Goal: Information Seeking & Learning: Learn about a topic

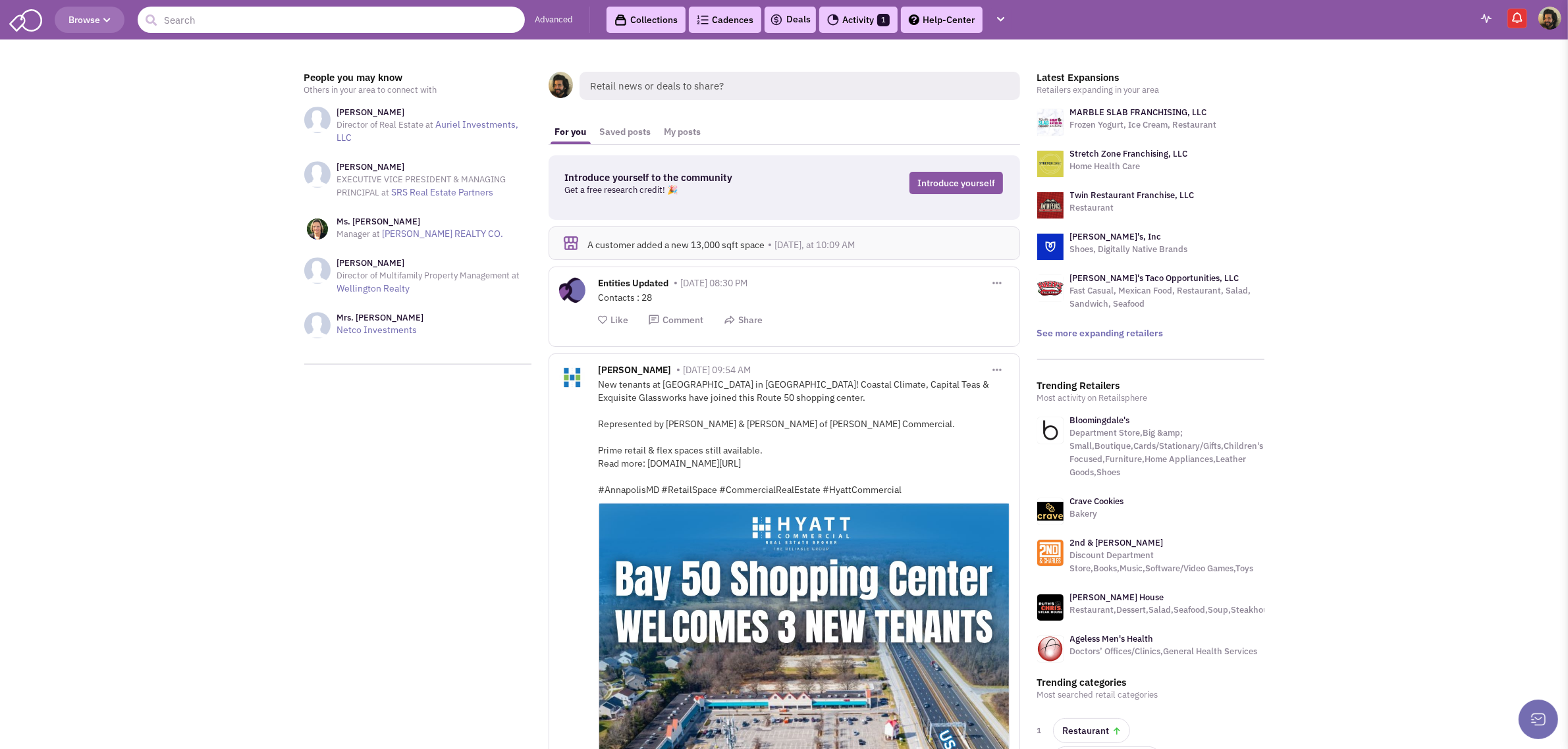
click at [223, 16] on input "text" at bounding box center [331, 19] width 387 height 26
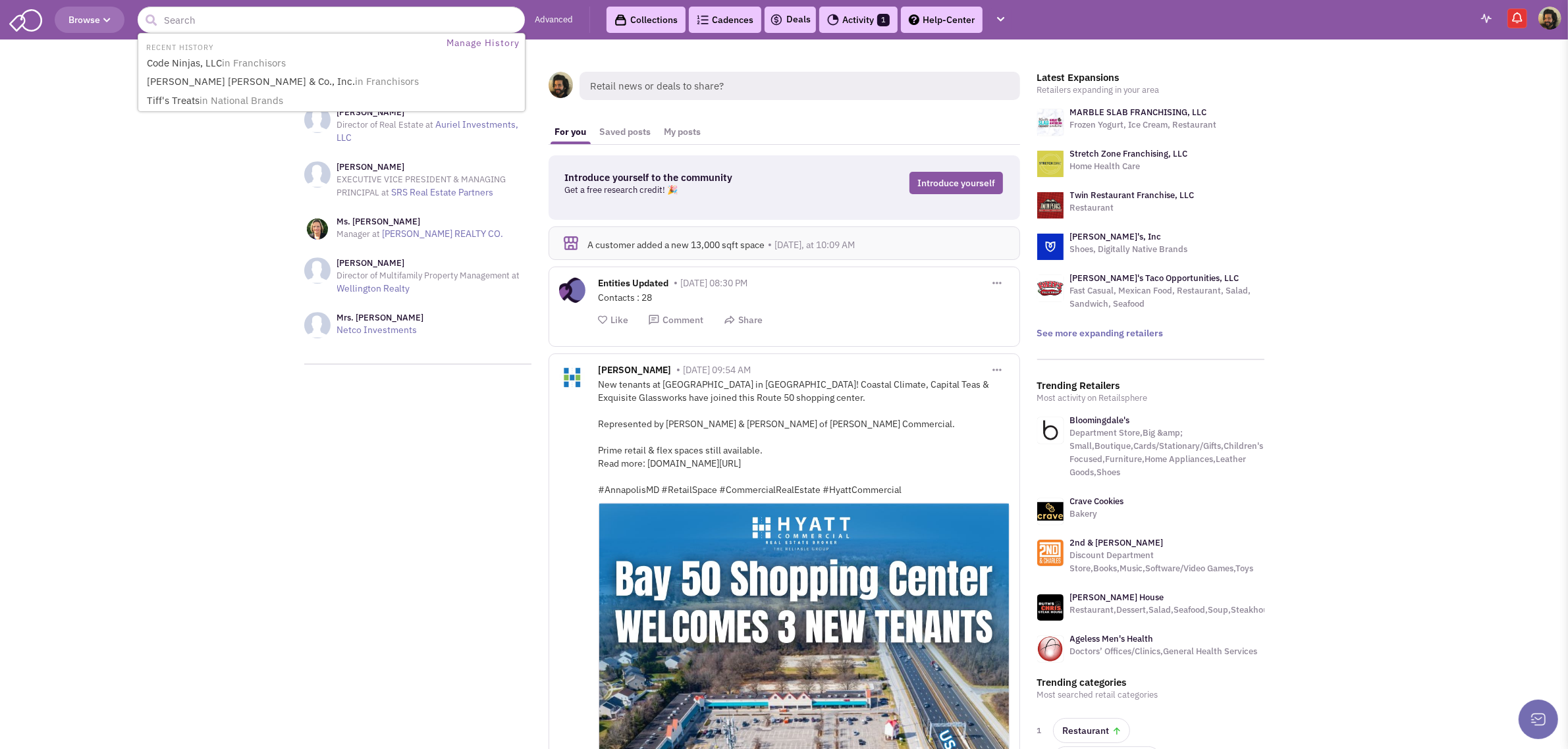
click at [112, 18] on button "Browse" at bounding box center [89, 19] width 70 height 26
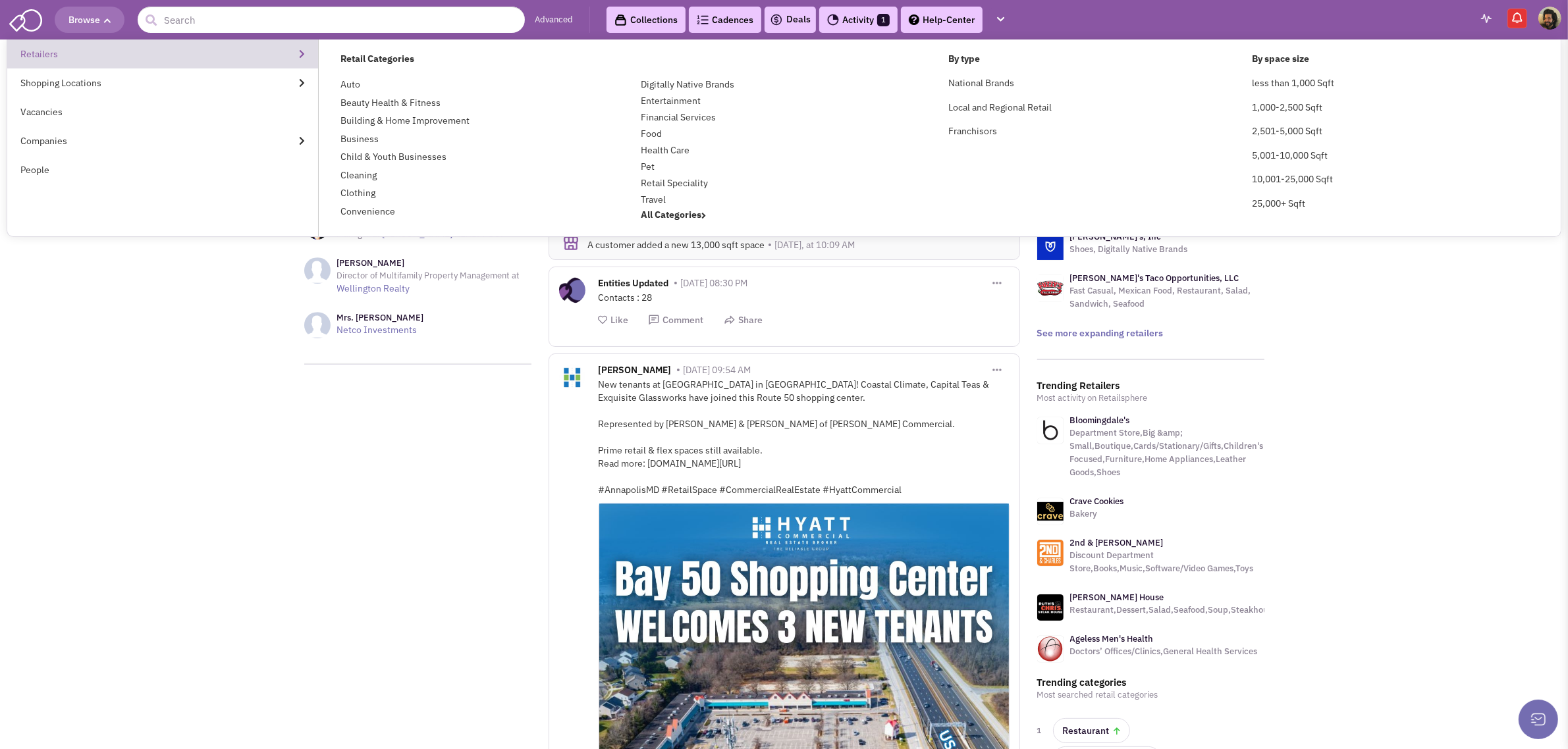
click at [60, 53] on link "Retailers" at bounding box center [162, 53] width 311 height 29
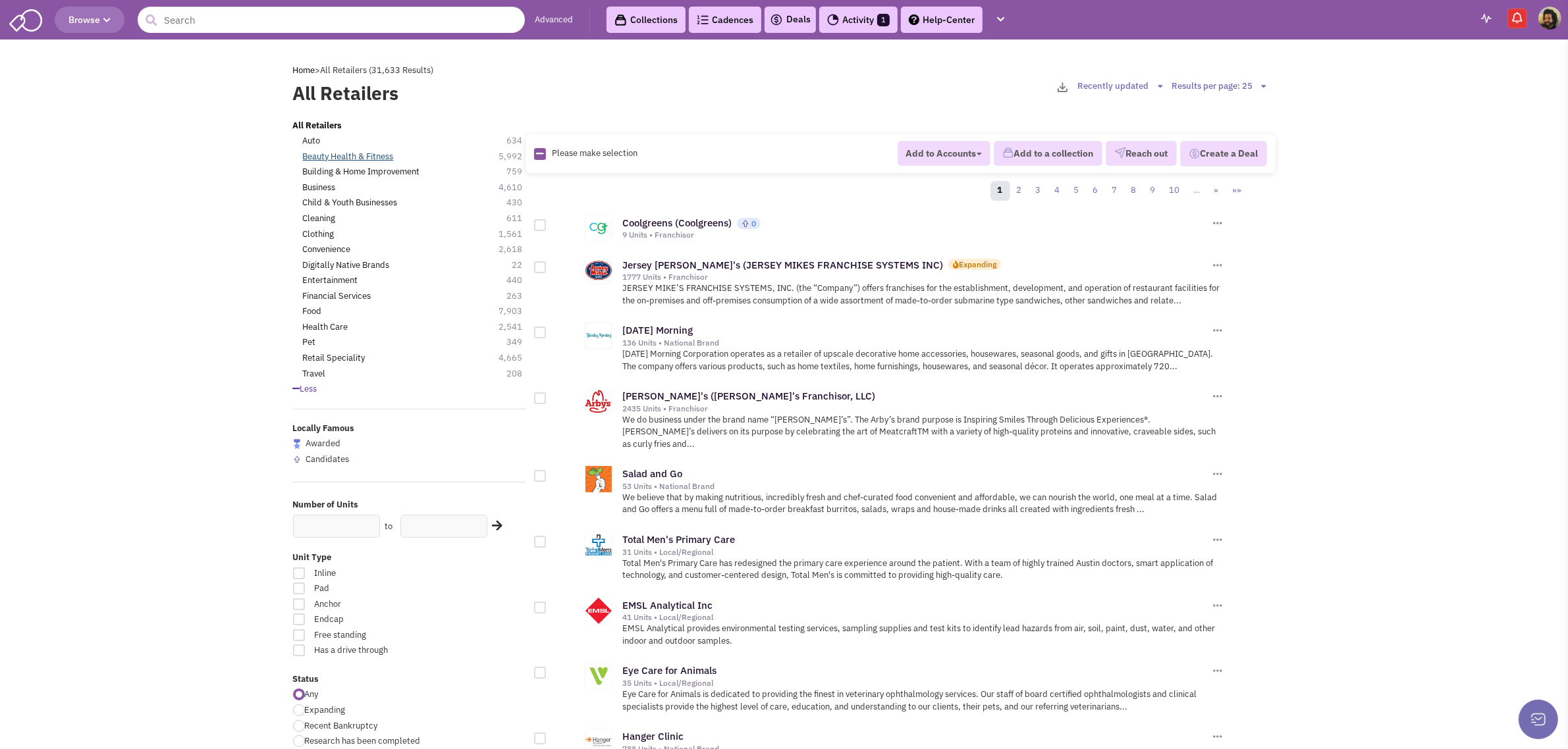
drag, startPoint x: 377, startPoint y: 156, endPoint x: 349, endPoint y: 155, distance: 28.0
click at [349, 155] on link "Beauty Health & Fitness" at bounding box center [348, 157] width 91 height 13
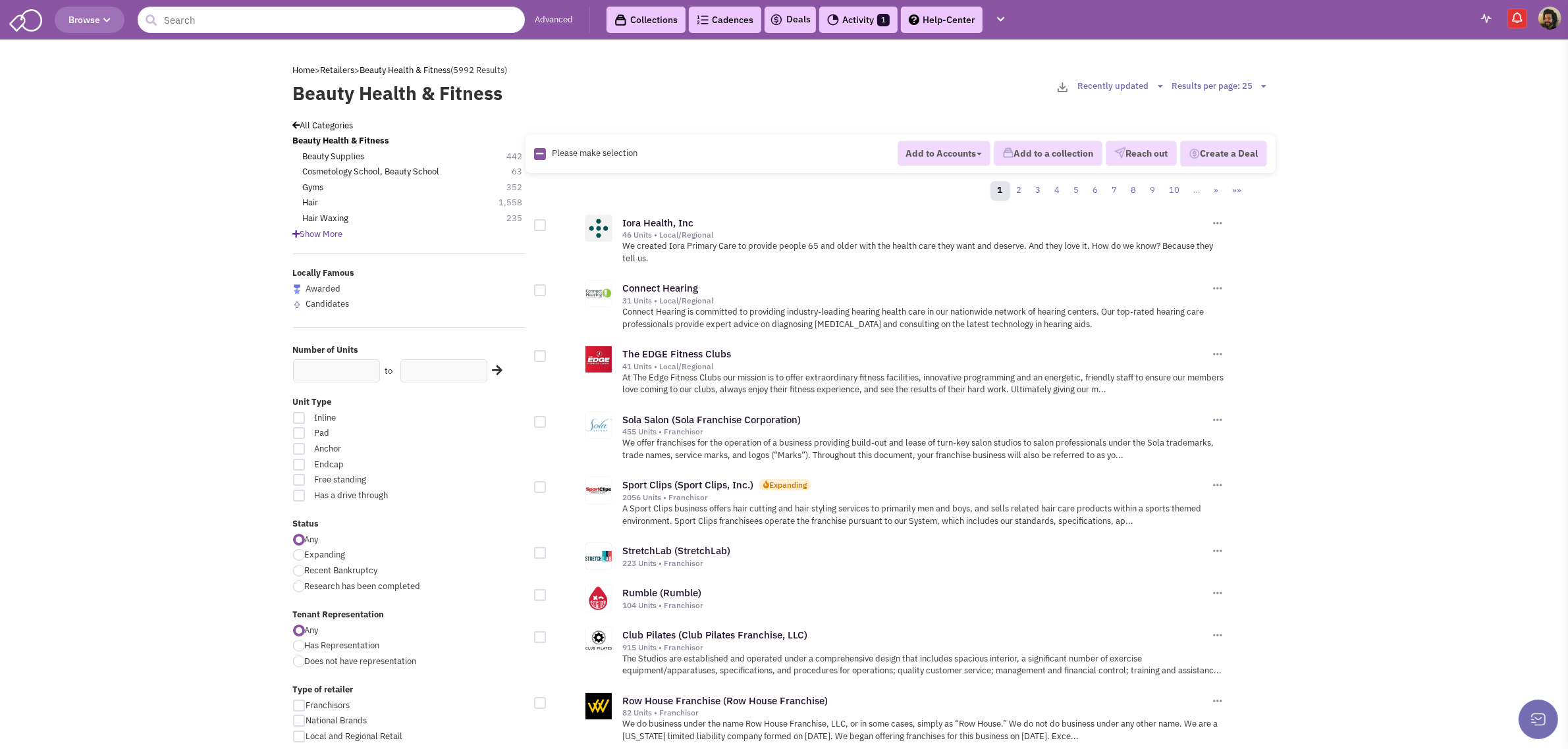
click at [313, 235] on span "Show More" at bounding box center [318, 234] width 50 height 11
click at [331, 124] on link "All Categories" at bounding box center [323, 126] width 60 height 11
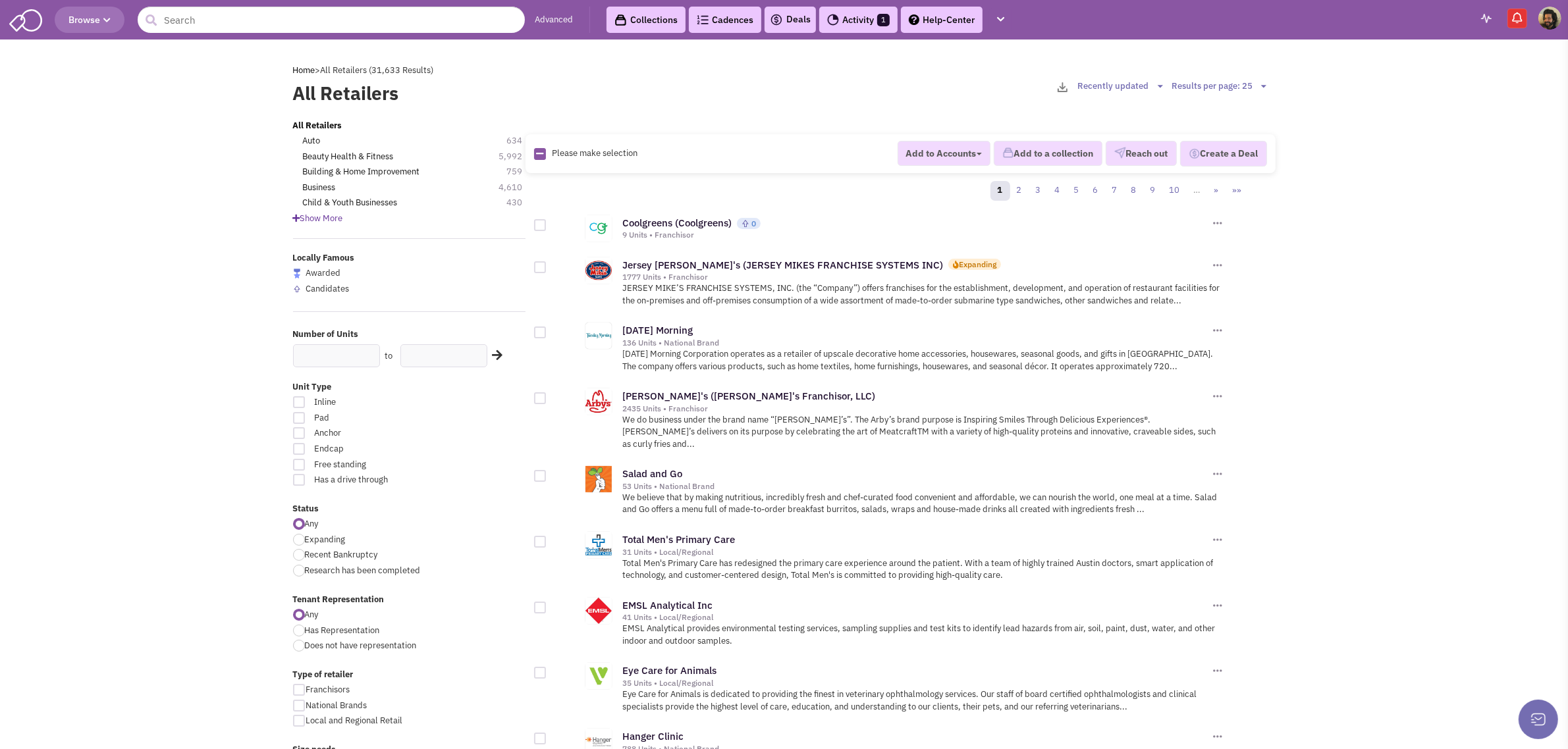
click at [336, 221] on span "Show More" at bounding box center [318, 219] width 50 height 11
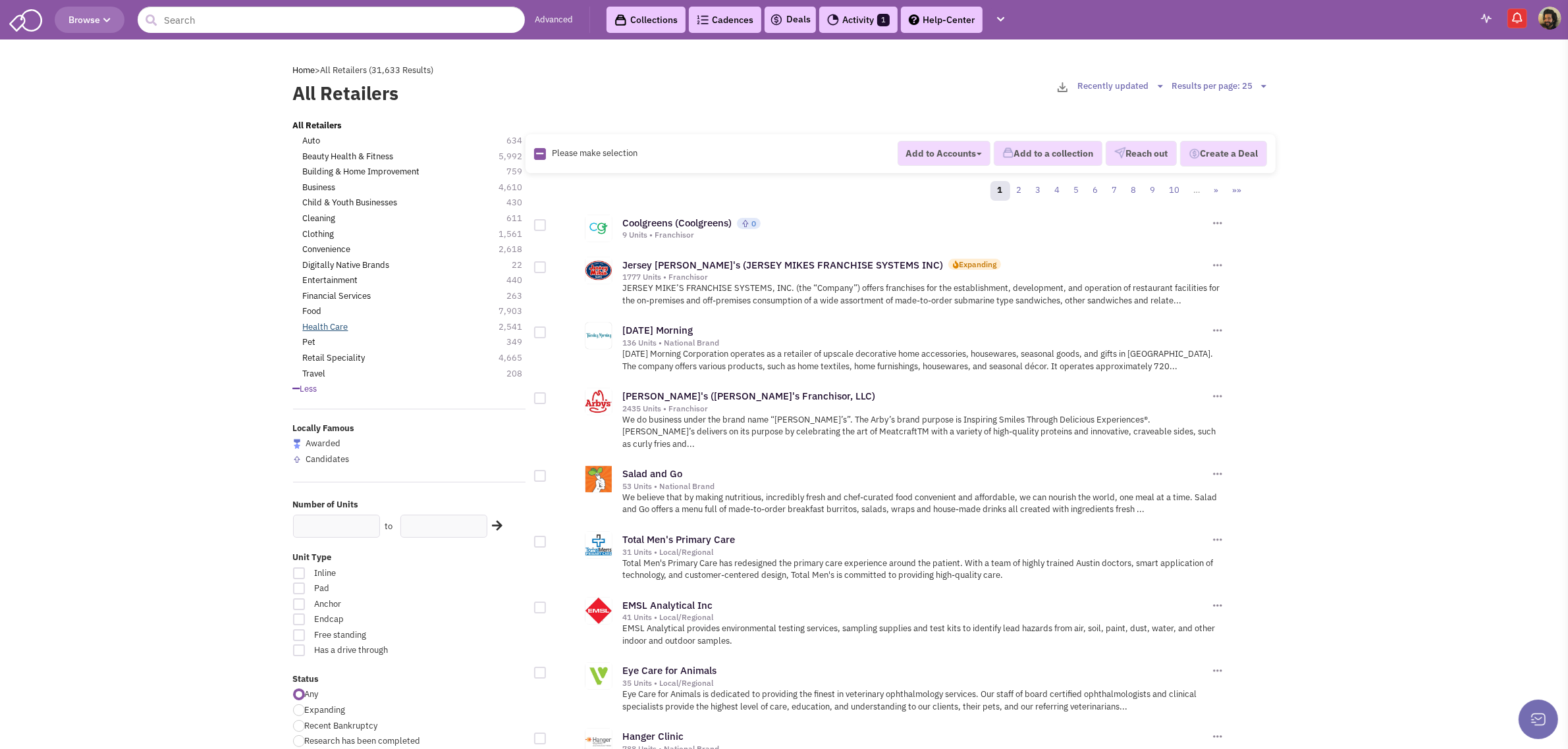
click at [324, 327] on link "Health Care" at bounding box center [325, 327] width 46 height 13
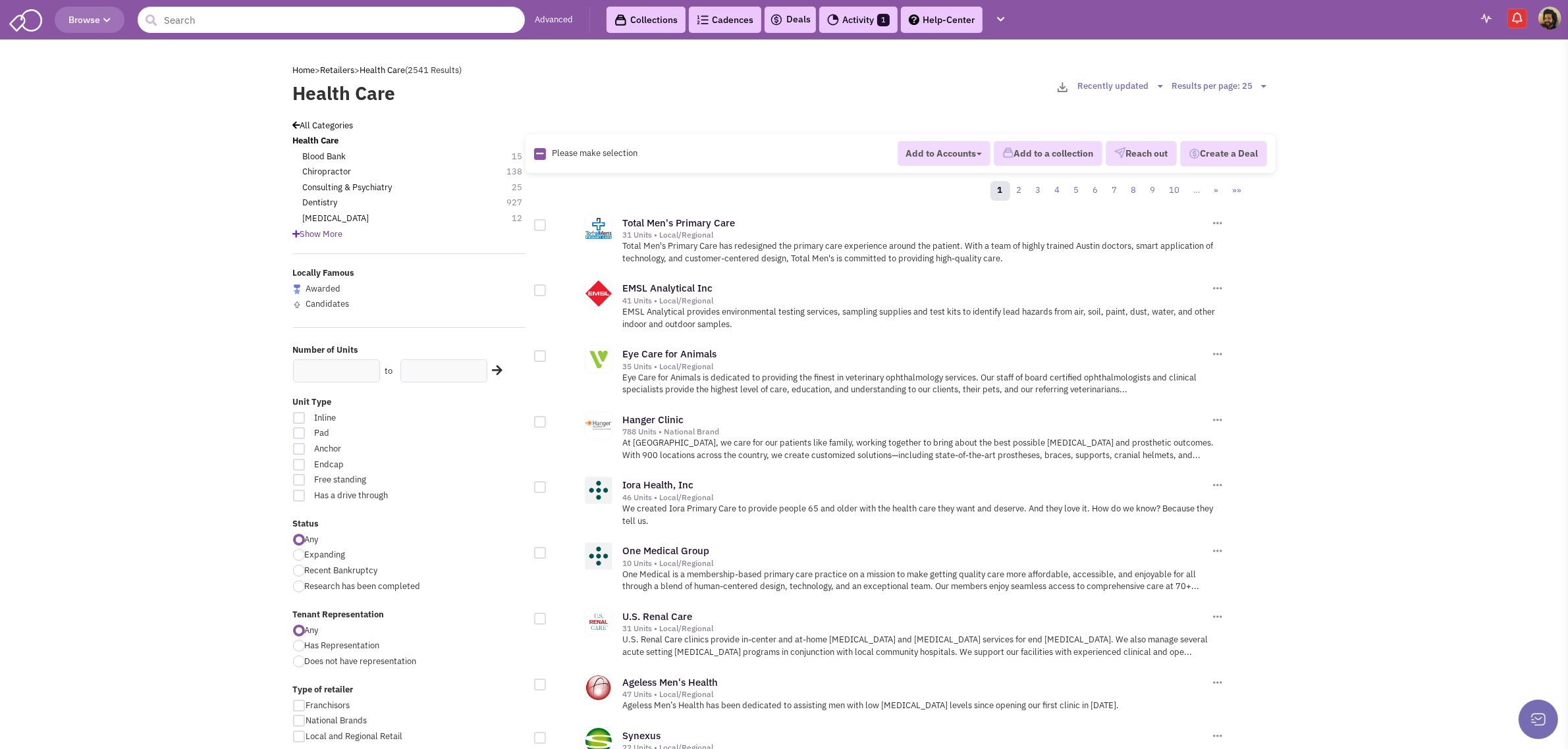
click at [327, 234] on span "Show More" at bounding box center [318, 234] width 50 height 11
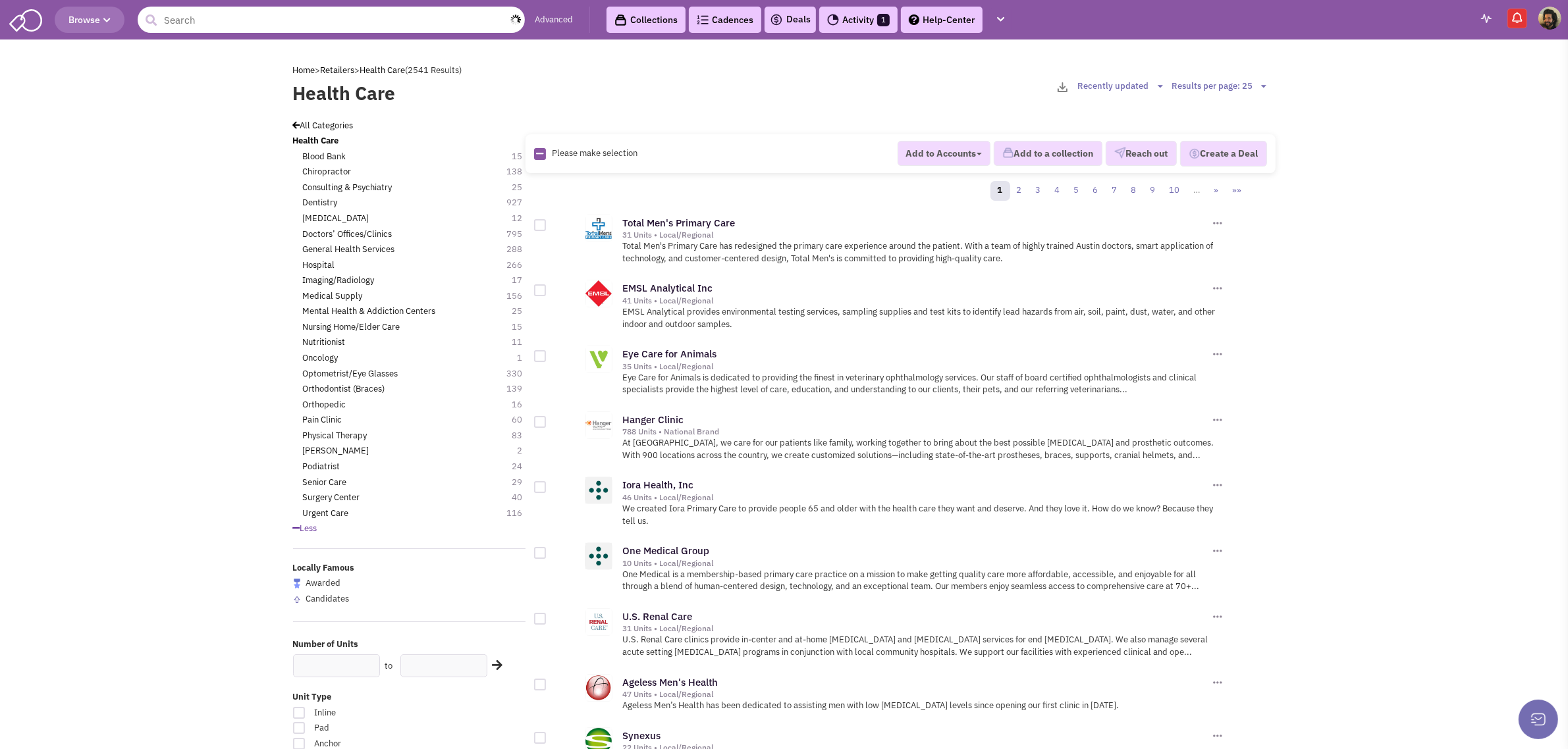
click at [380, 22] on input "text" at bounding box center [331, 19] width 387 height 26
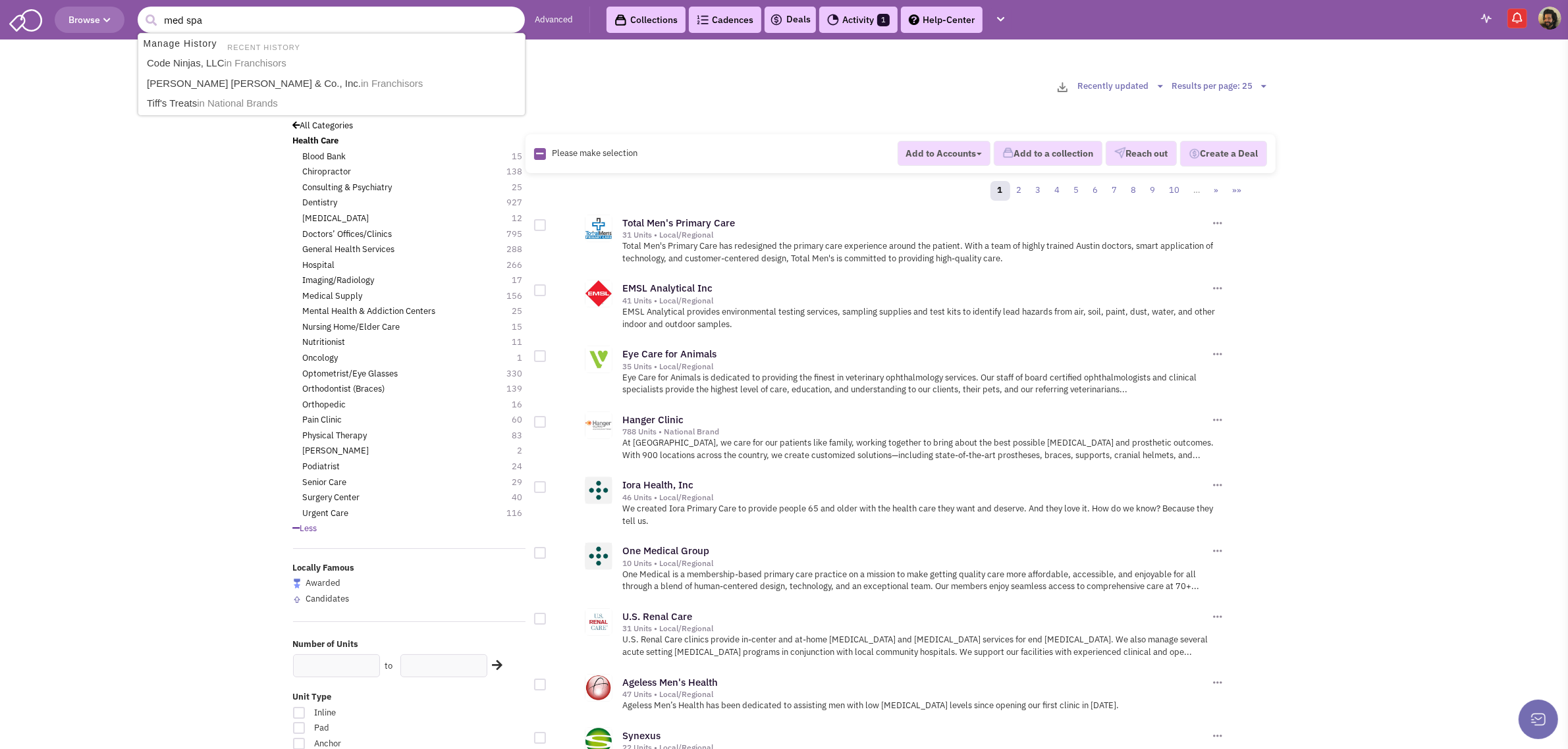
type input "med spa"
click at [141, 11] on button "submit" at bounding box center [151, 20] width 20 height 20
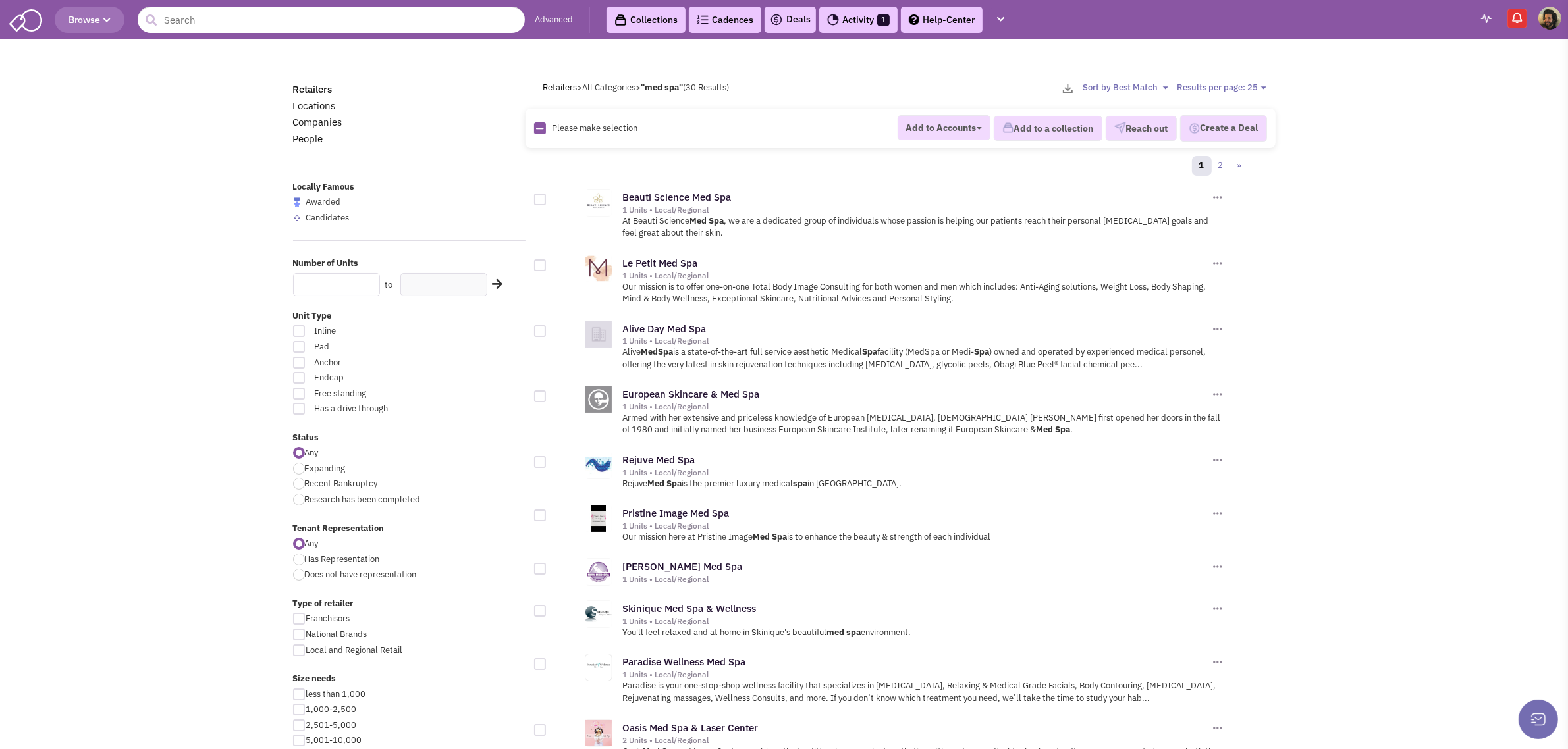
click at [340, 280] on input "text" at bounding box center [337, 285] width 87 height 23
type input "5"
click at [498, 280] on icon at bounding box center [497, 283] width 11 height 12
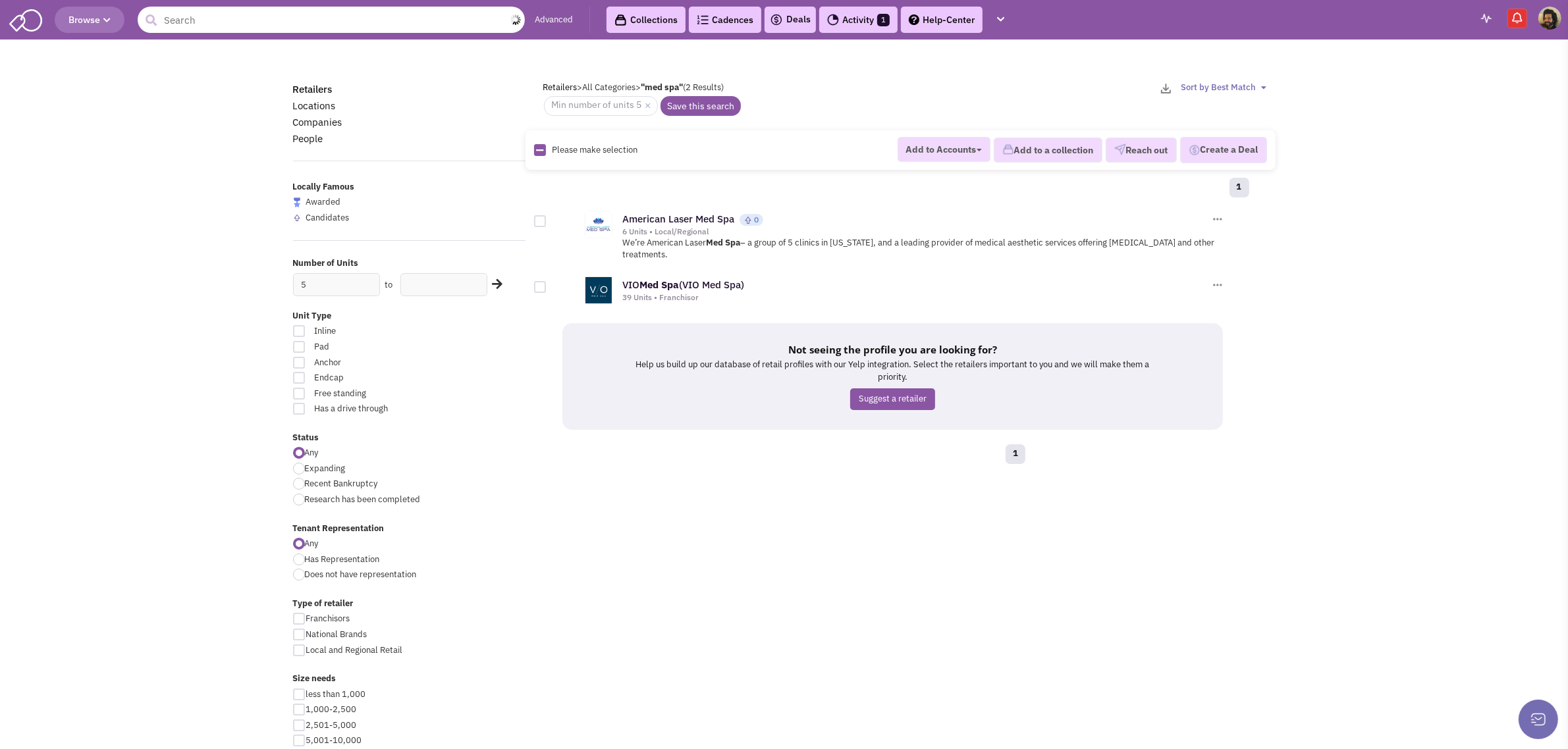
click at [299, 25] on input "text" at bounding box center [331, 19] width 387 height 26
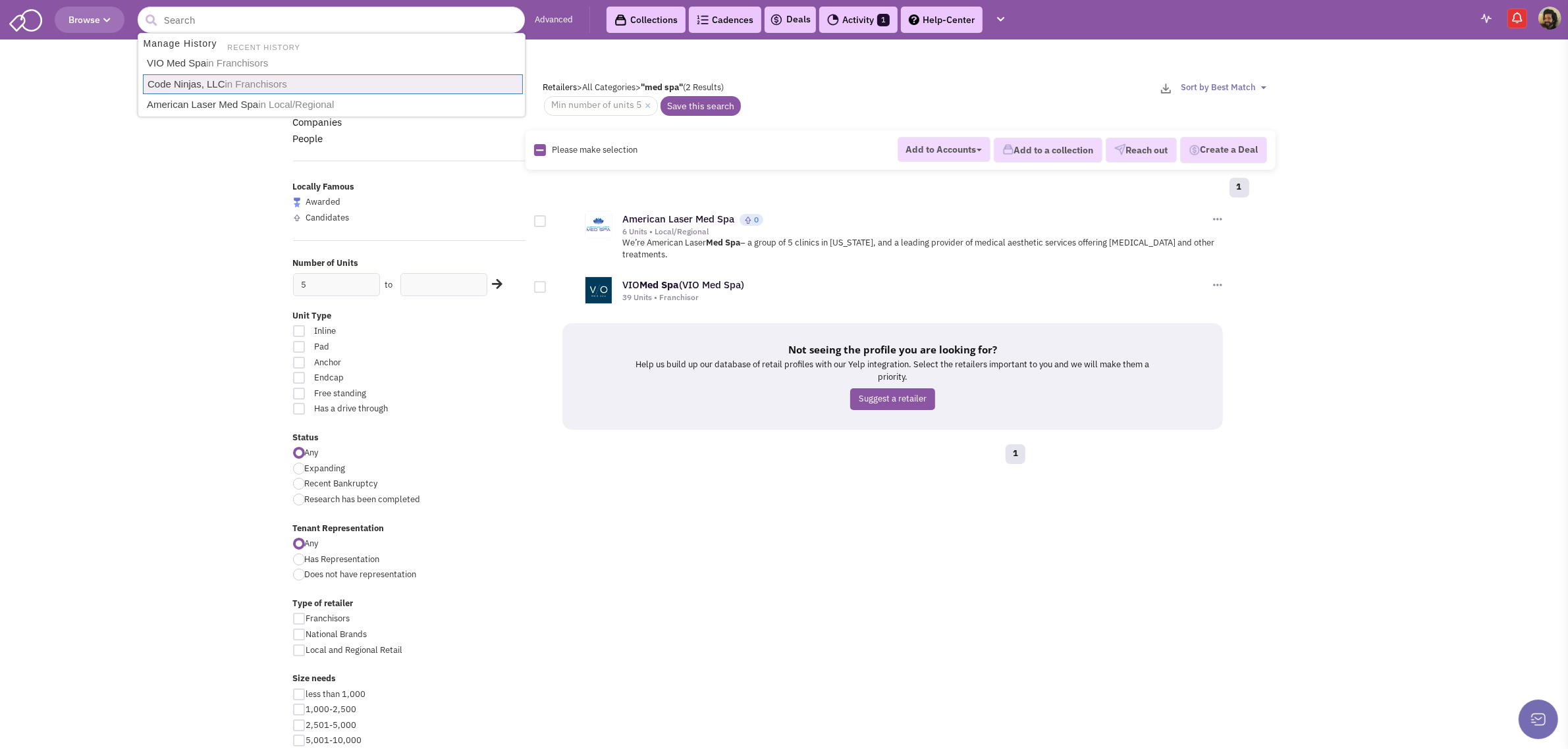
click at [104, 271] on body "Browse 246 Advanced Collections Cadences 0 Deals Activity 1 Help-Center Calendar" at bounding box center [784, 589] width 1568 height 1178
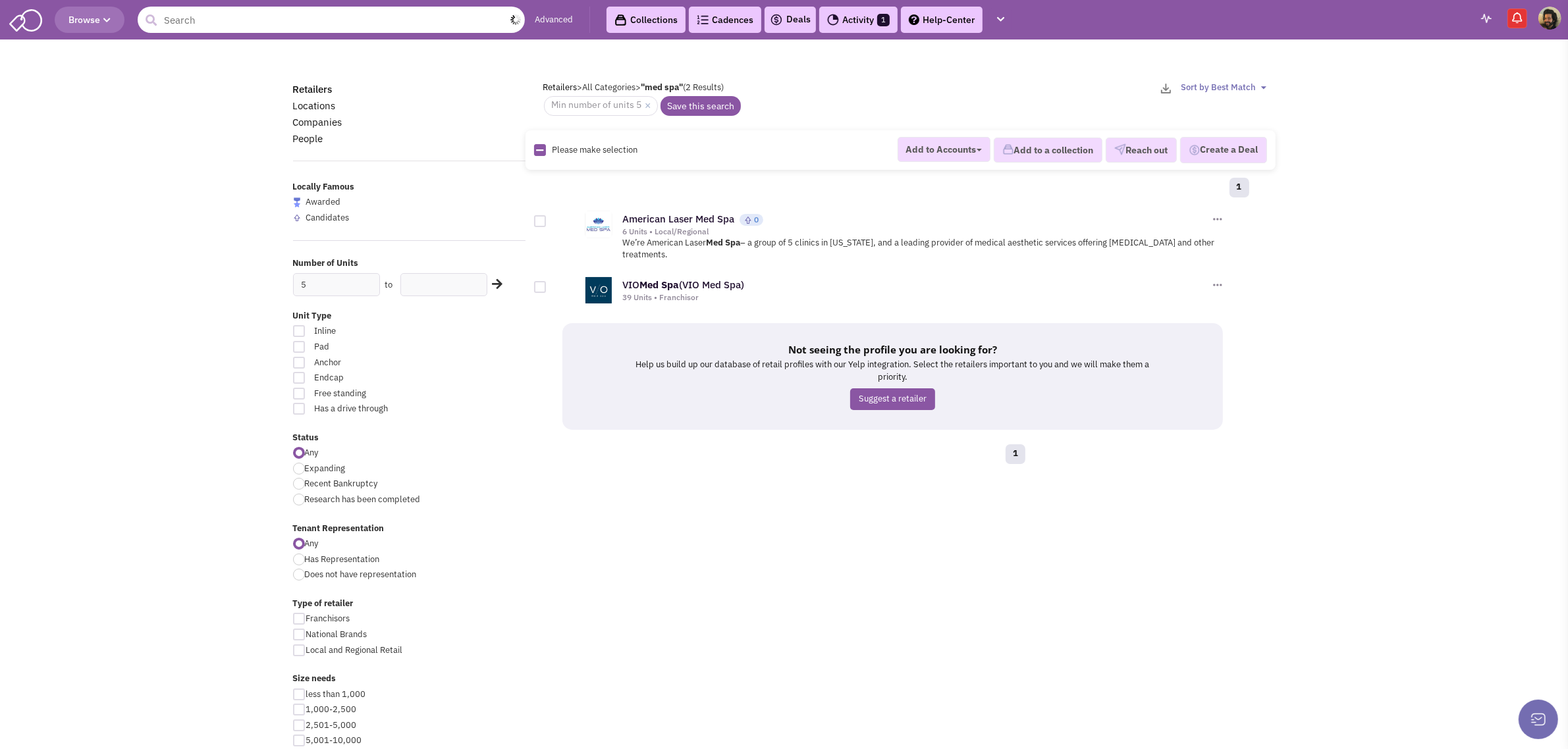
click at [188, 18] on input "text" at bounding box center [331, 19] width 387 height 26
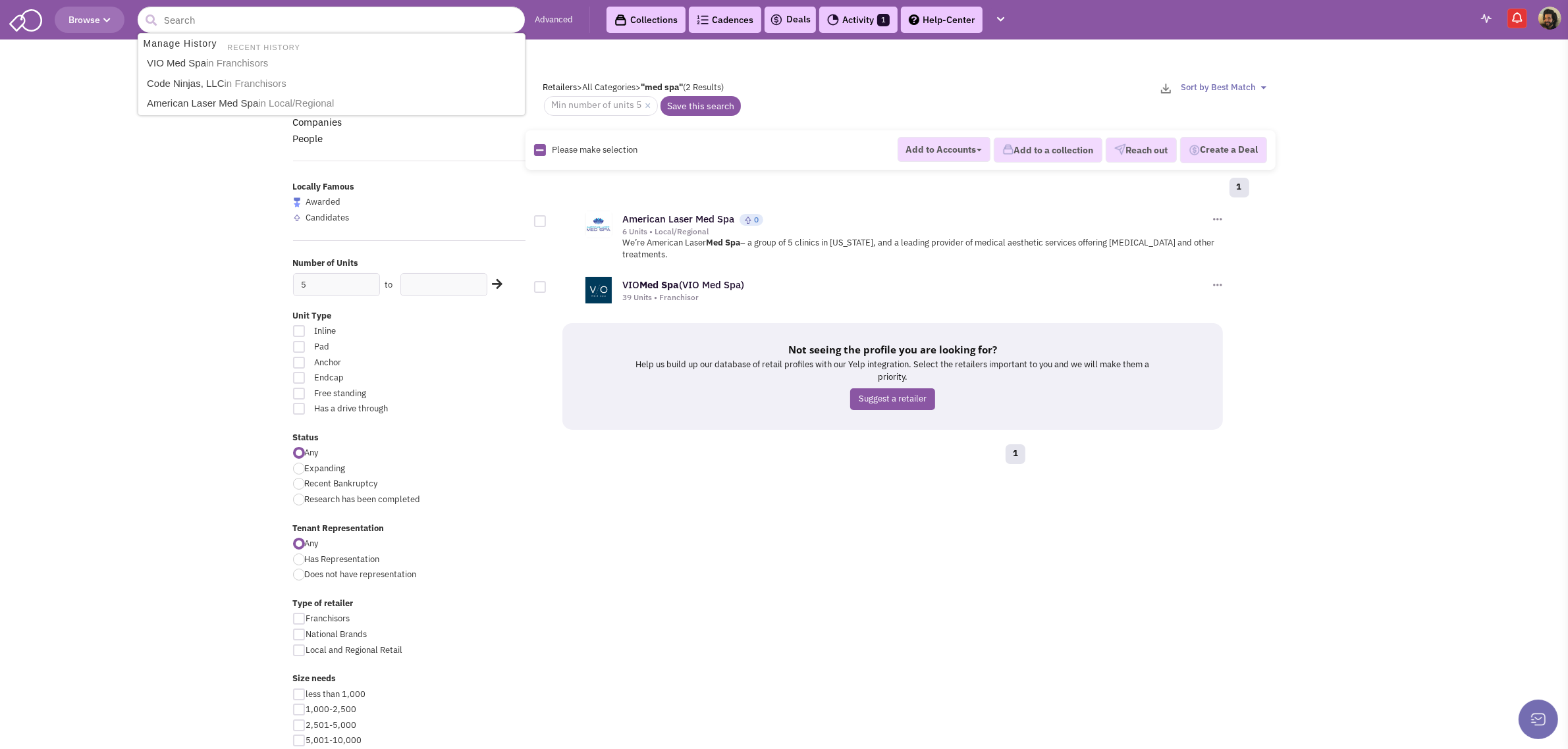
click at [89, 17] on span "Browse" at bounding box center [89, 20] width 42 height 12
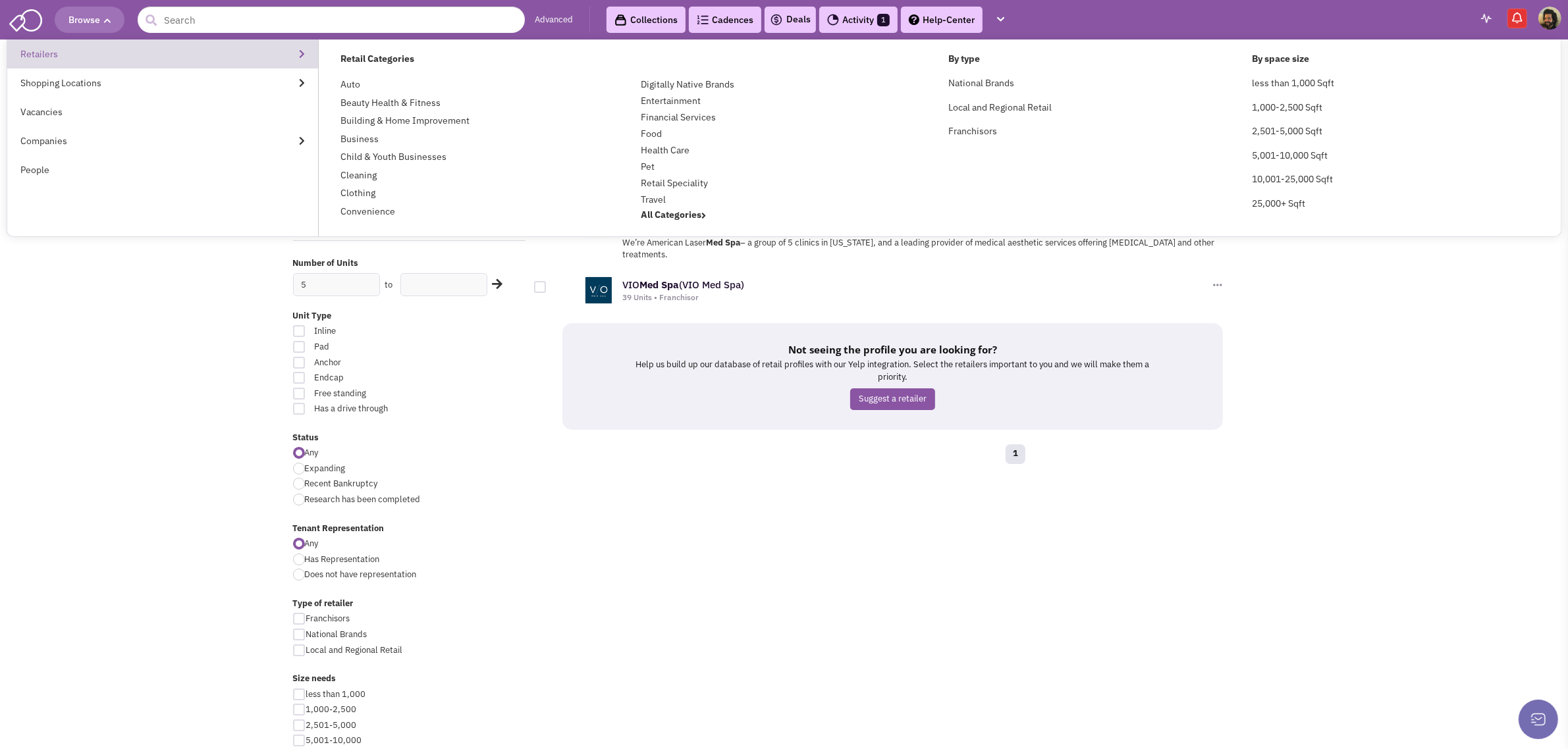
click at [51, 58] on link "Retailers" at bounding box center [162, 53] width 311 height 29
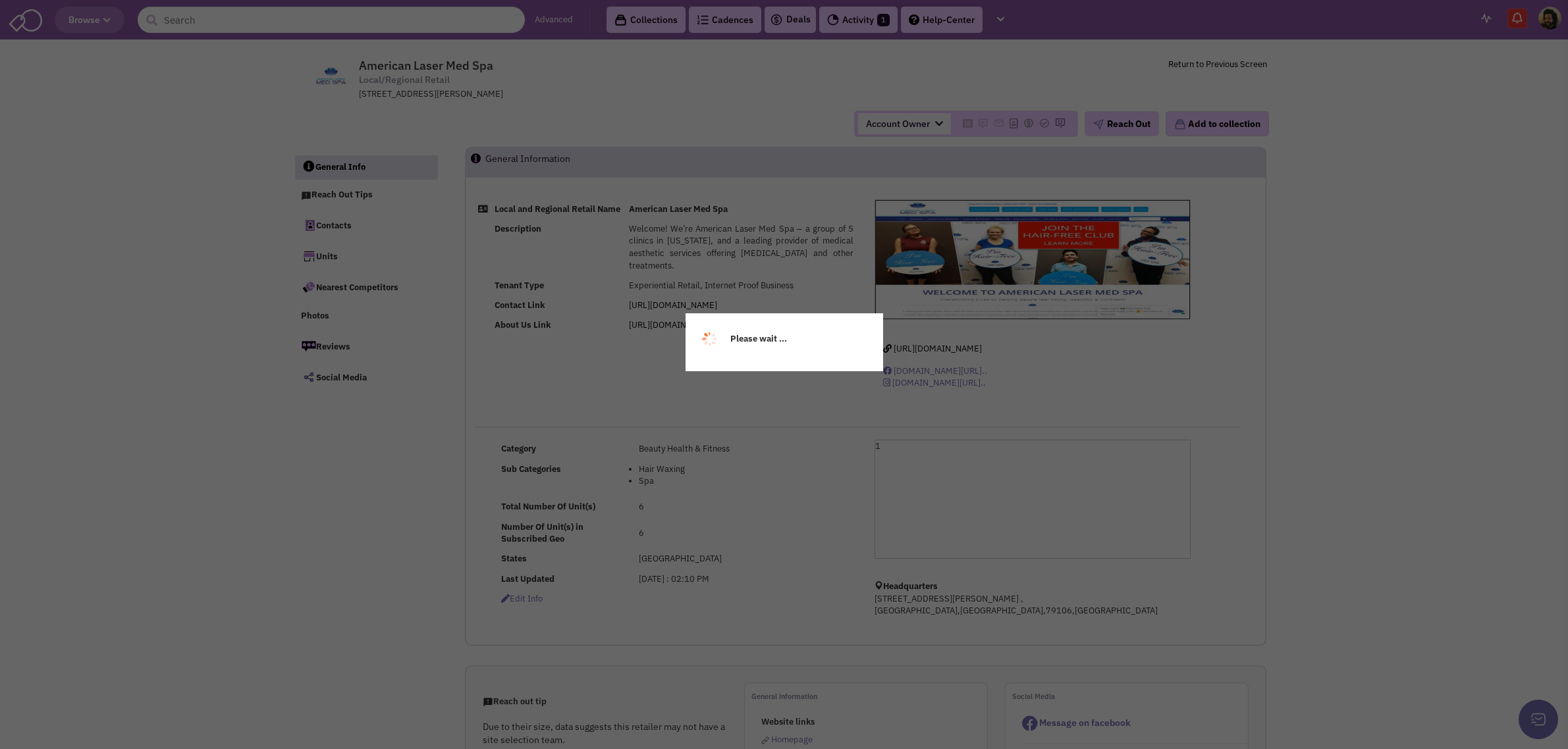
select select
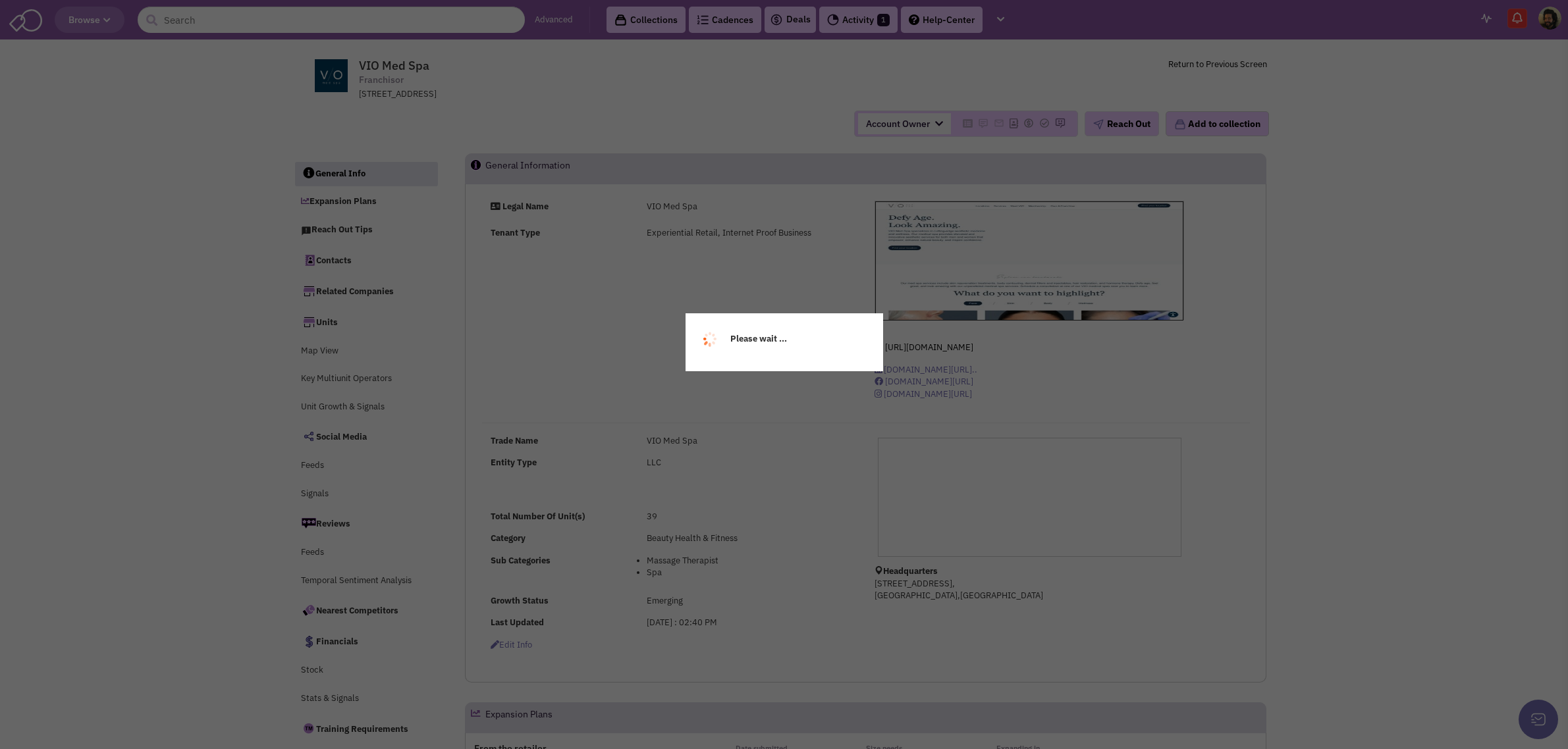
select select
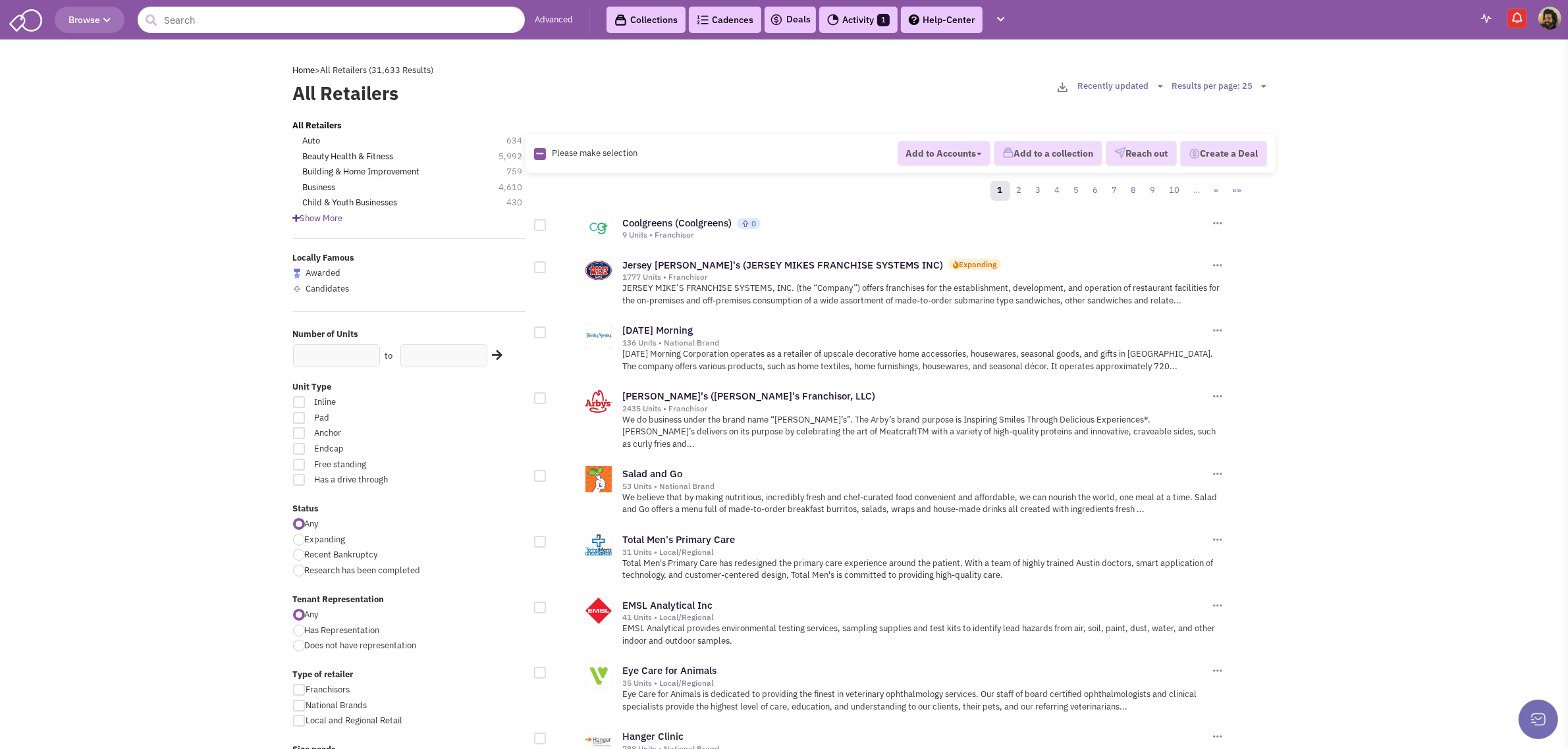
click at [334, 213] on span "Show More" at bounding box center [318, 219] width 50 height 11
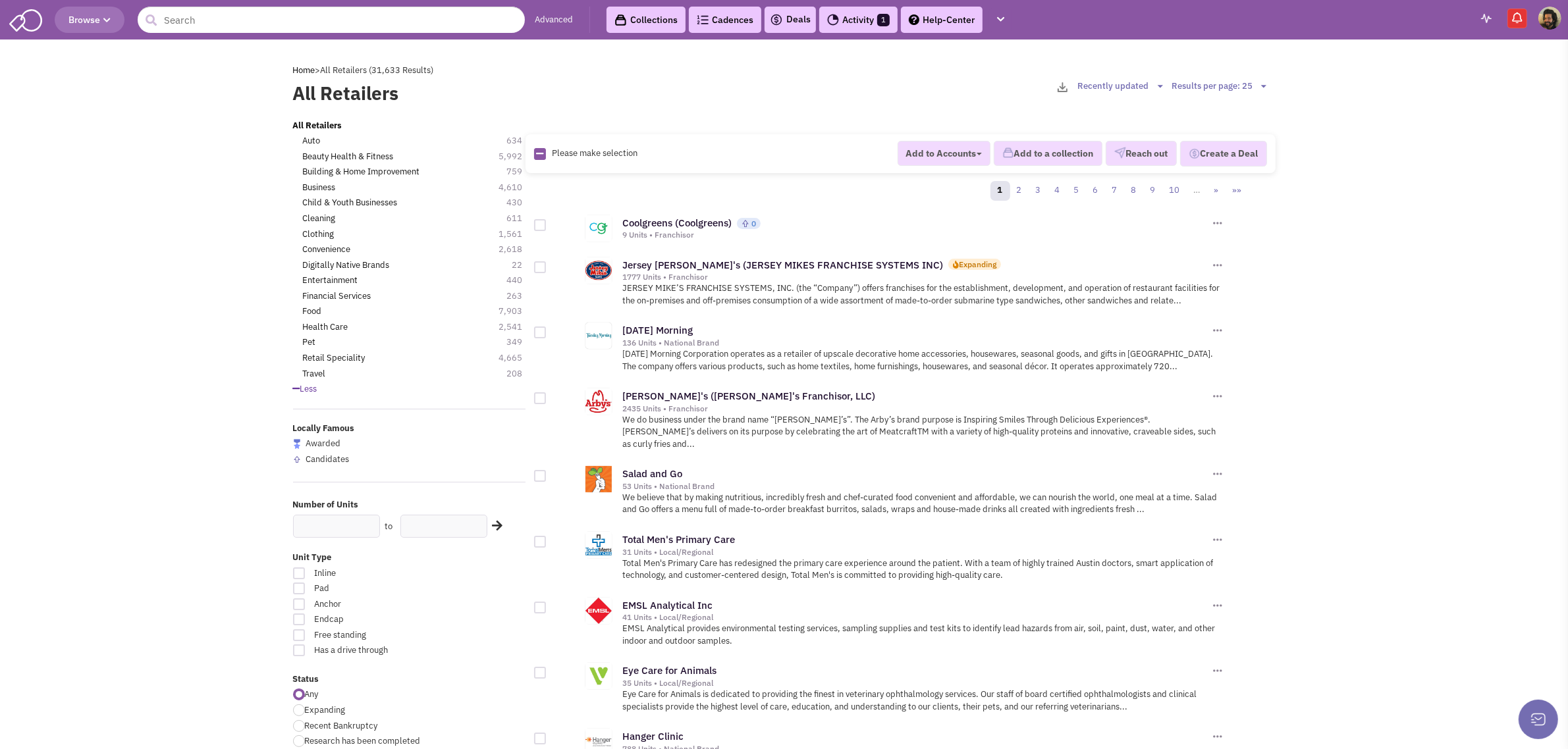
drag, startPoint x: 336, startPoint y: 354, endPoint x: 299, endPoint y: 363, distance: 38.1
click at [333, 359] on link "Retail Speciality" at bounding box center [334, 358] width 63 height 13
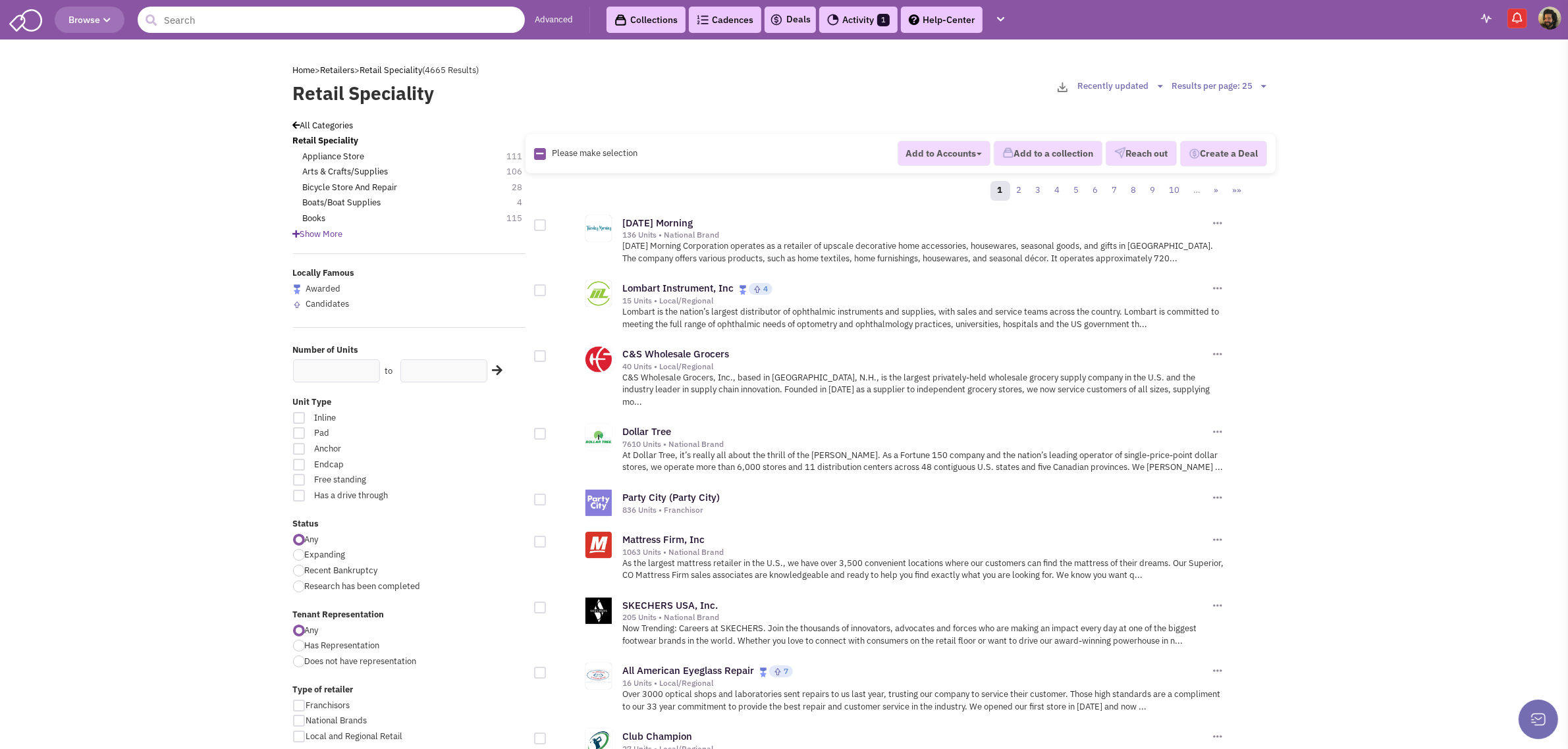
click at [351, 27] on input "text" at bounding box center [331, 19] width 387 height 26
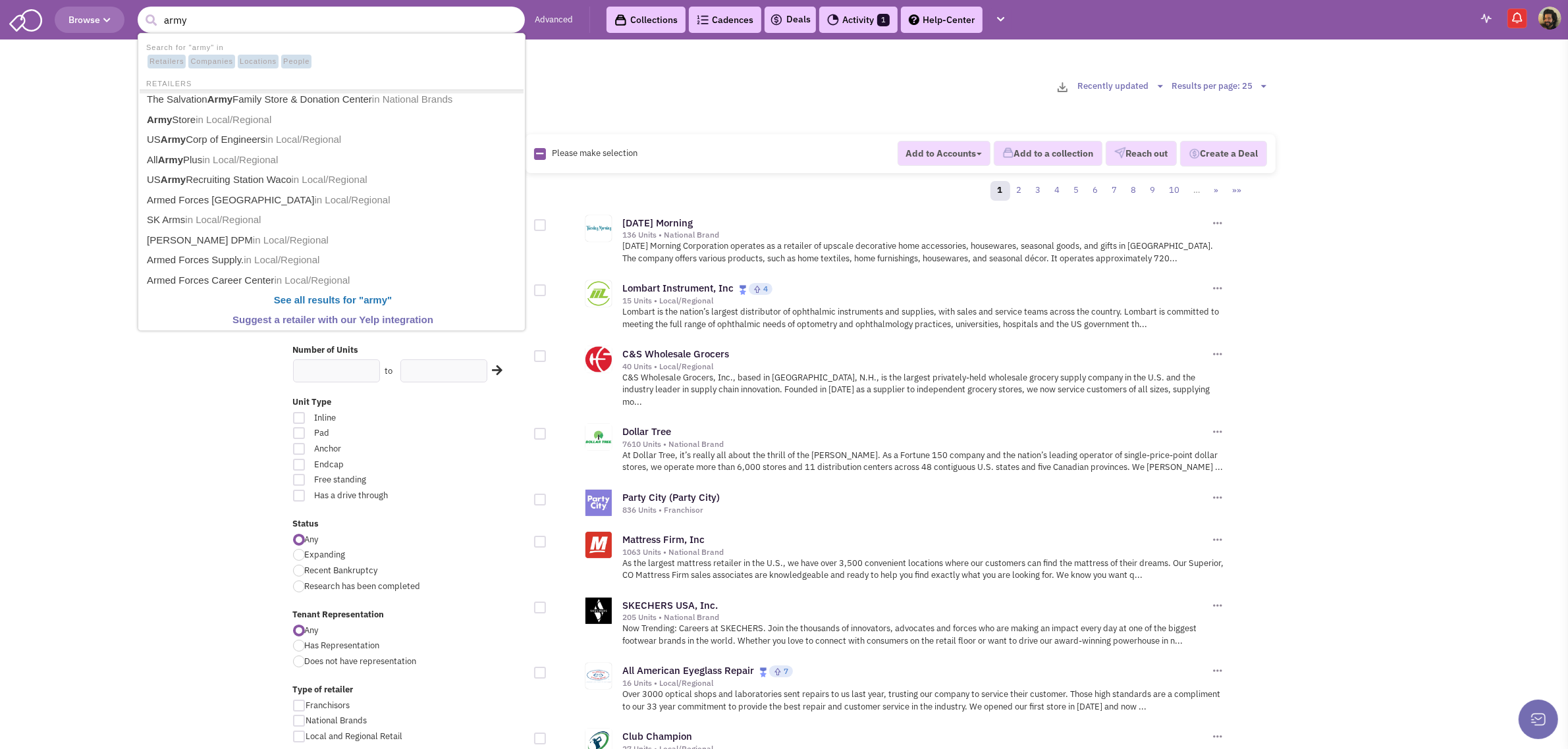
click at [211, 18] on input "army" at bounding box center [331, 19] width 387 height 26
drag, startPoint x: 196, startPoint y: 18, endPoint x: 25, endPoint y: 18, distance: 171.0
click at [22, 18] on header "Browse 7921 army Advanced Collections Cadences 0 Deals Activity 1 Help-Center" at bounding box center [784, 20] width 1568 height 39
type input "recruiting"
click at [141, 11] on button "submit" at bounding box center [151, 20] width 20 height 20
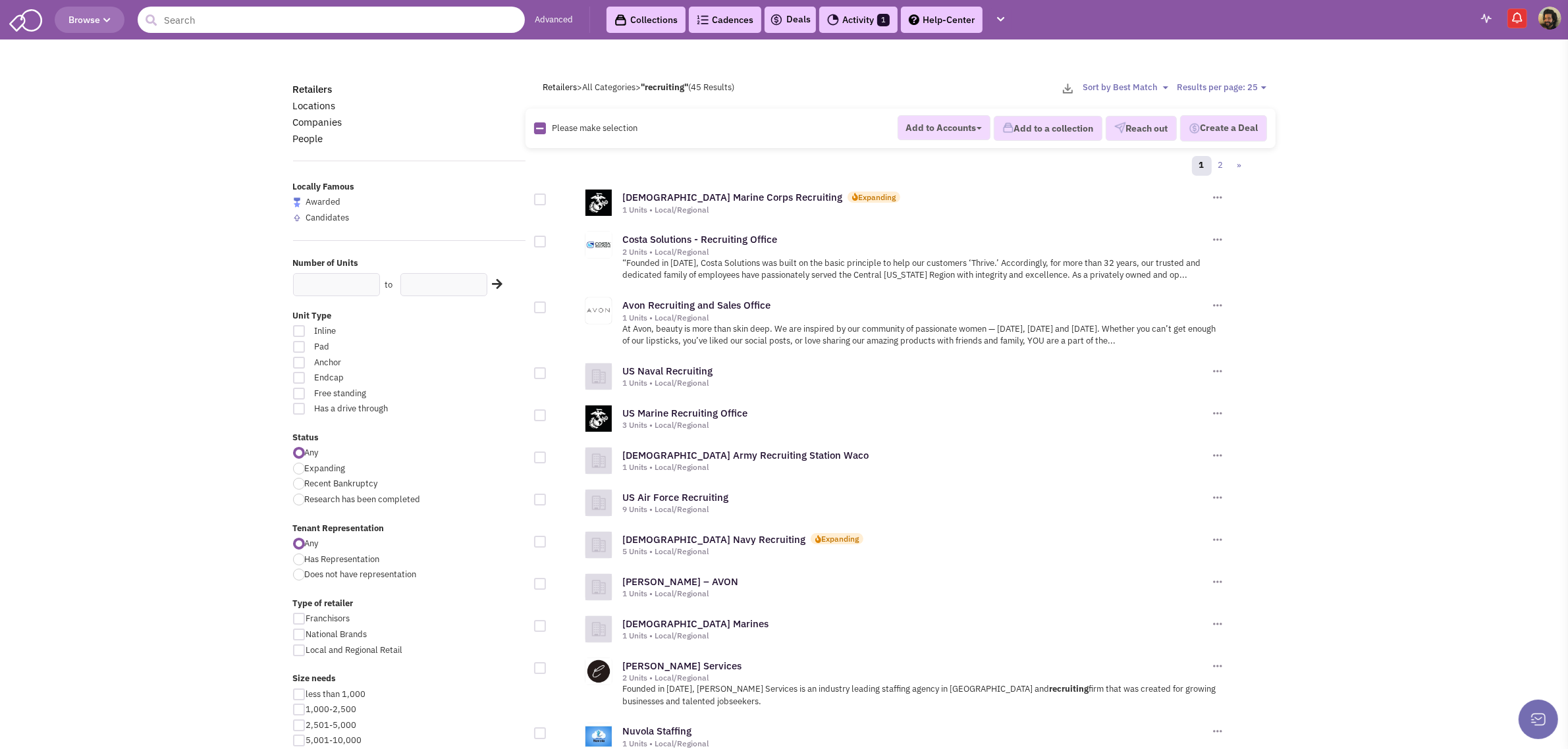
click at [389, 23] on input "text" at bounding box center [331, 19] width 387 height 26
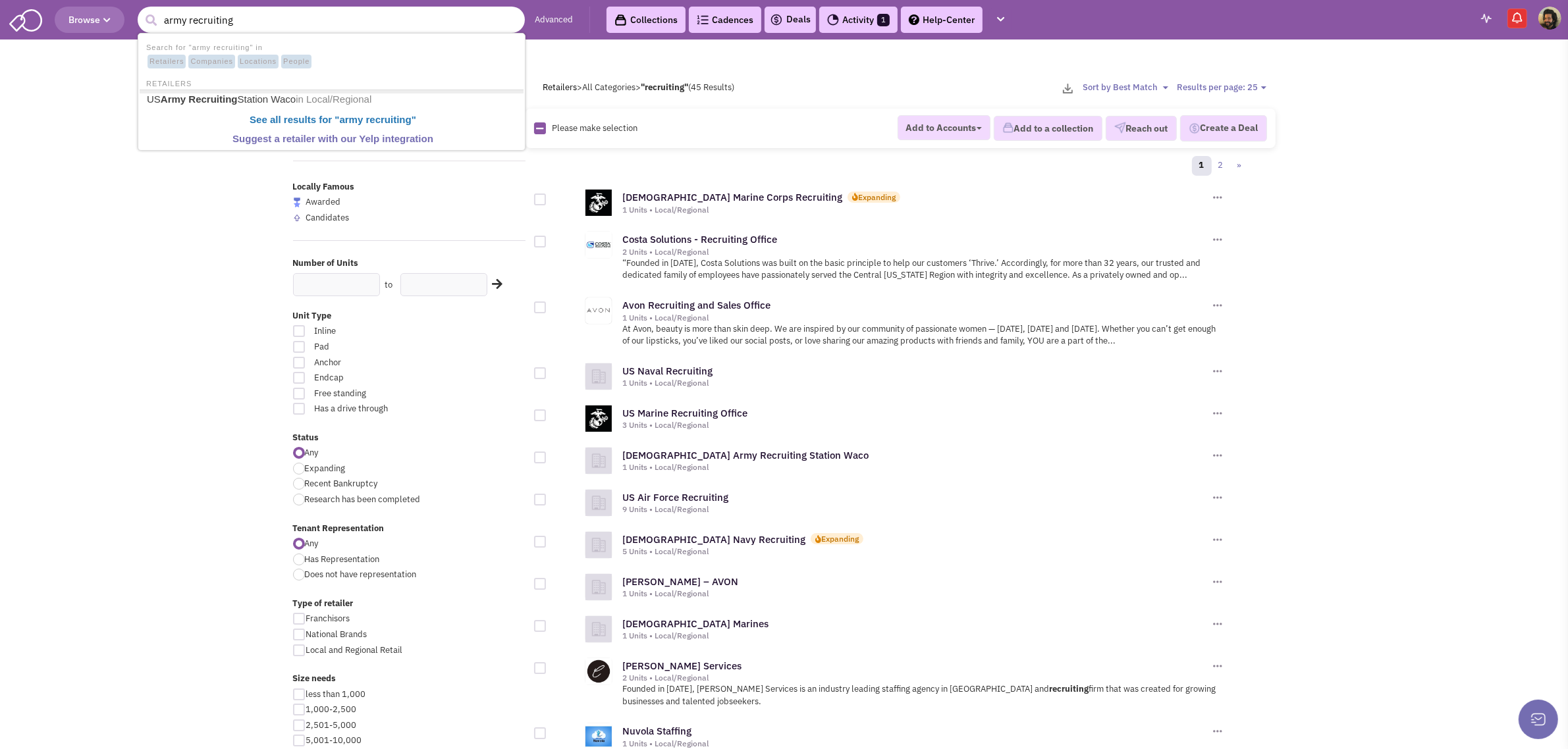
type input "army recruiting"
click at [141, 11] on button "submit" at bounding box center [151, 20] width 20 height 20
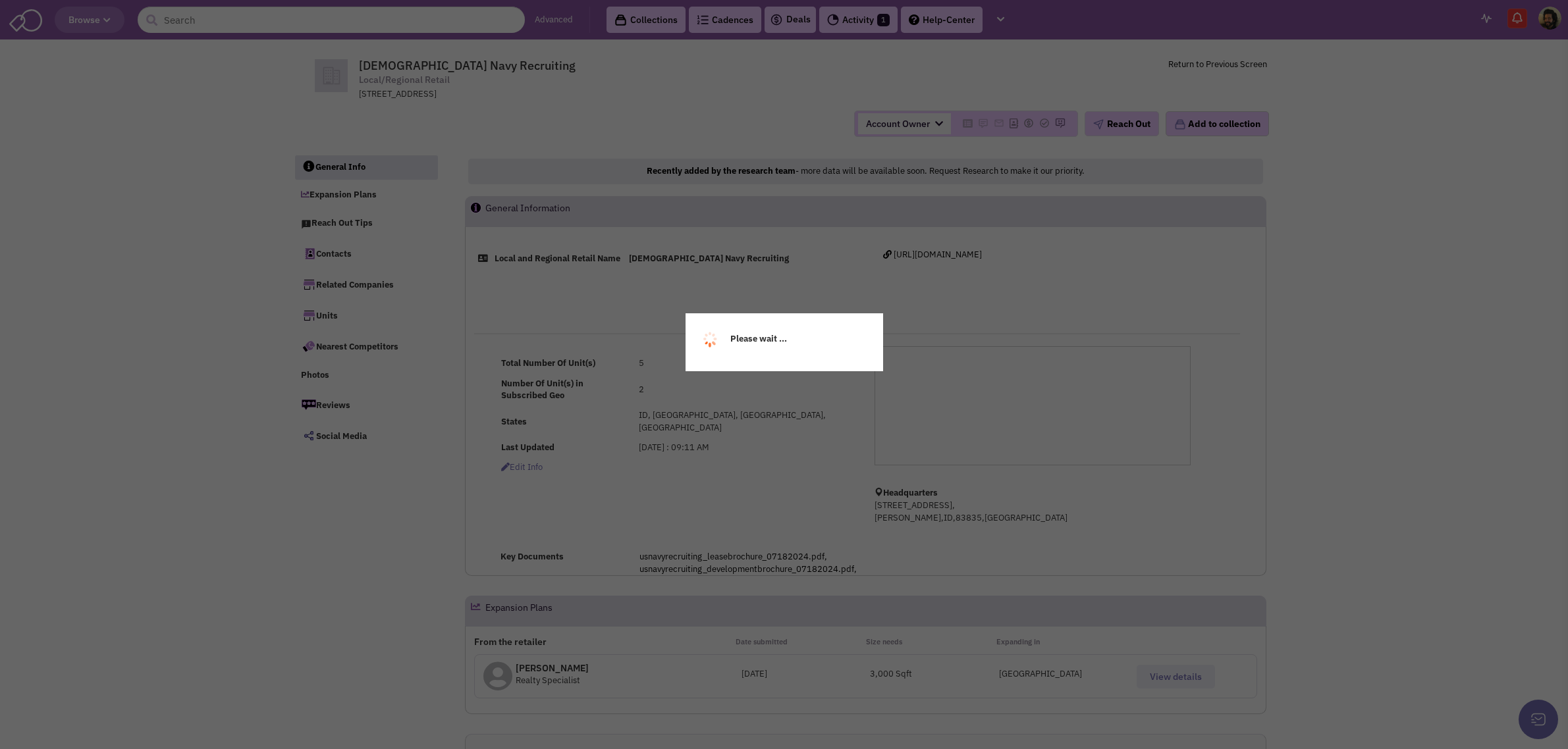
select select
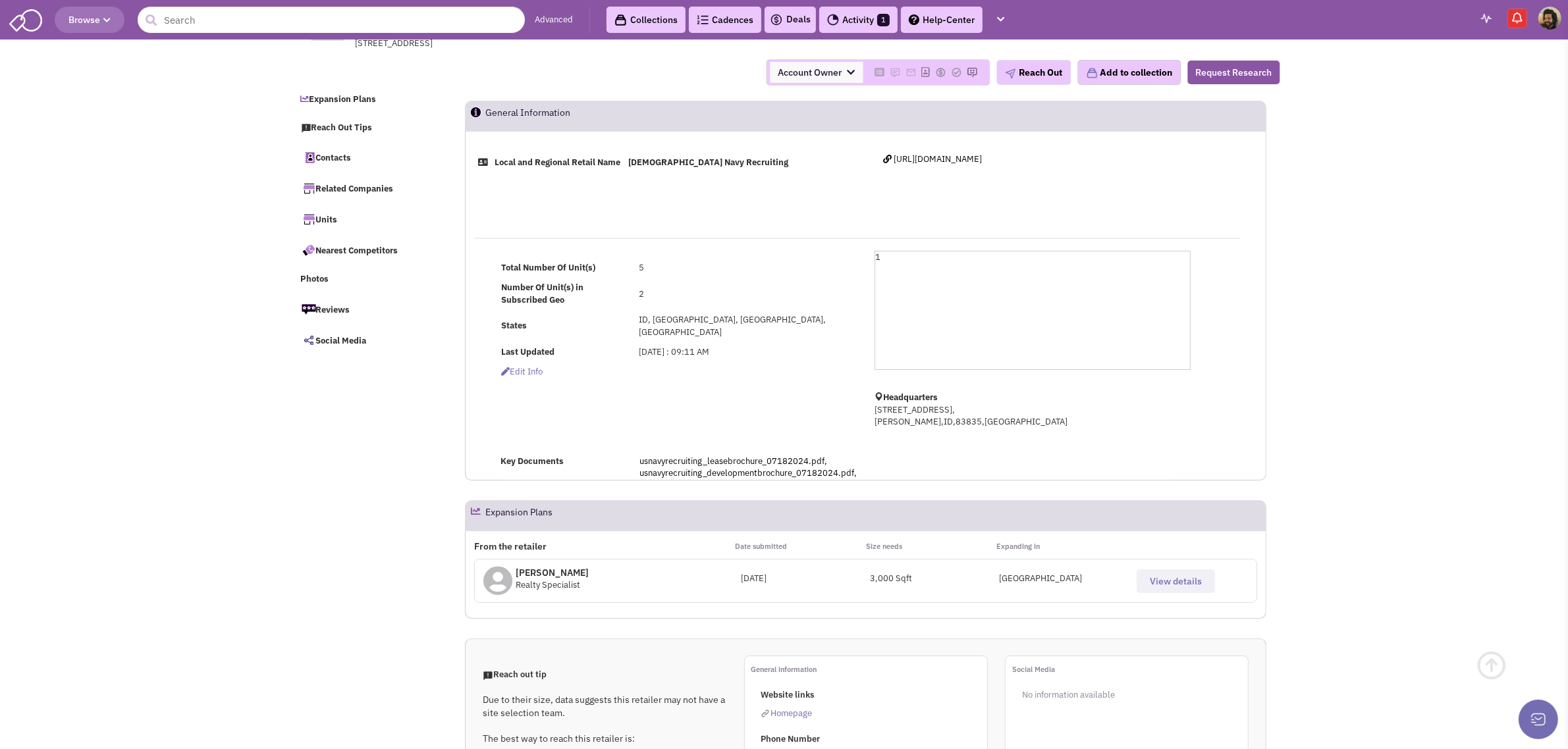
scroll to position [247, 0]
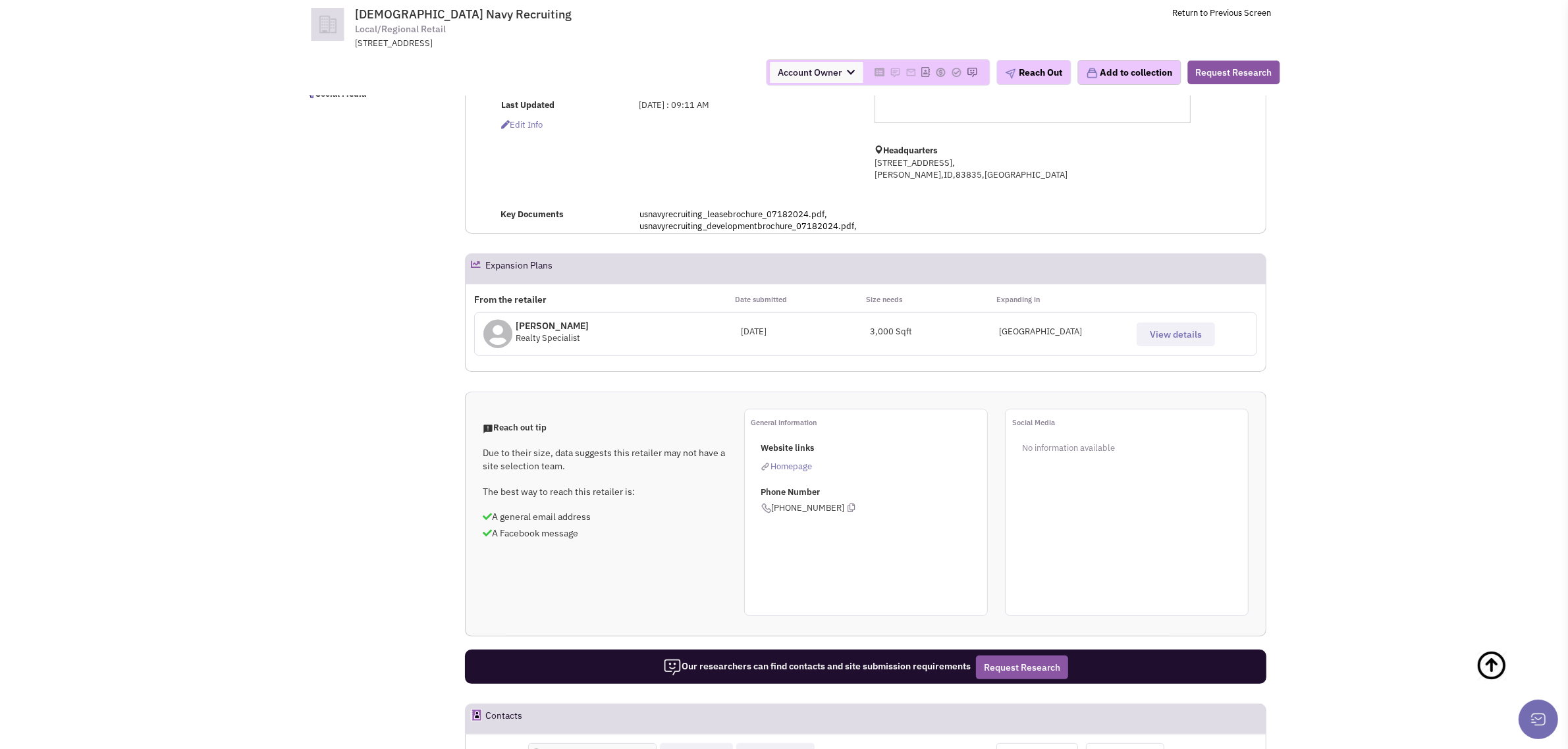
click at [1167, 334] on span "View details" at bounding box center [1176, 334] width 52 height 12
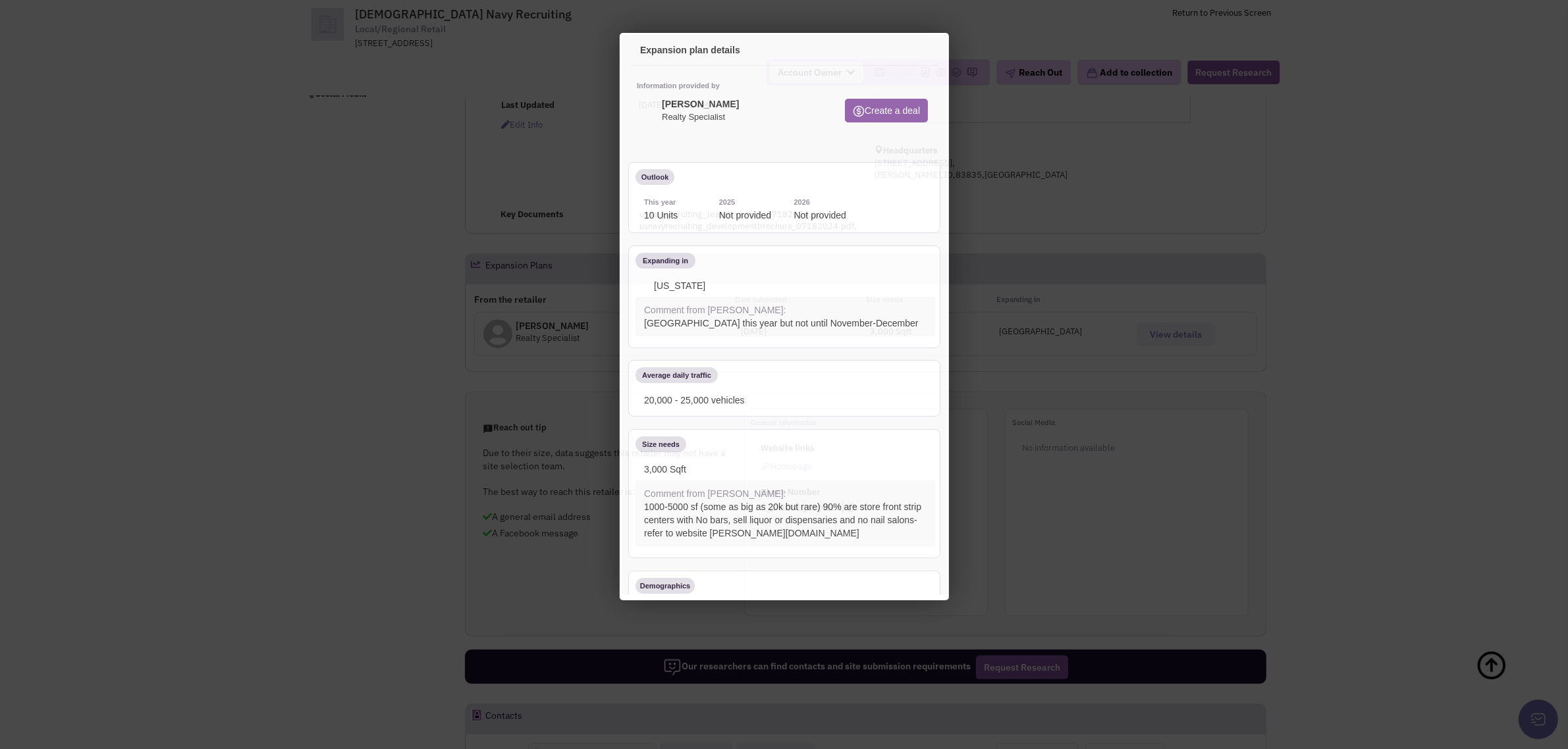
scroll to position [0, 0]
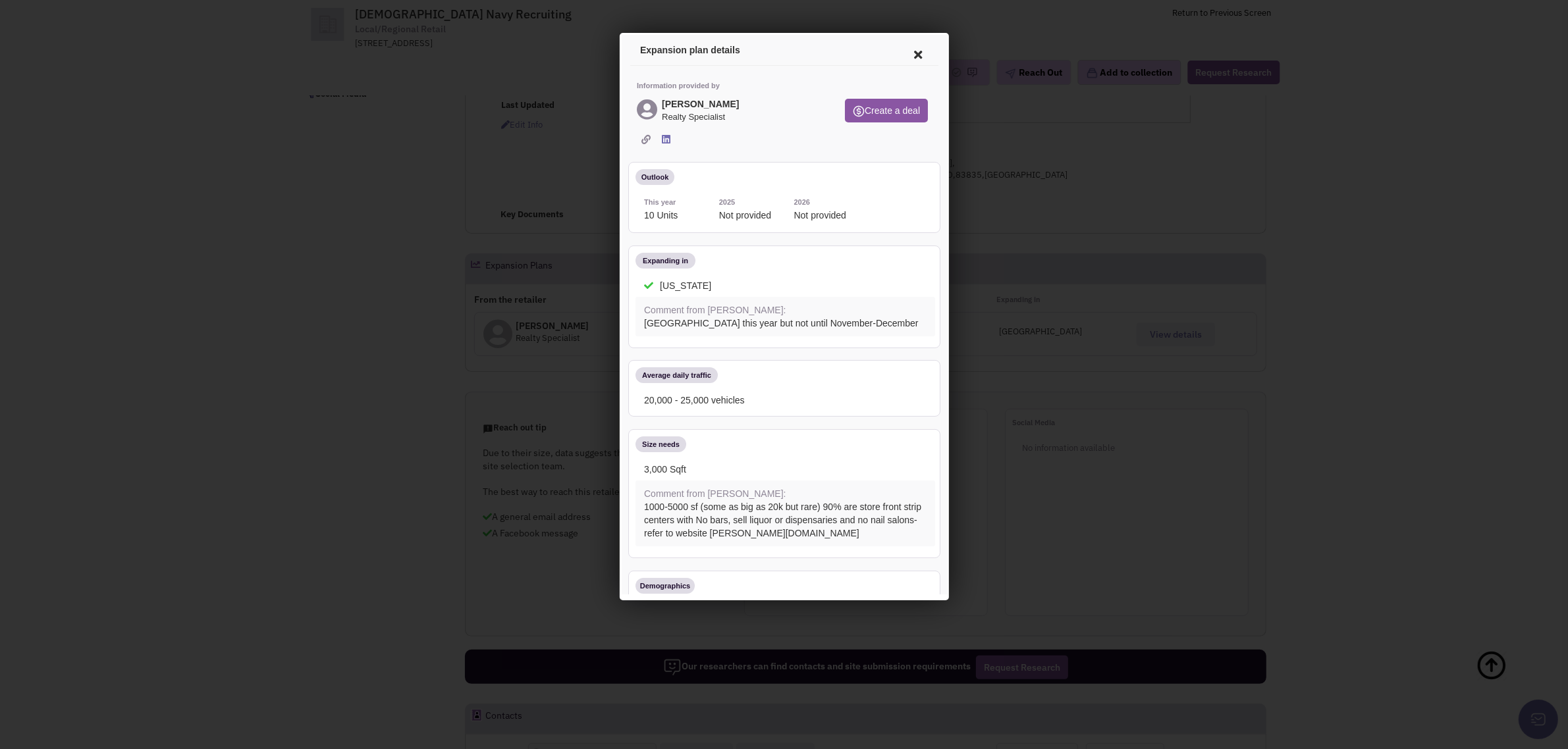
click at [902, 54] on icon at bounding box center [915, 52] width 27 height 32
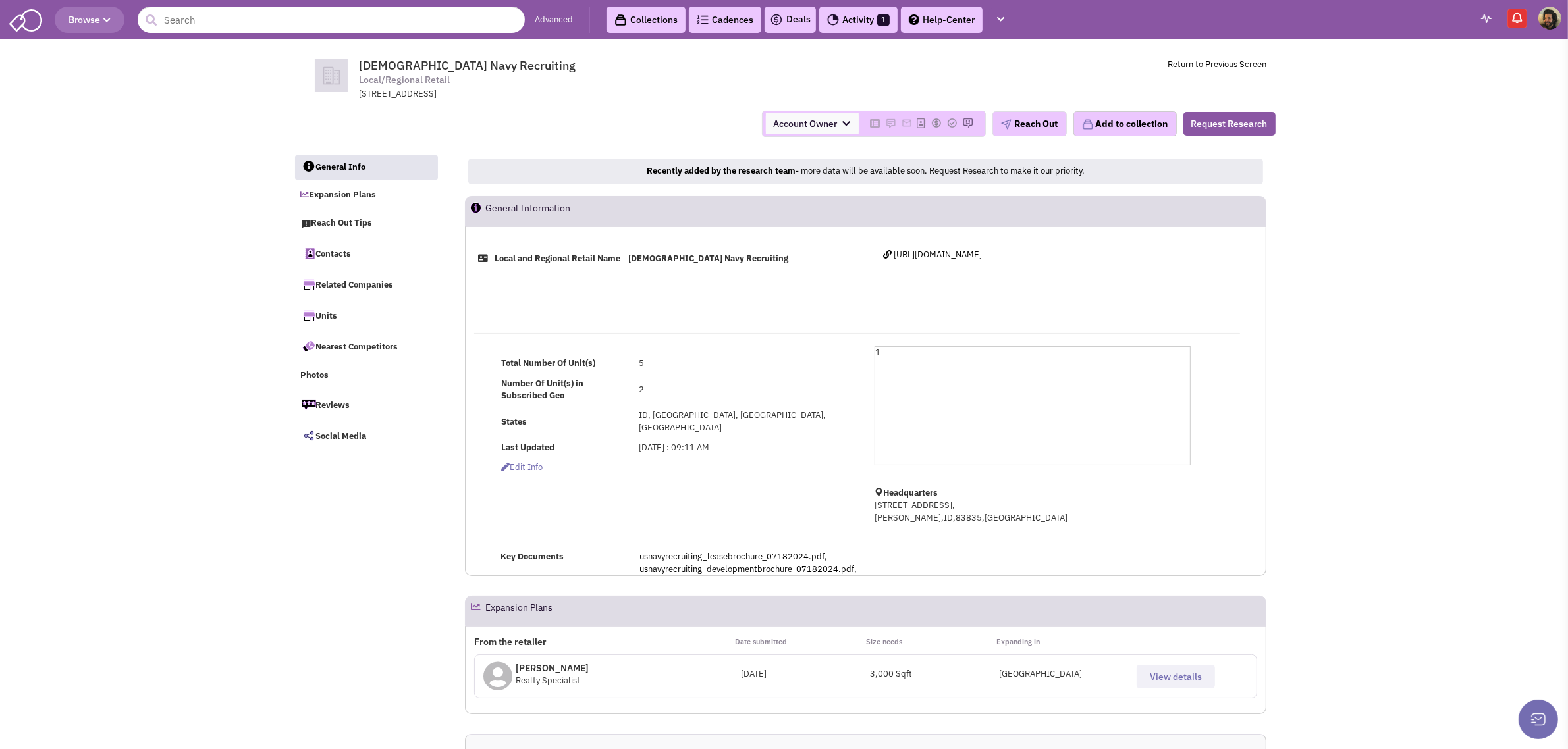
click at [99, 18] on span "Browse" at bounding box center [89, 20] width 42 height 12
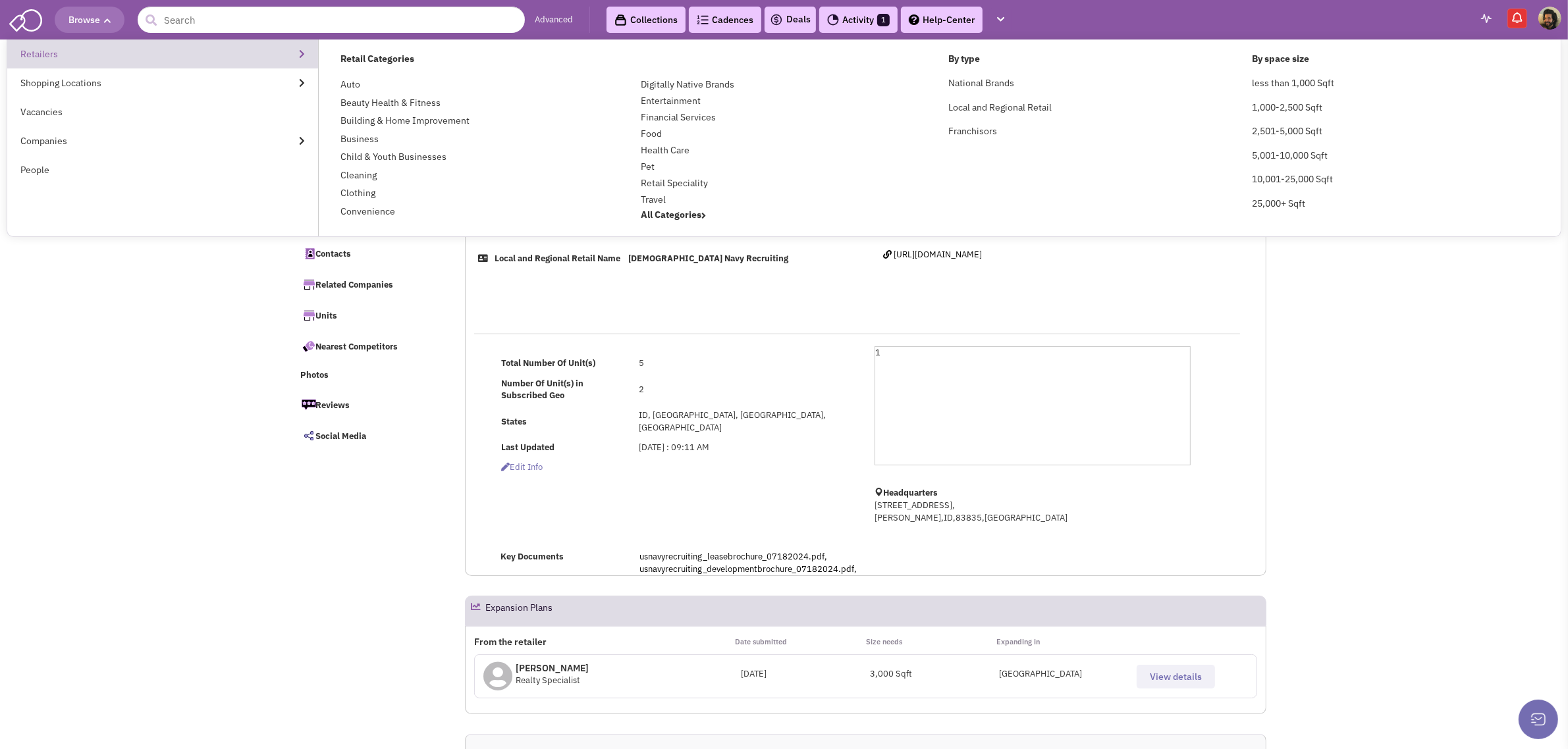
click at [59, 45] on link "Retailers" at bounding box center [162, 53] width 311 height 29
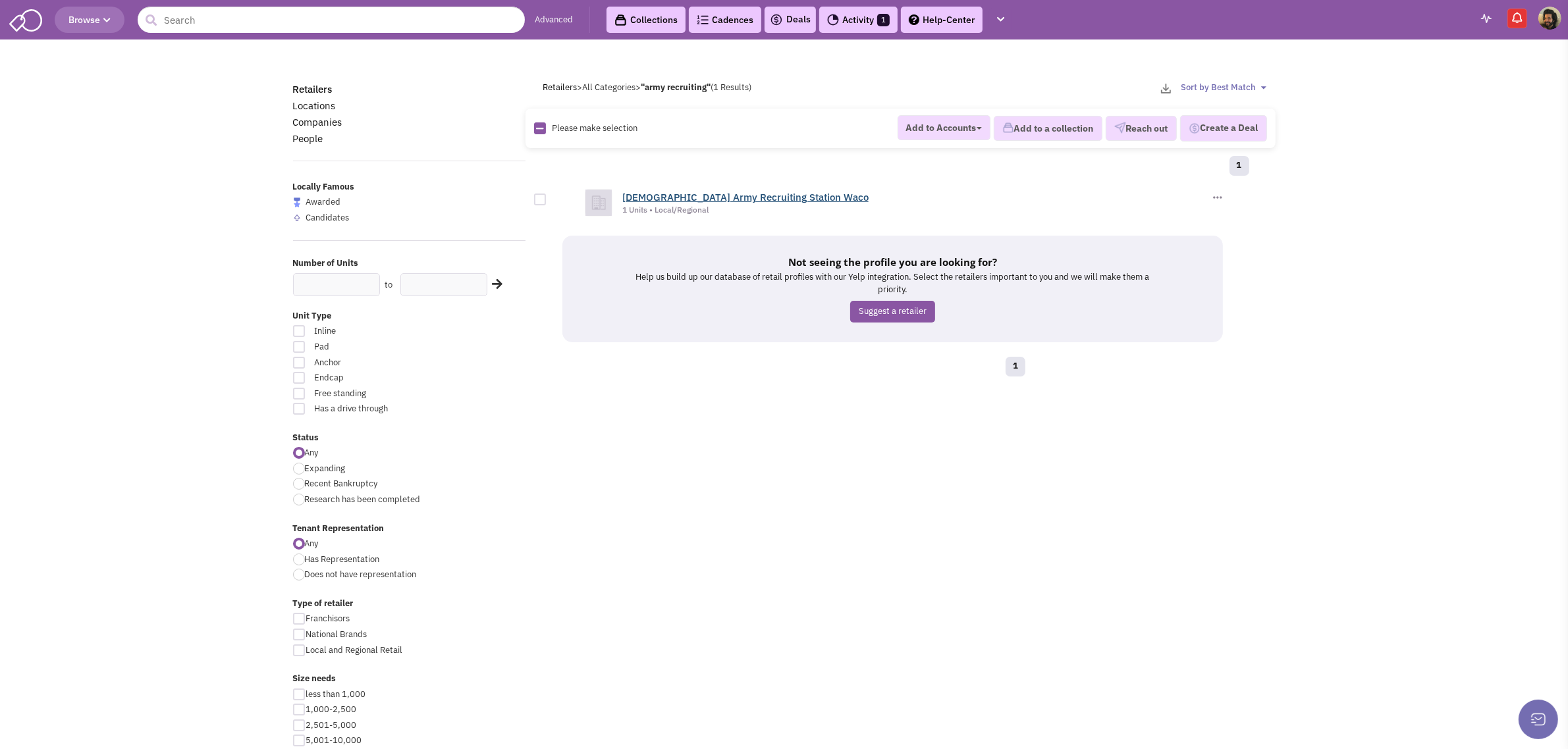
click at [765, 200] on link "[DEMOGRAPHIC_DATA] Army Recruiting Station Waco" at bounding box center [746, 197] width 246 height 13
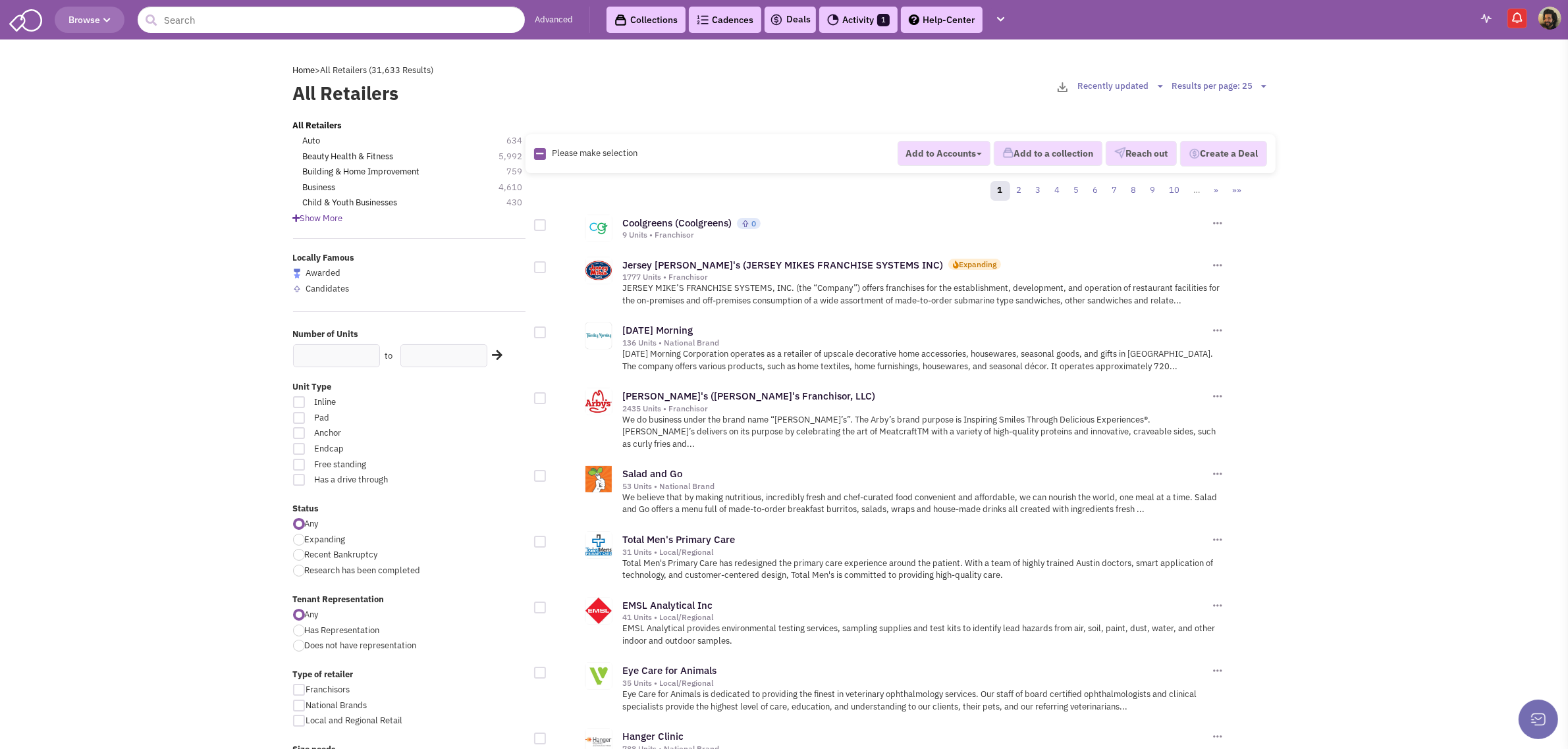
scroll to position [247, 0]
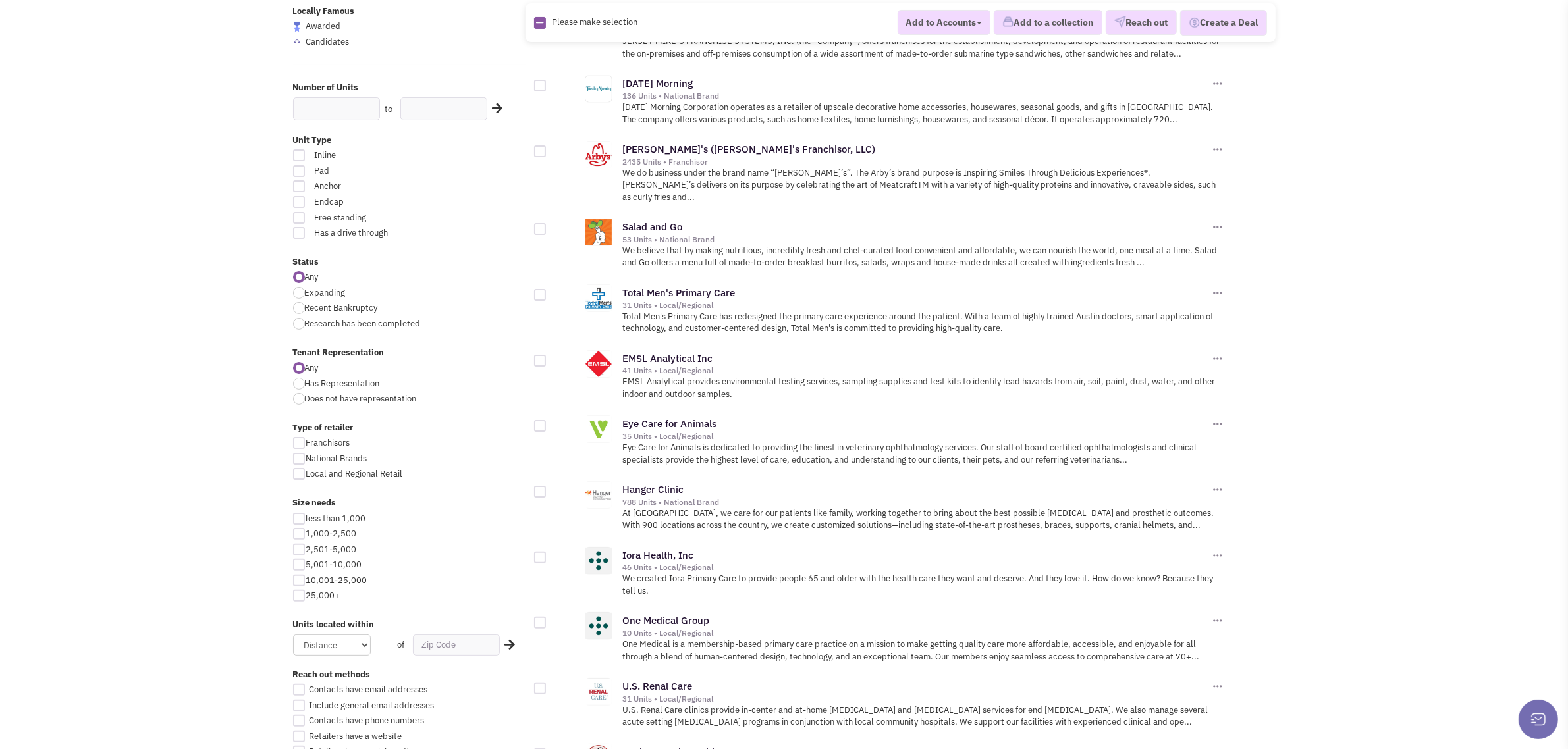
click at [299, 533] on div at bounding box center [299, 534] width 12 height 12
click at [306, 533] on input "1,000-2,500" at bounding box center [311, 535] width 8 height 8
checkbox input "true"
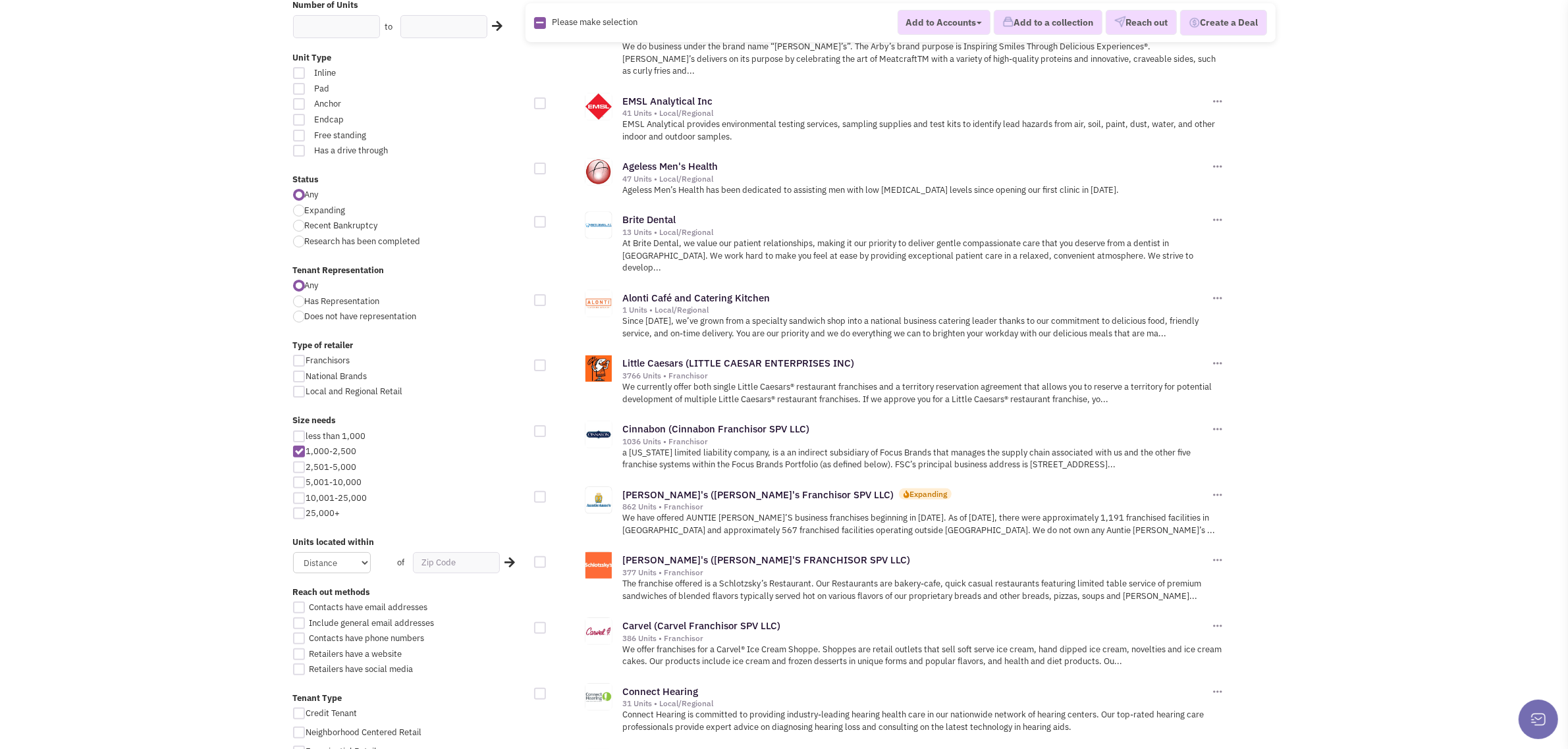
scroll to position [576, 0]
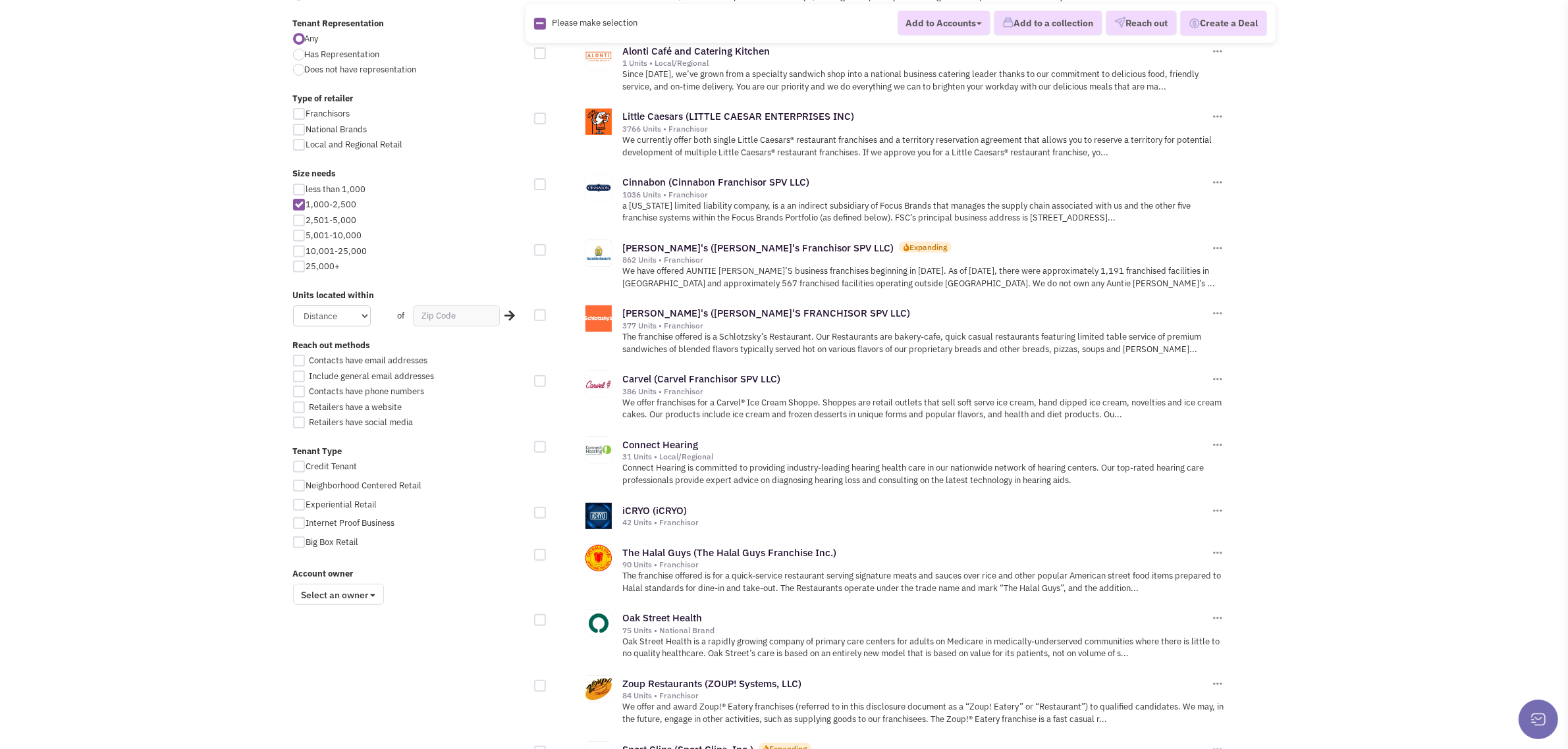
click at [337, 591] on span "Select an owner" at bounding box center [338, 594] width 91 height 21
click at [205, 512] on body "Browse Advanced Collections Cadences 0 Deals Activity 1 Help-Center Calendar" at bounding box center [784, 412] width 1568 height 1976
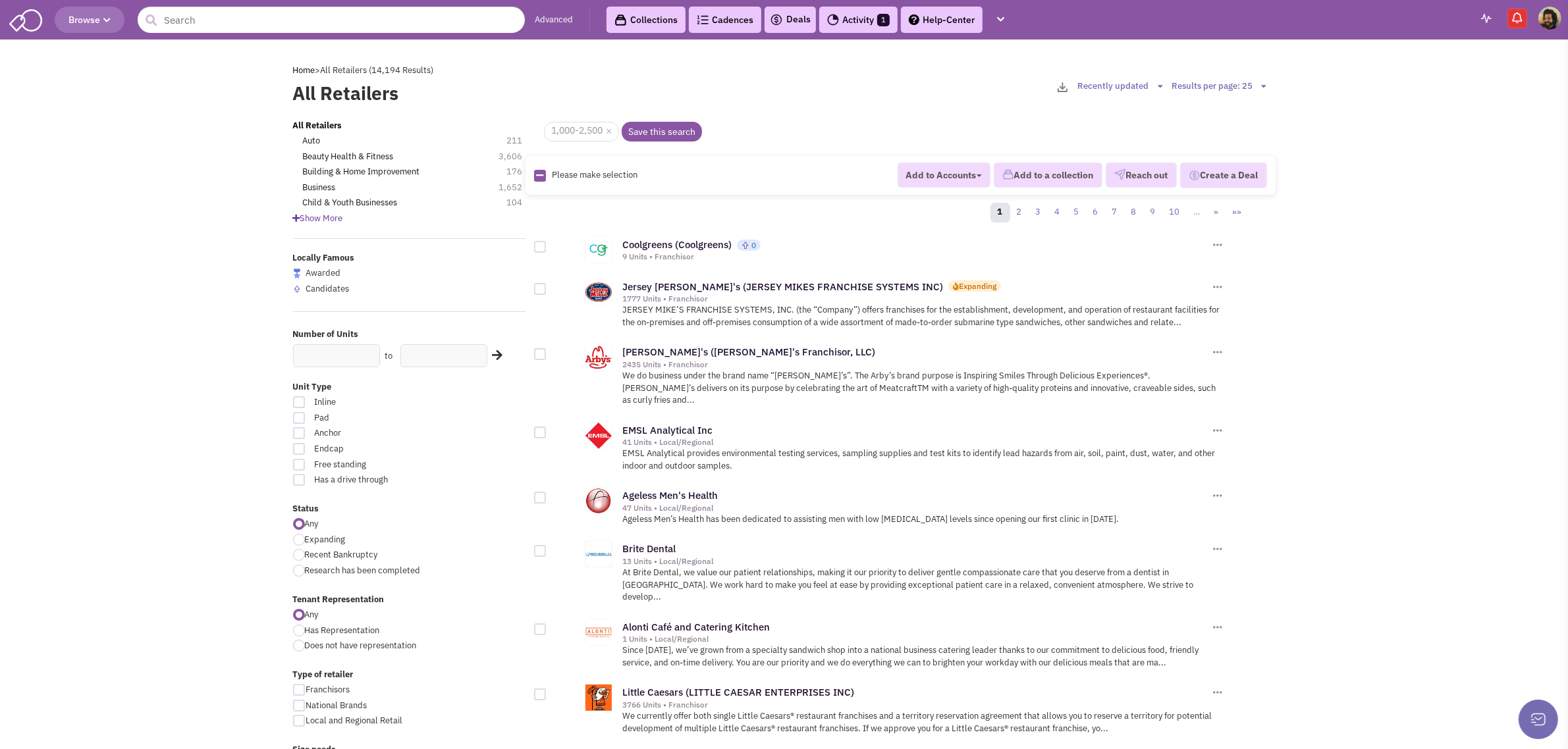
click at [327, 219] on span "Show More" at bounding box center [318, 219] width 50 height 11
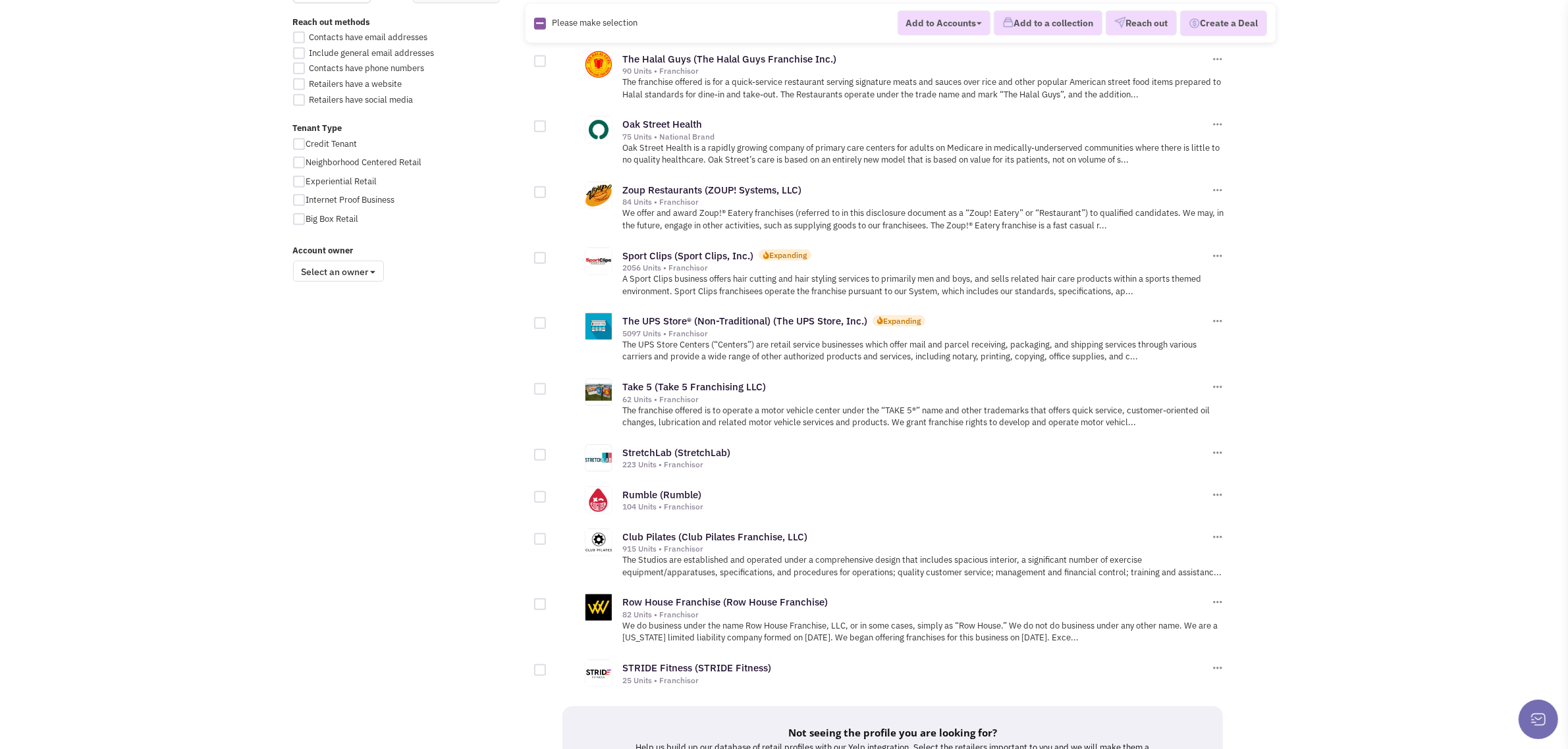
scroll to position [1152, 0]
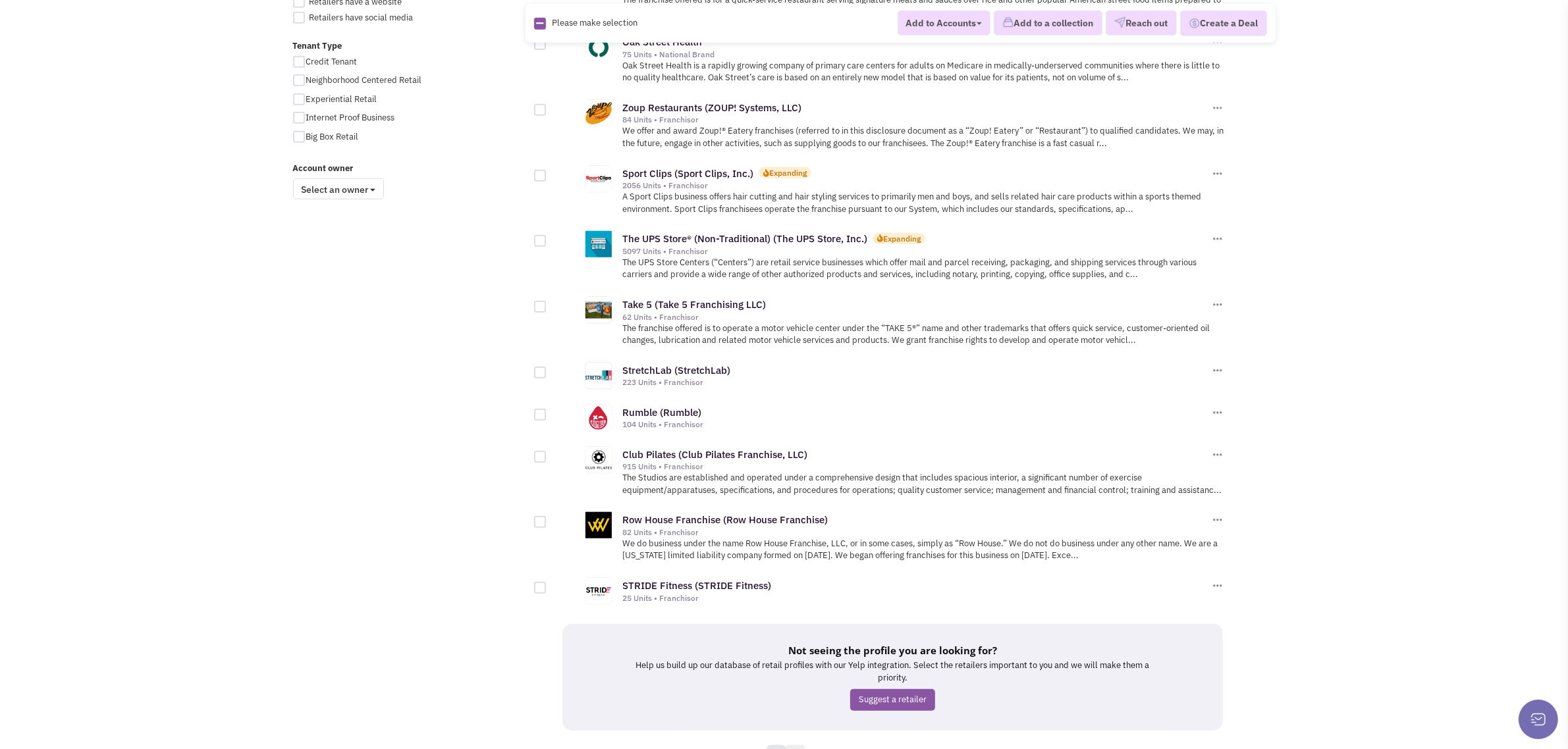
click at [796, 745] on link "2" at bounding box center [796, 755] width 20 height 20
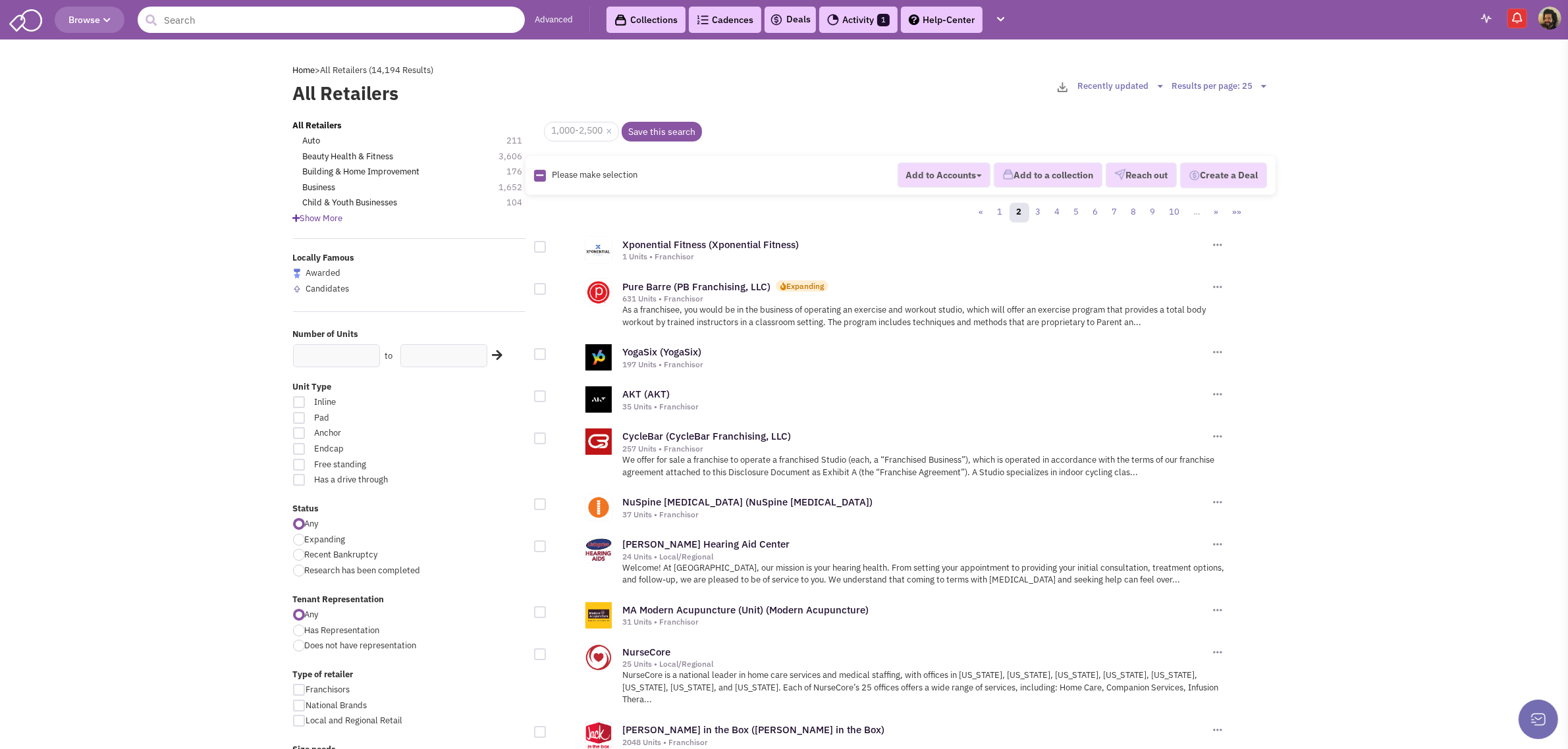
click at [323, 24] on input "text" at bounding box center [331, 19] width 387 height 26
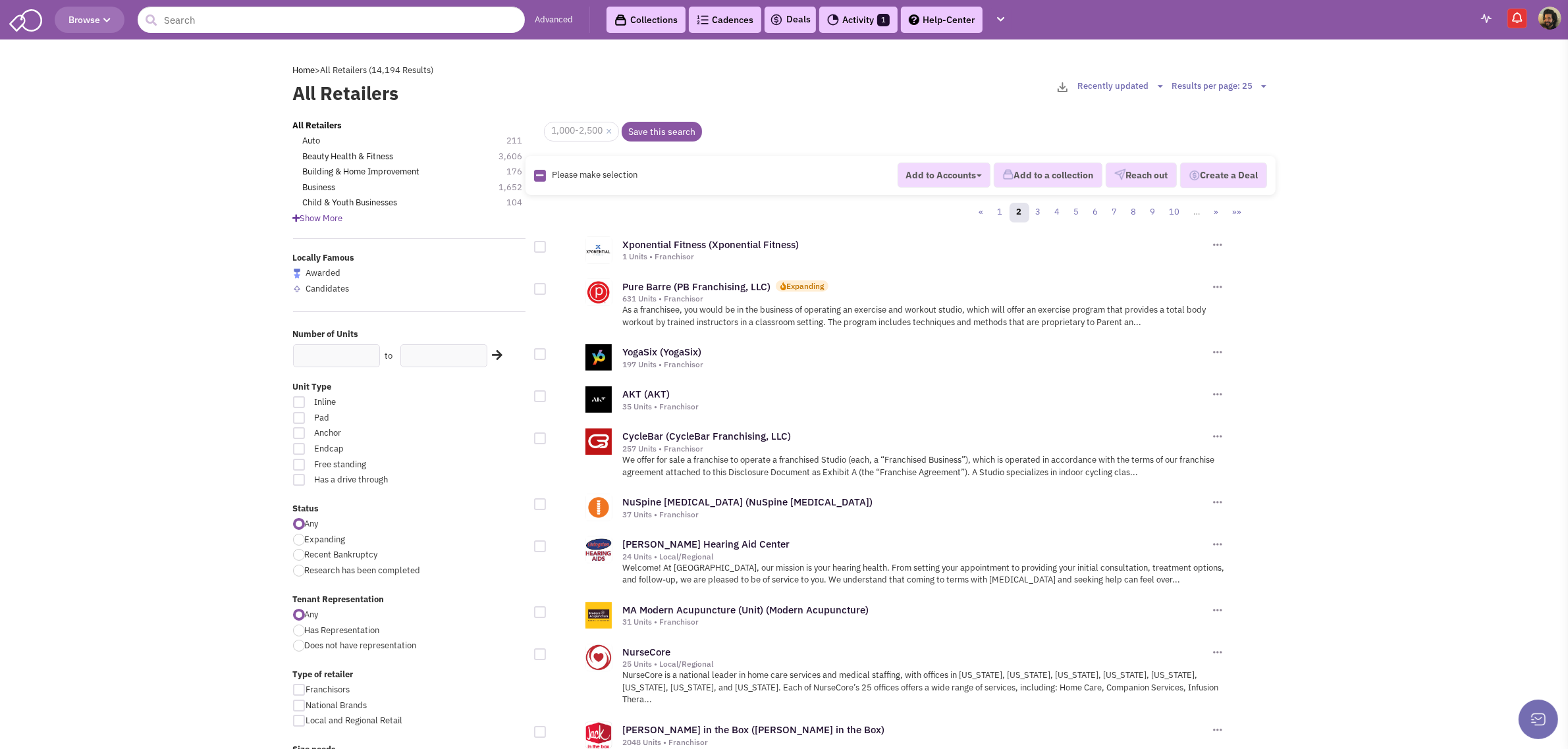
scroll to position [330, 0]
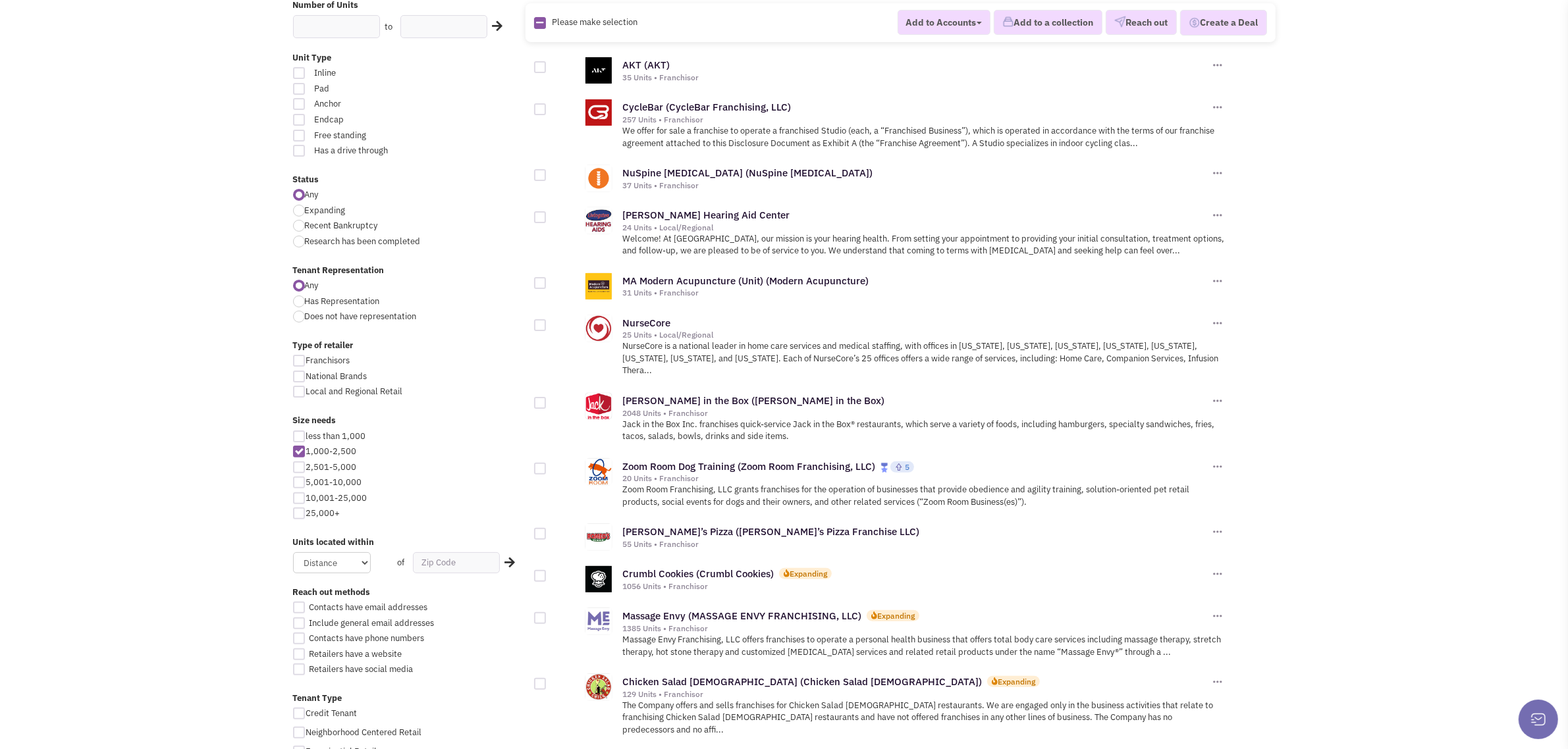
click at [298, 70] on div at bounding box center [299, 73] width 12 height 12
click at [453, 70] on input "Inline" at bounding box center [457, 74] width 8 height 8
checkbox input "true"
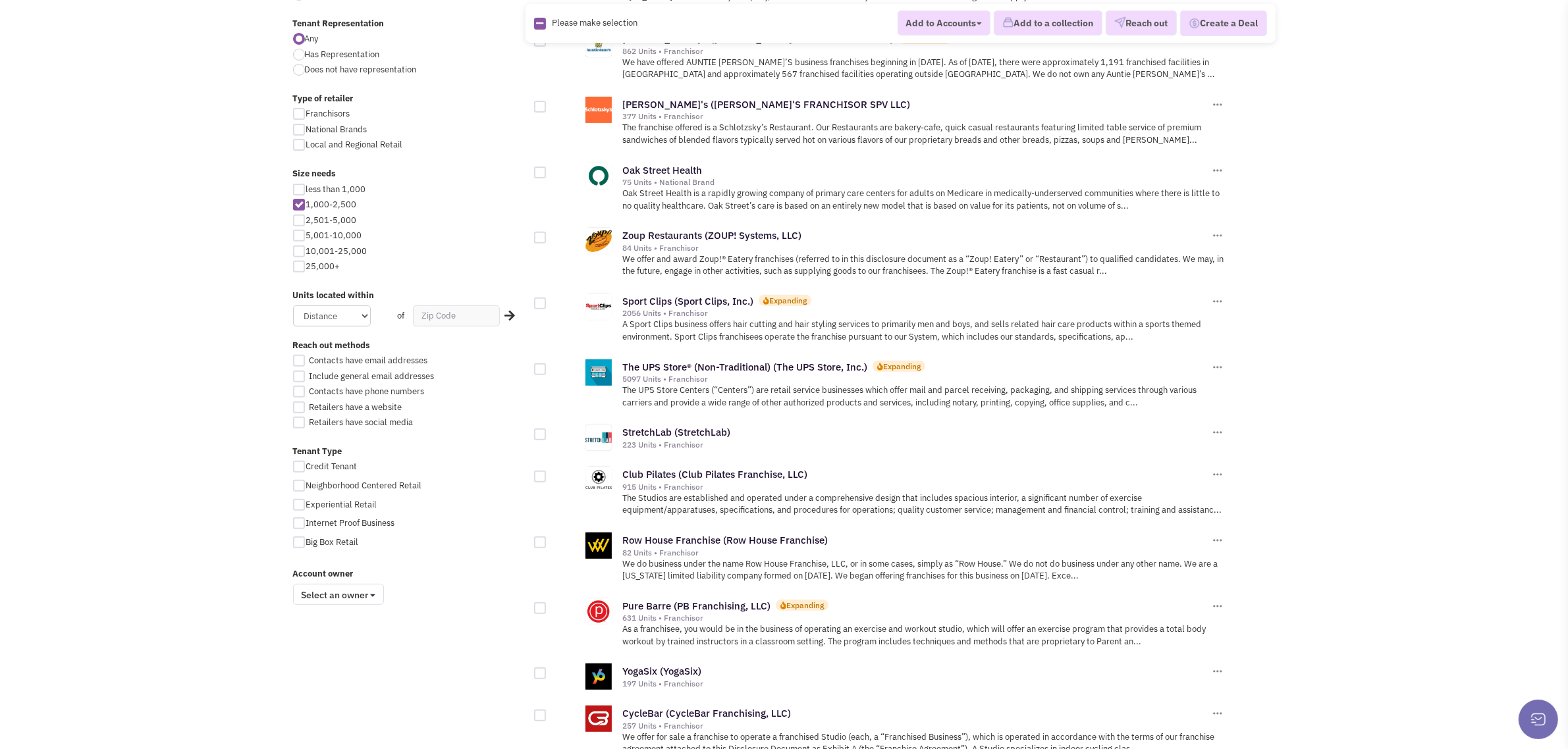
scroll to position [164, 0]
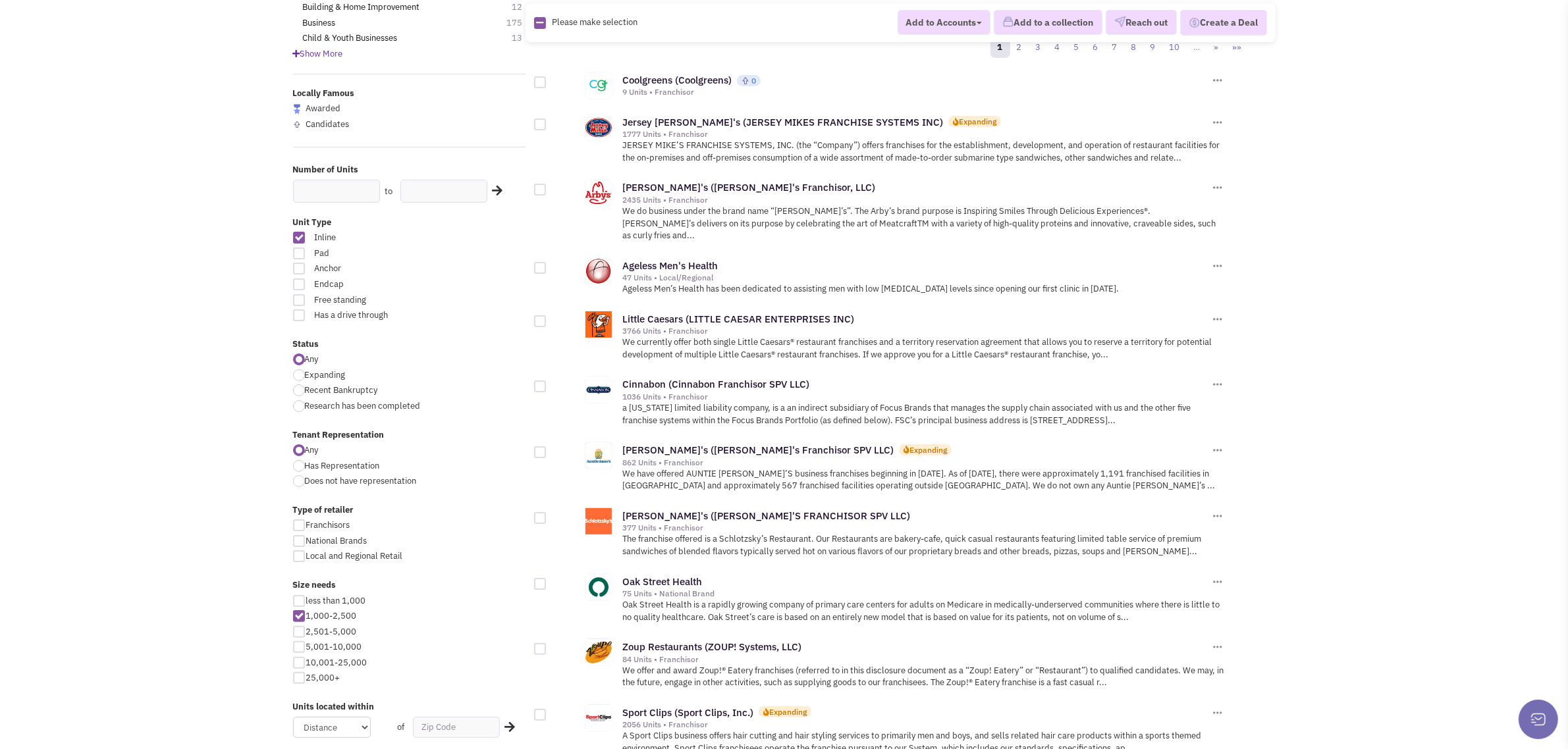
click at [301, 543] on div at bounding box center [299, 541] width 12 height 12
click at [306, 543] on input "National Brands" at bounding box center [311, 542] width 8 height 8
checkbox input "true"
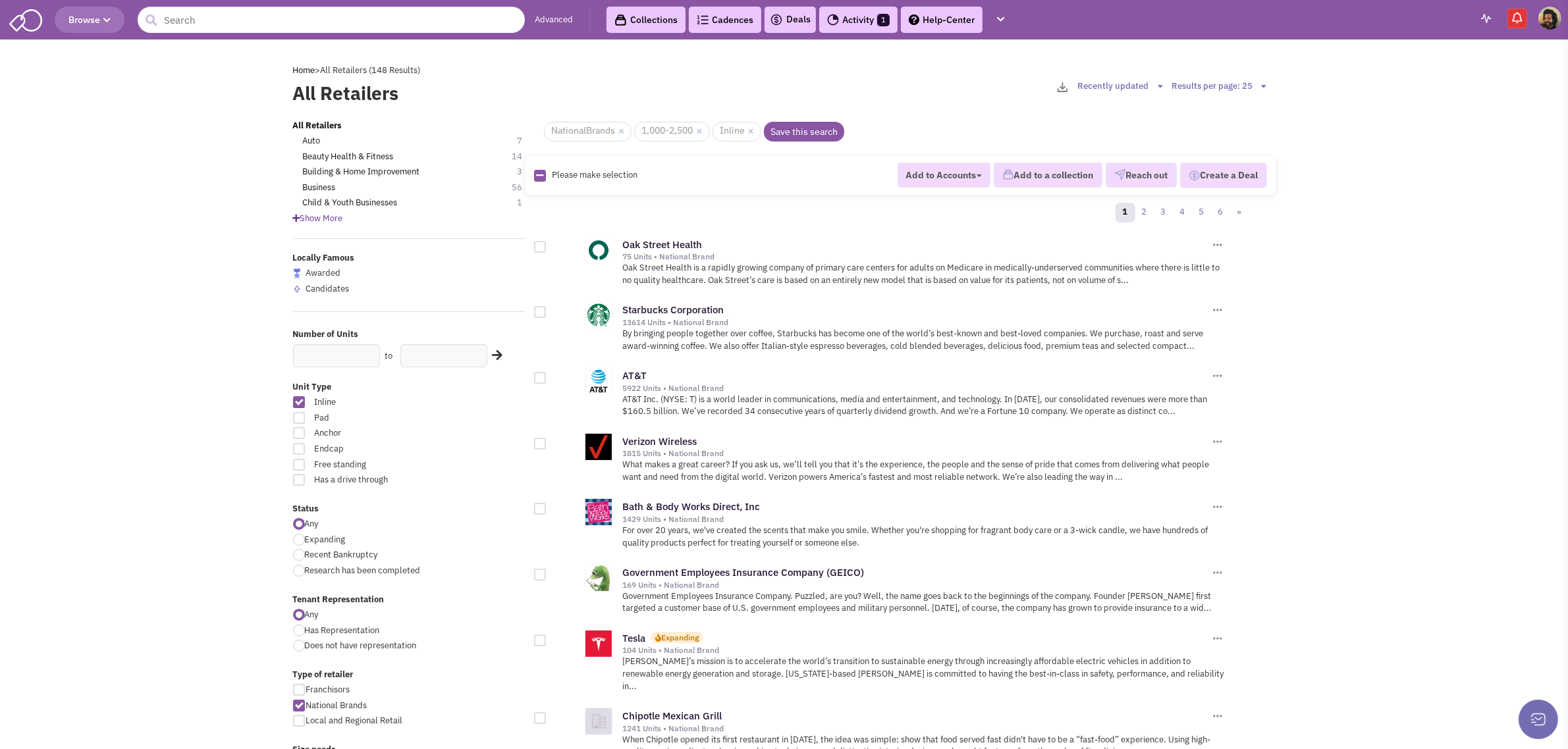
click at [297, 705] on div at bounding box center [299, 705] width 12 height 12
click at [306, 705] on input "National Brands" at bounding box center [311, 707] width 8 height 8
checkbox input "false"
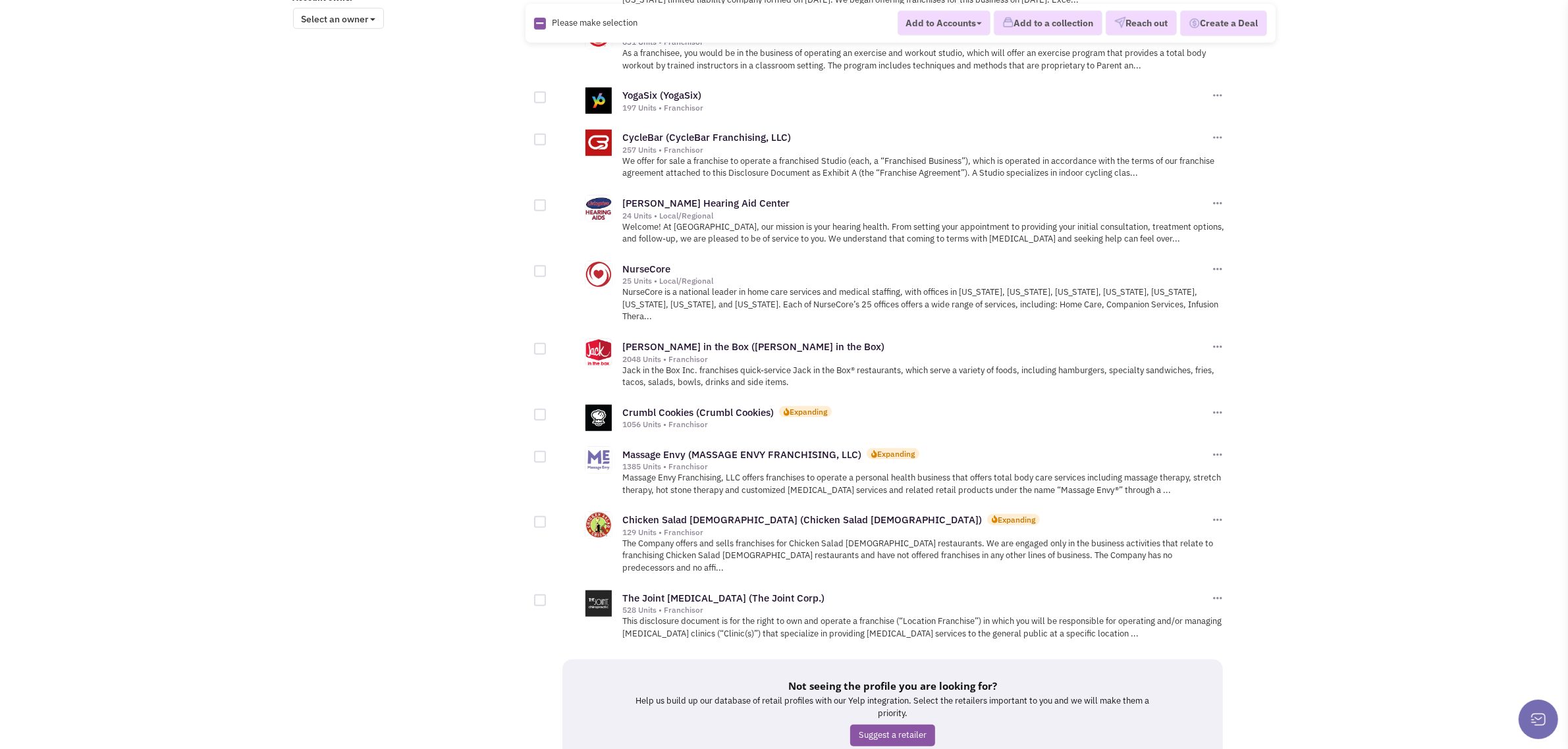
scroll to position [1216, 0]
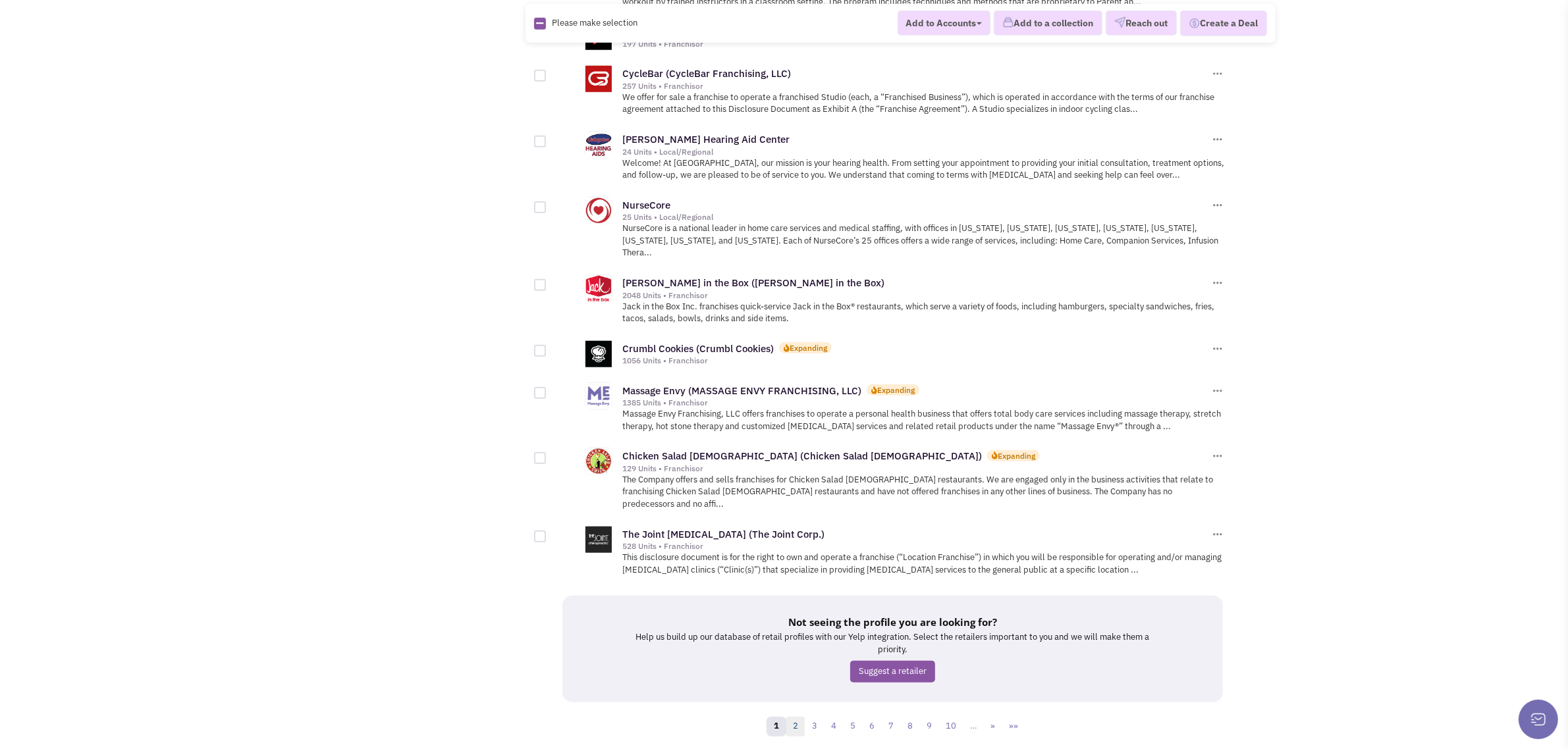
click at [795, 717] on link "2" at bounding box center [796, 727] width 20 height 20
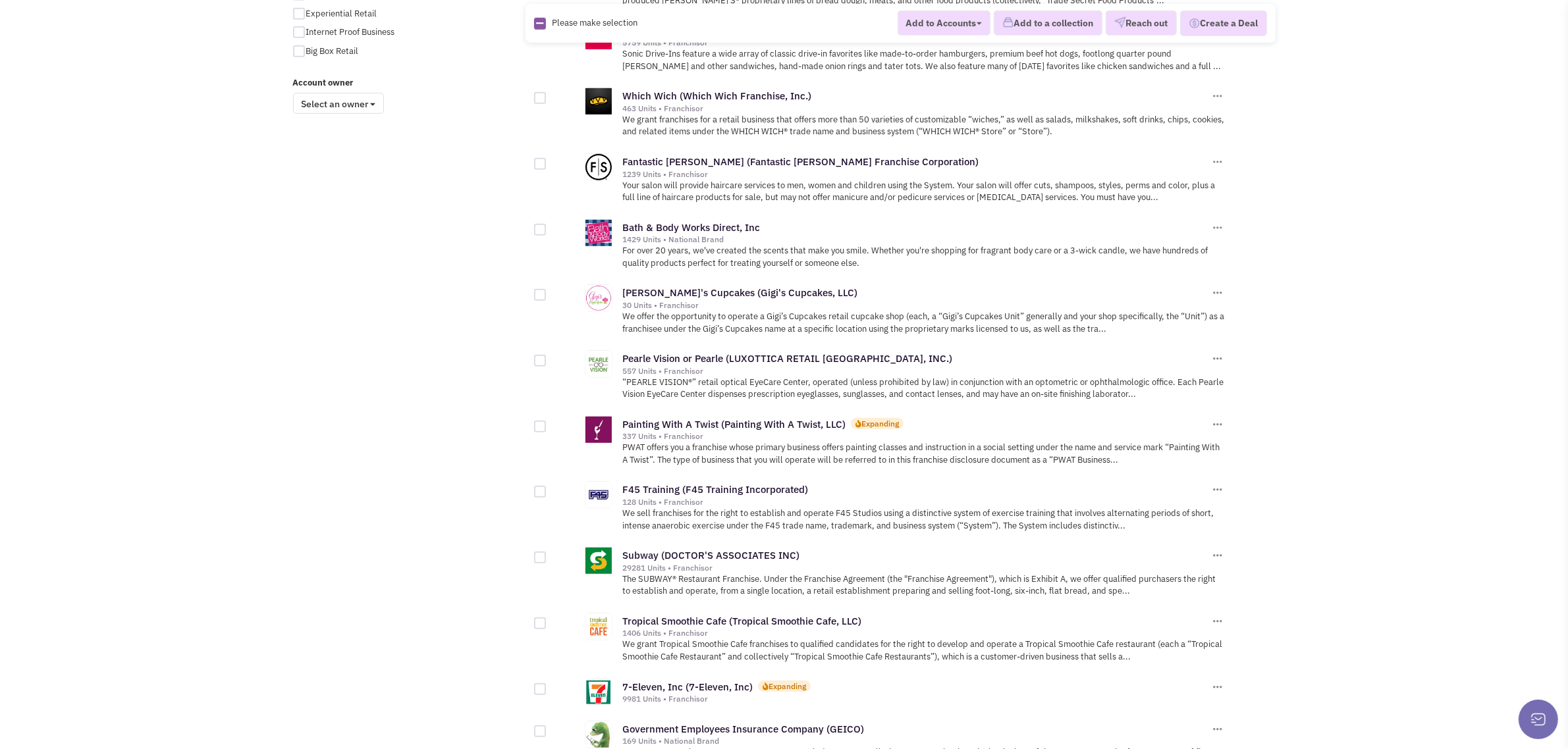
scroll to position [1298, 0]
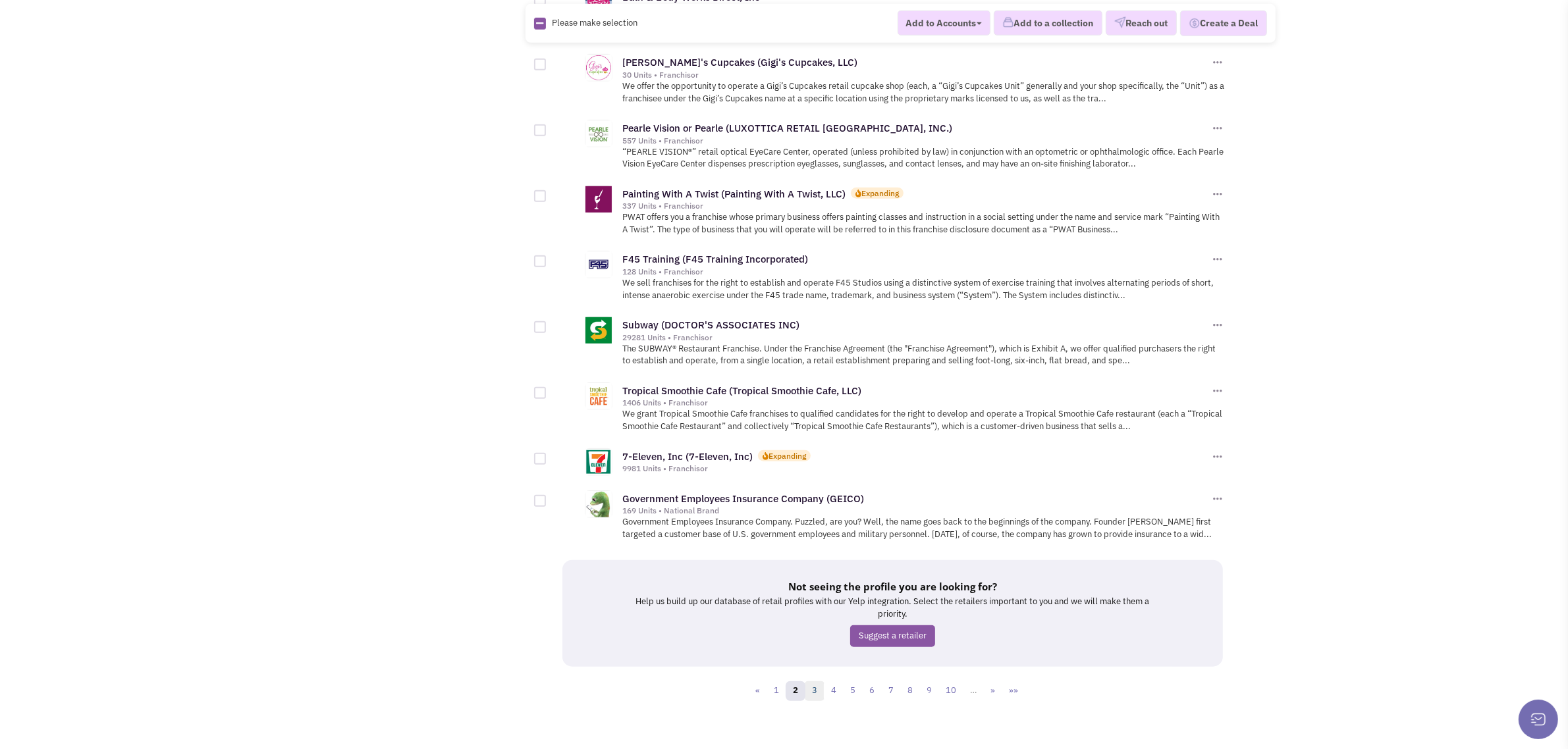
click at [817, 682] on link "3" at bounding box center [815, 691] width 20 height 20
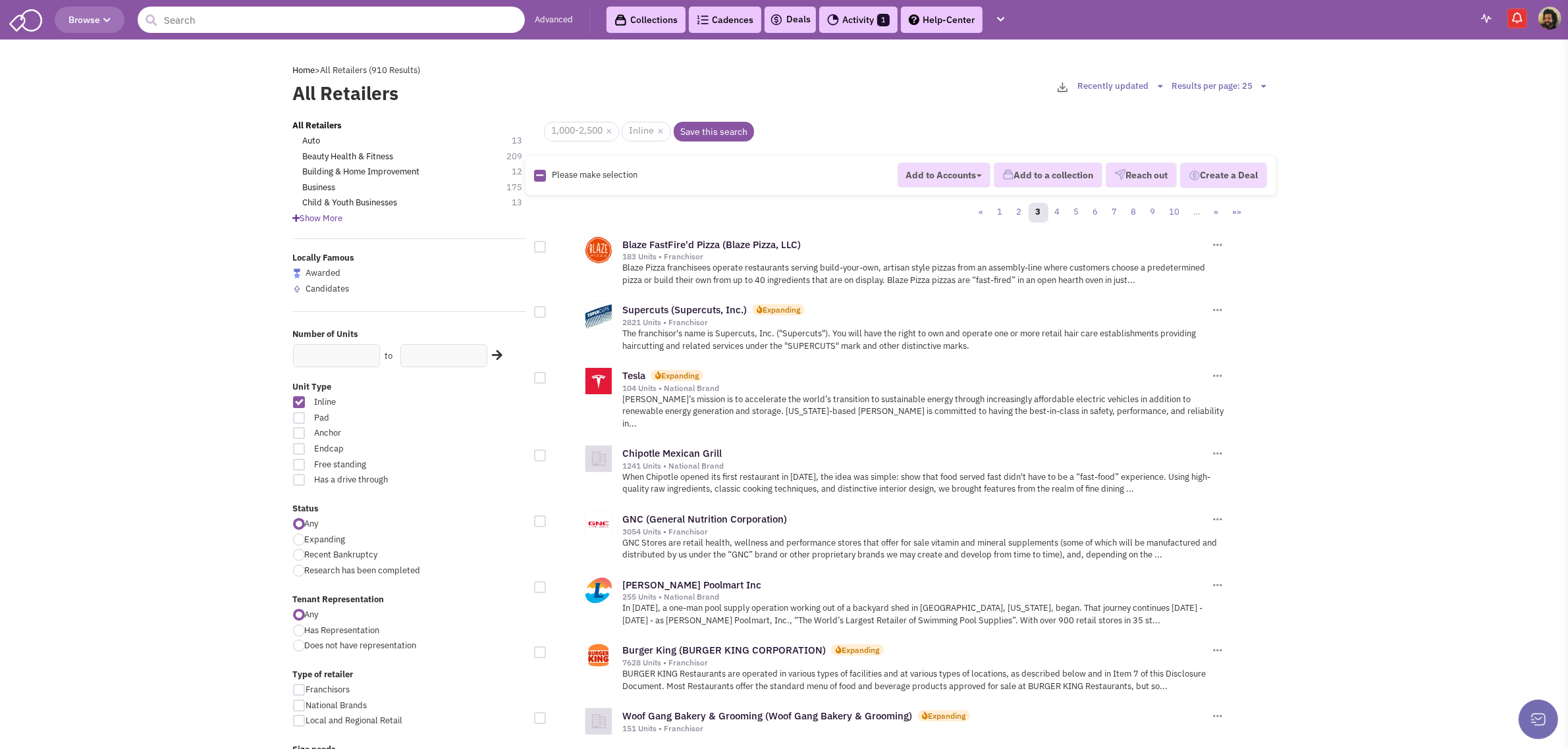
click at [241, 25] on input "text" at bounding box center [331, 19] width 387 height 26
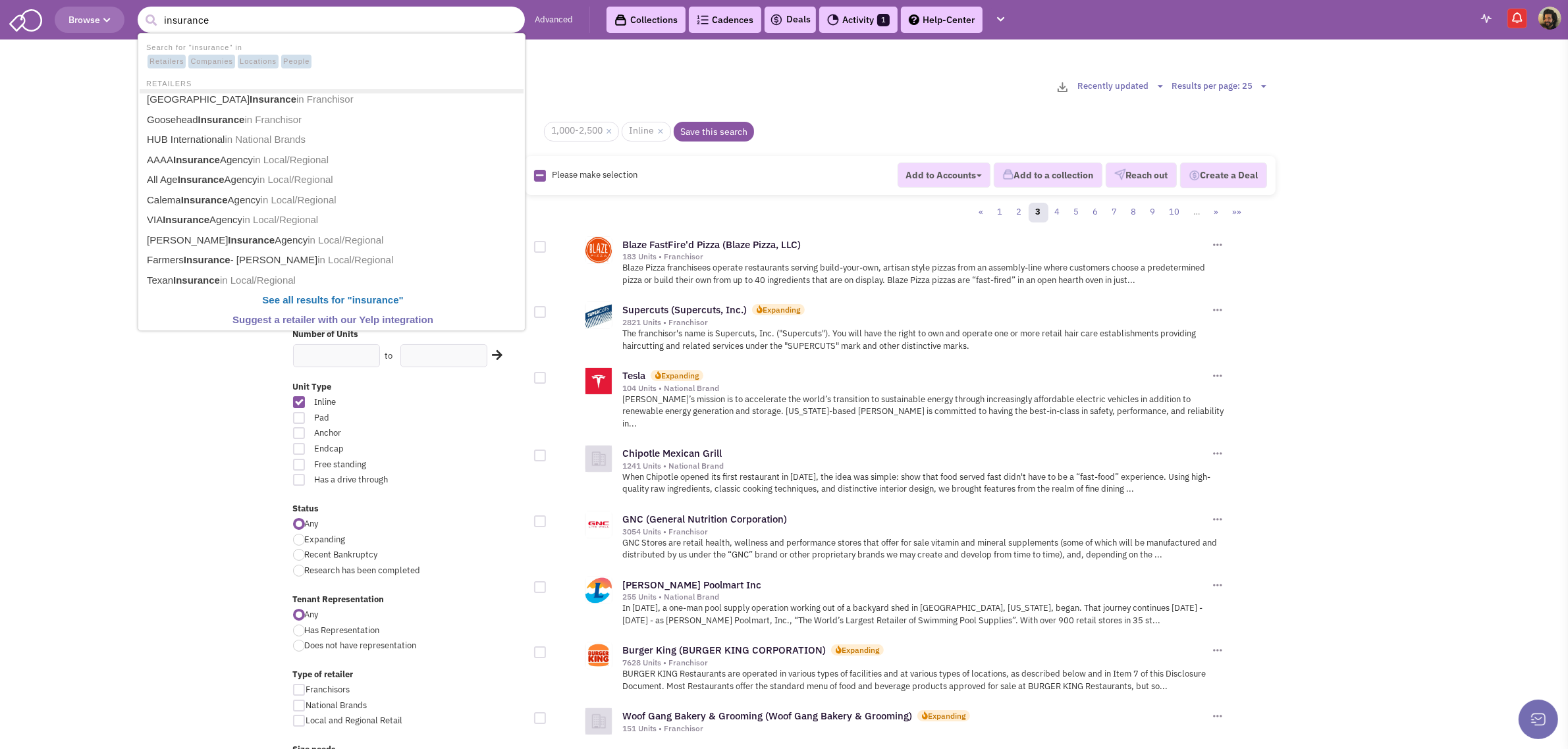
type input "insurance"
click at [141, 11] on button "submit" at bounding box center [151, 20] width 20 height 20
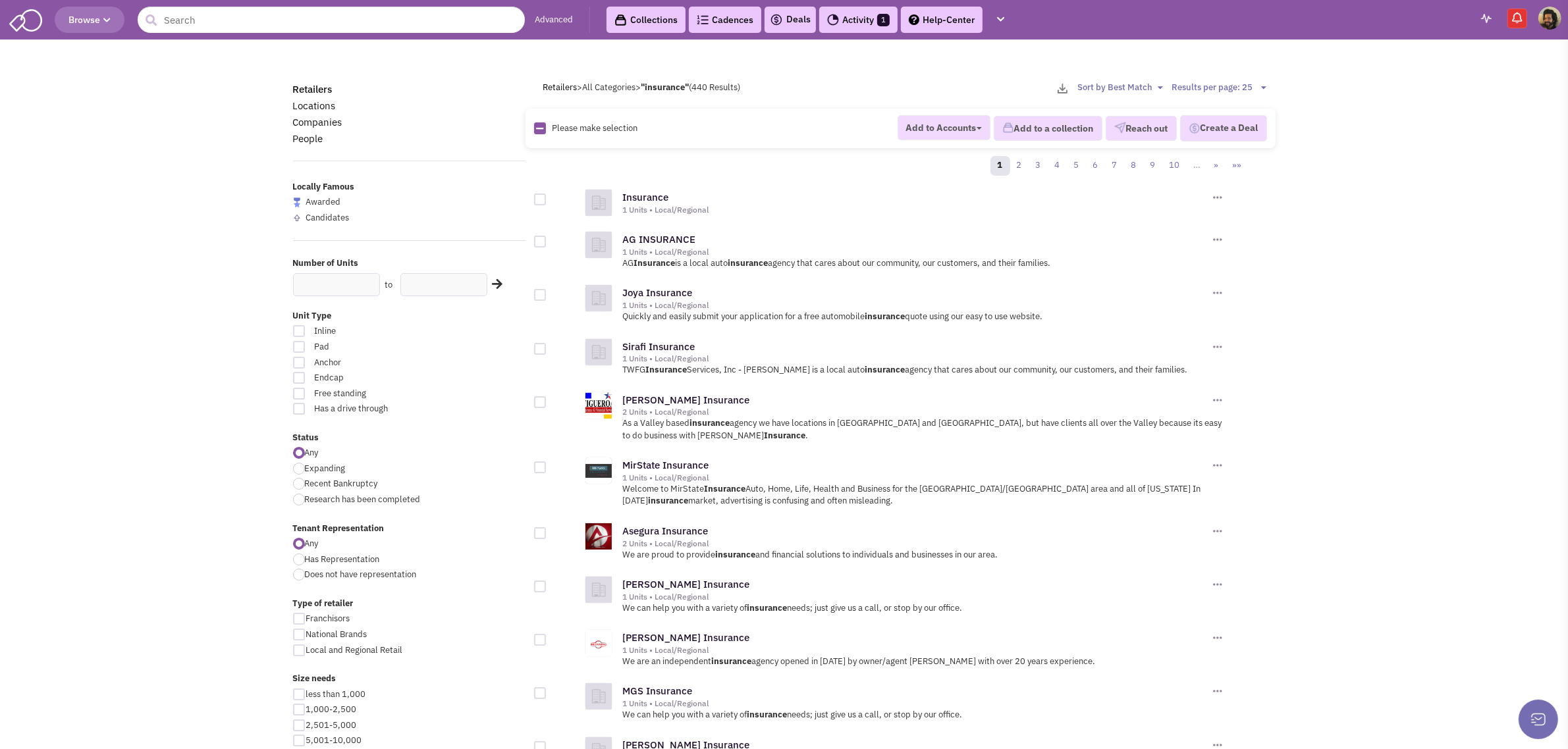
click at [96, 21] on span "Browse" at bounding box center [89, 20] width 42 height 12
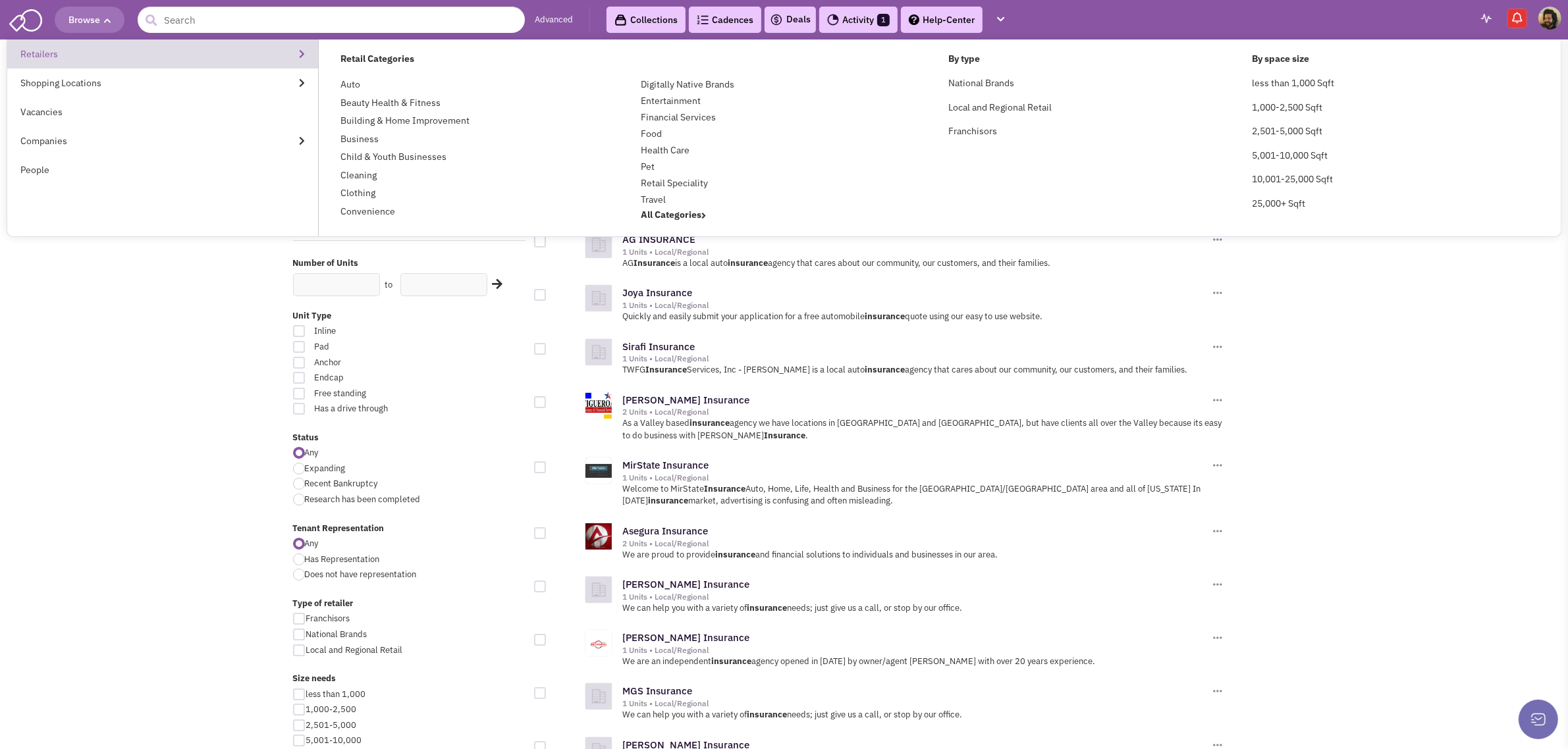
click at [51, 53] on link "Retailers" at bounding box center [162, 53] width 311 height 29
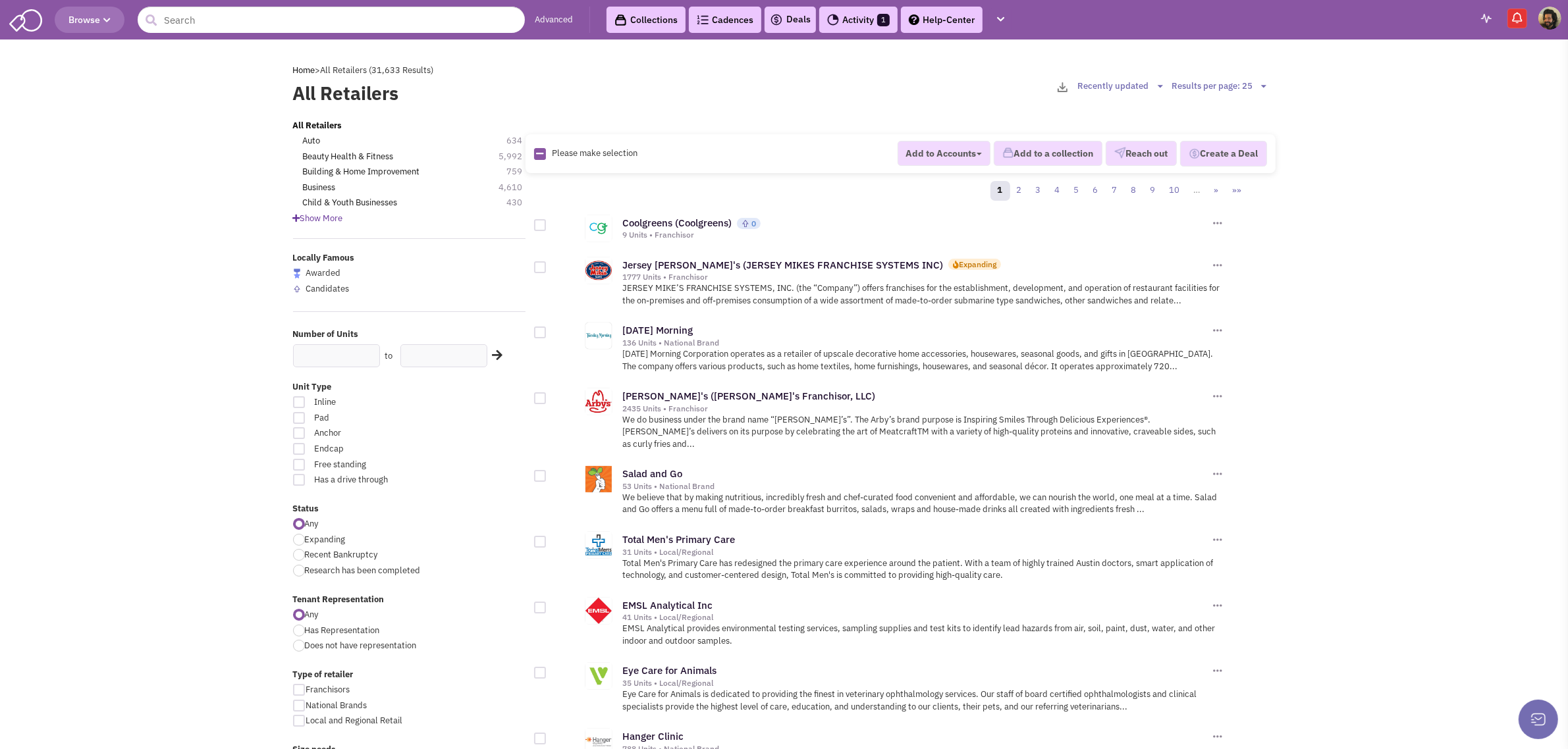
click at [326, 222] on span "Show More" at bounding box center [318, 219] width 50 height 11
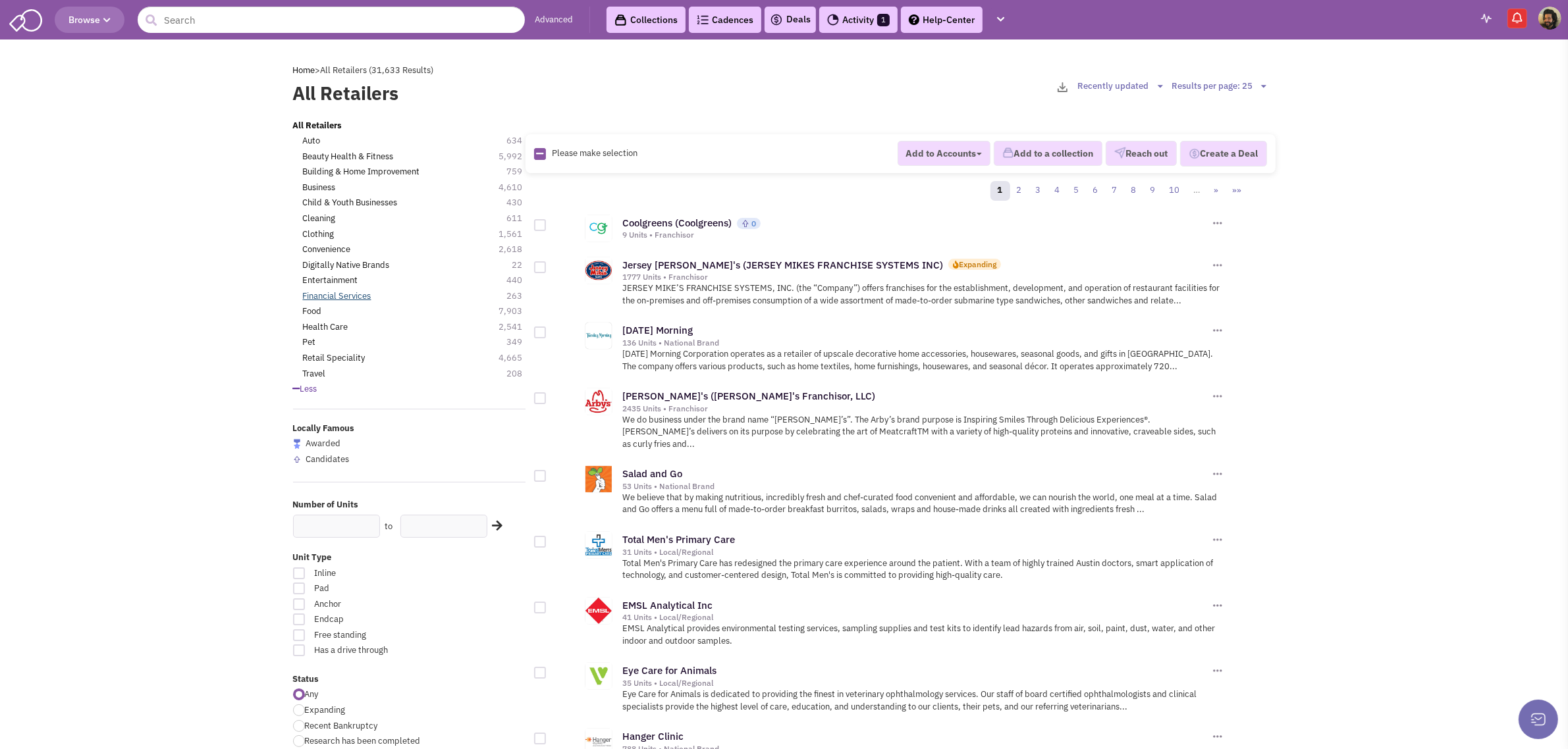
click at [341, 293] on link "Financial Services" at bounding box center [337, 297] width 68 height 13
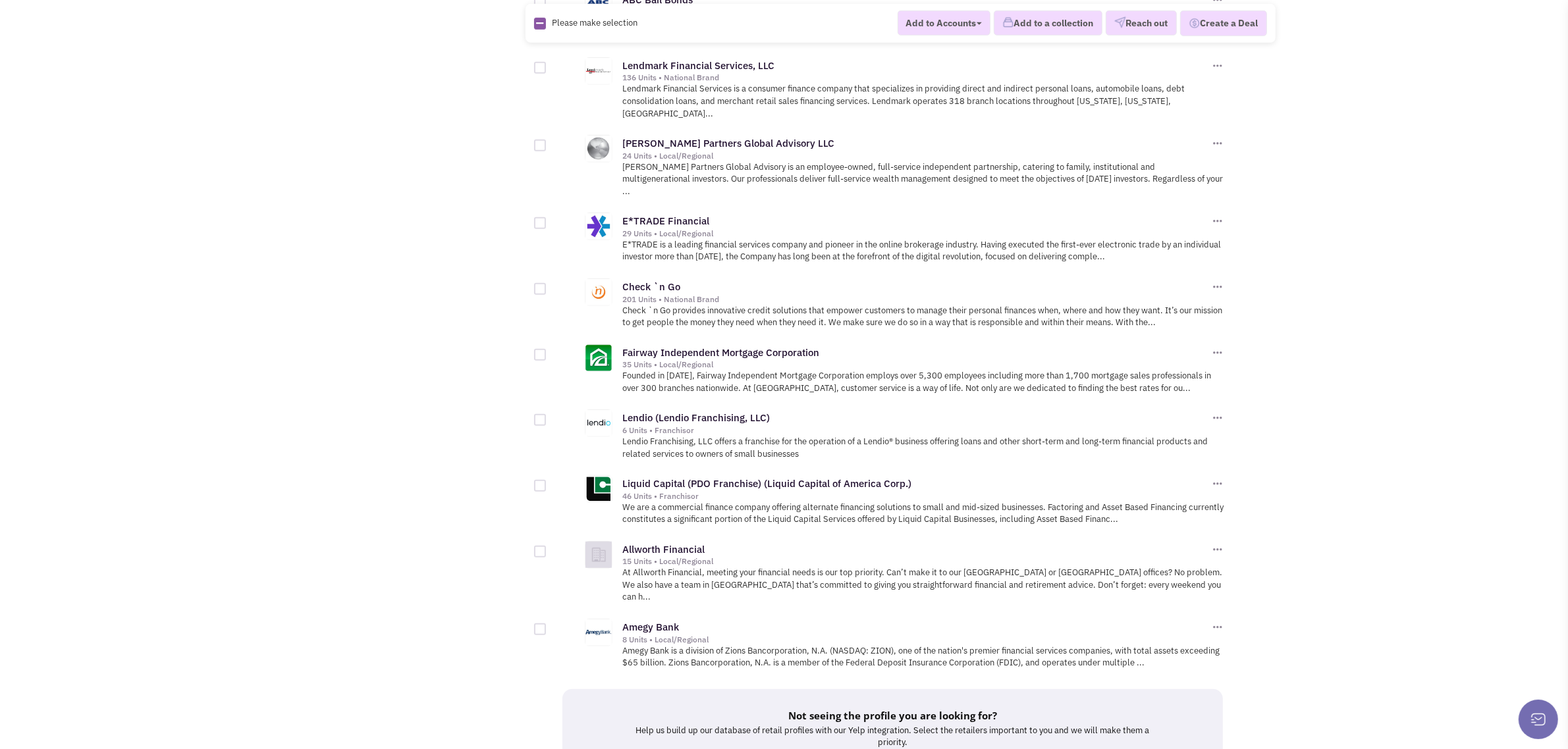
scroll to position [1299, 0]
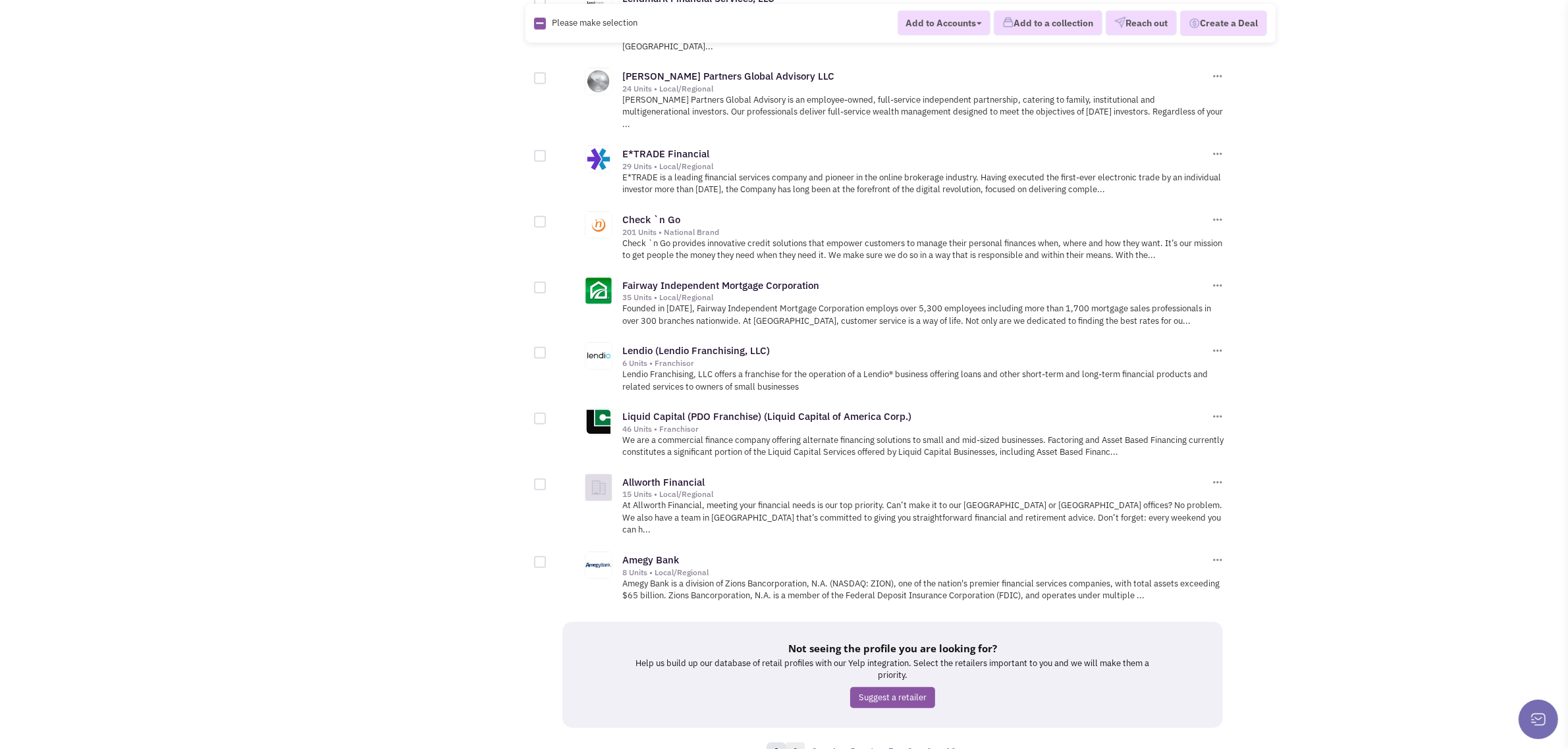
click at [795, 743] on link "2" at bounding box center [796, 753] width 20 height 20
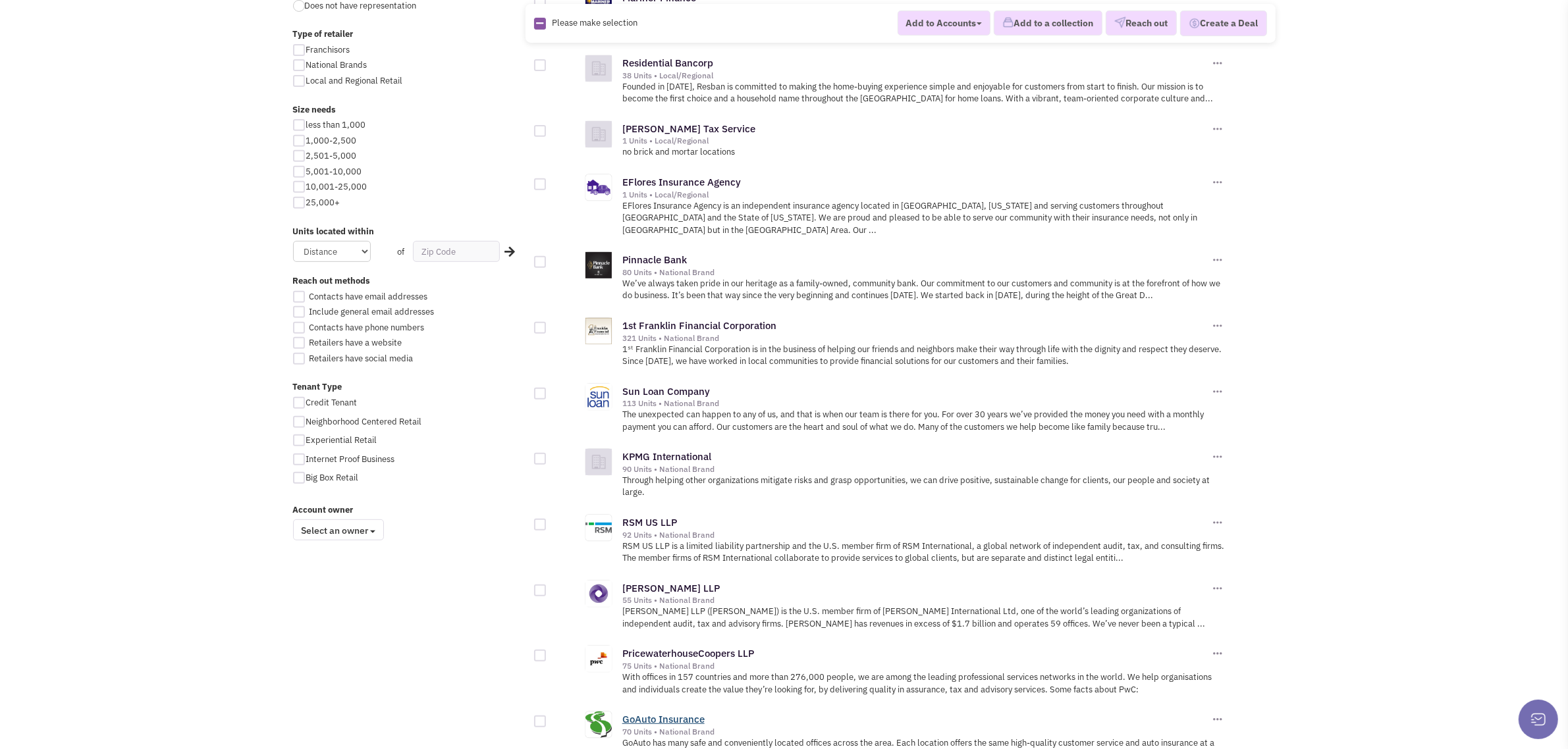
scroll to position [1264, 0]
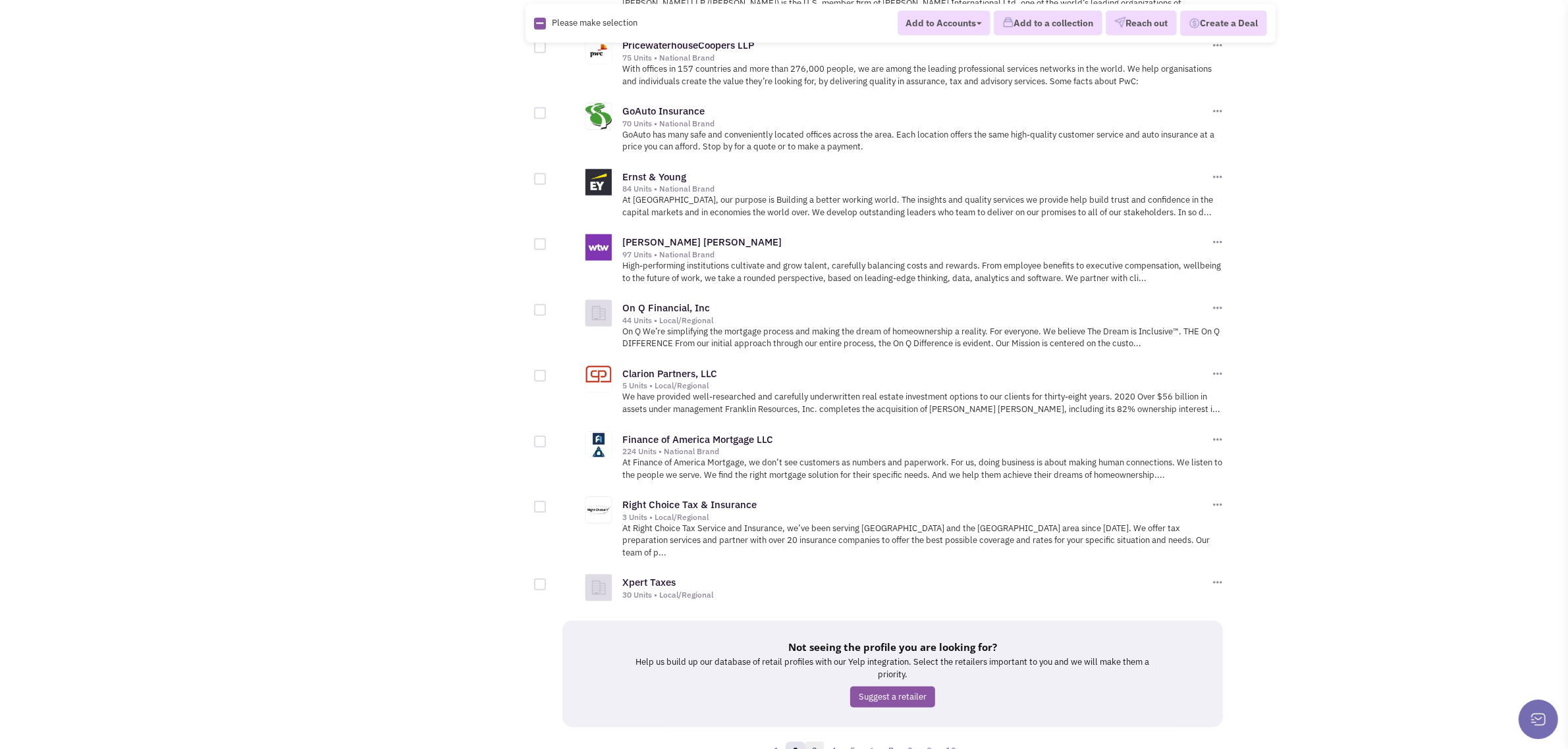
click at [813, 742] on link "3" at bounding box center [815, 752] width 20 height 20
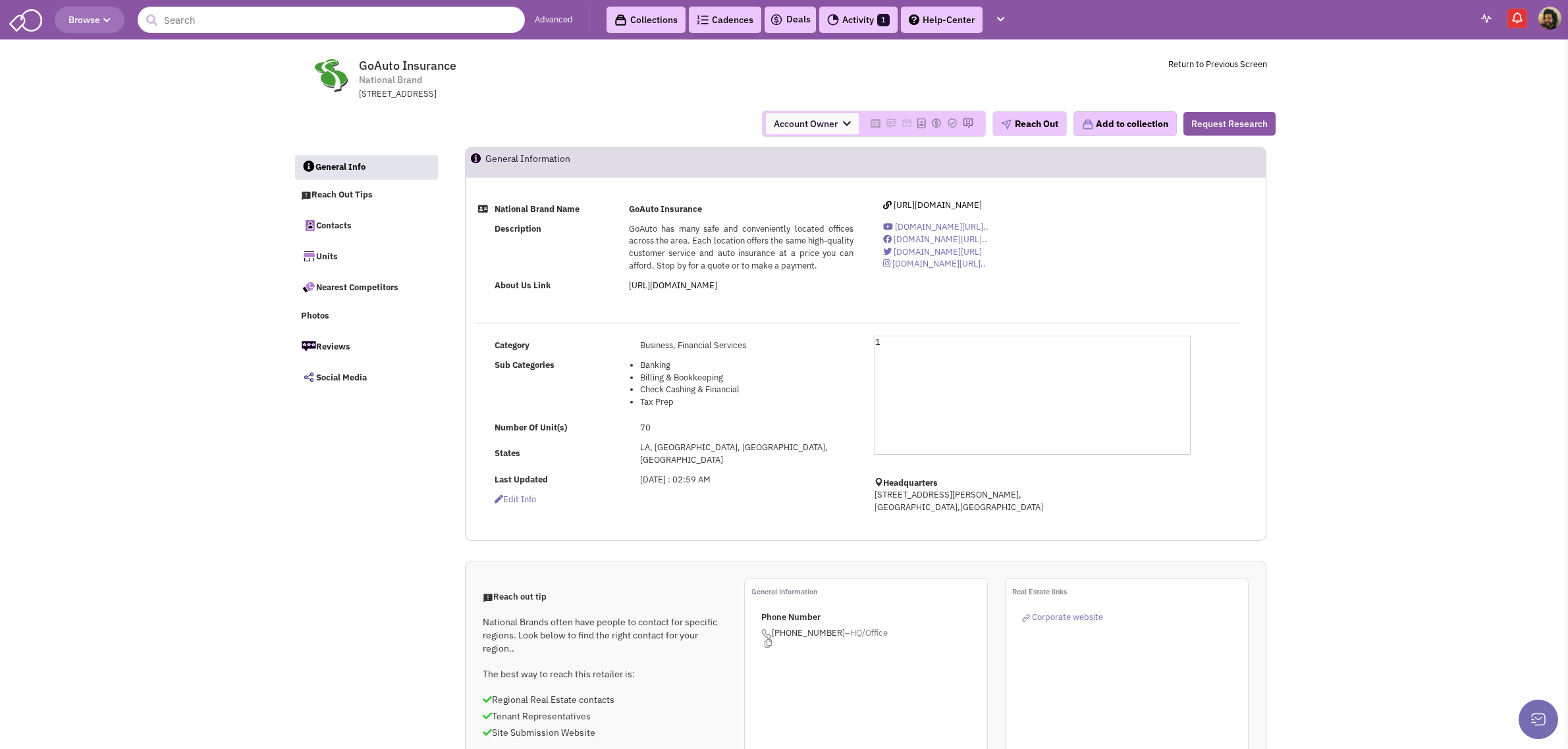
select select
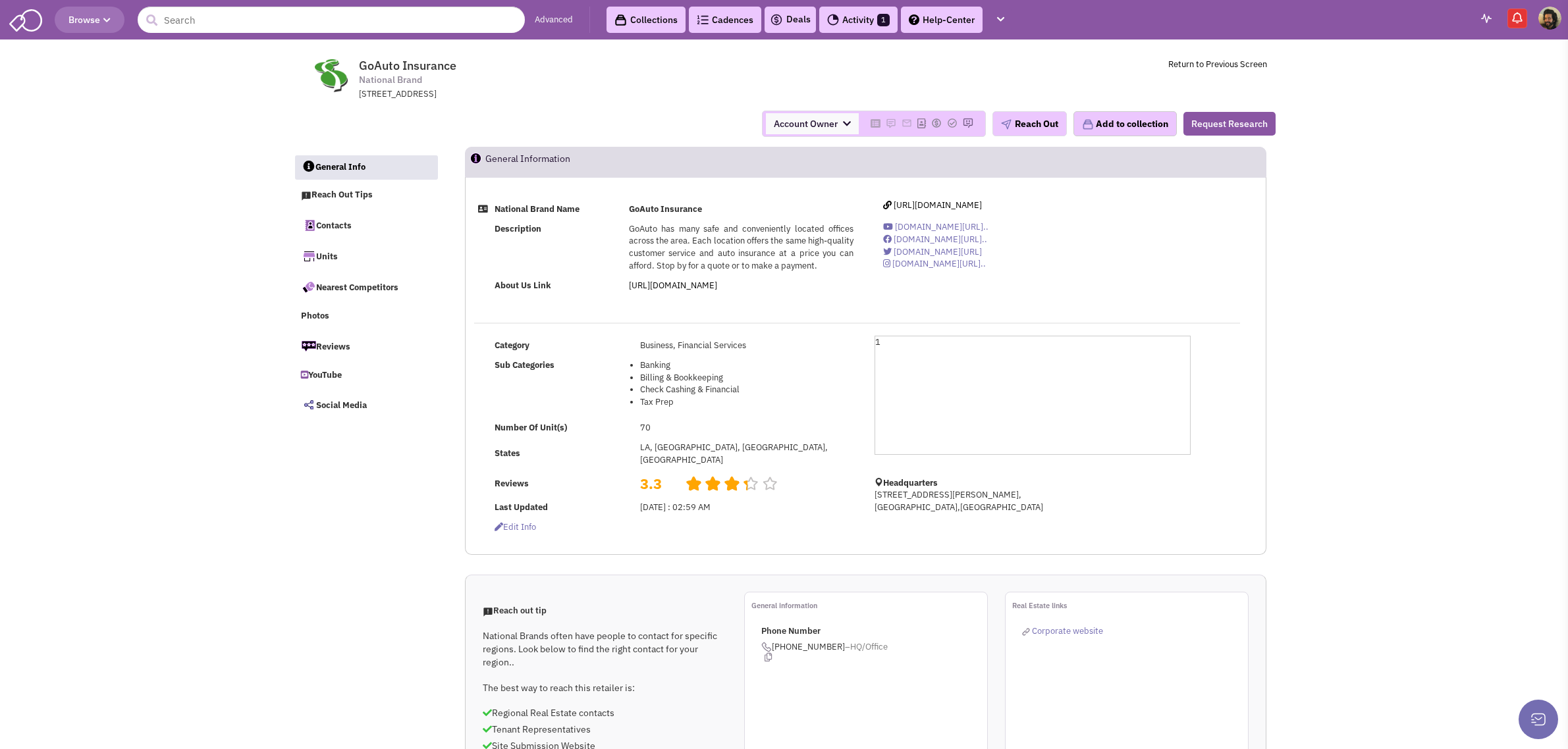
select select
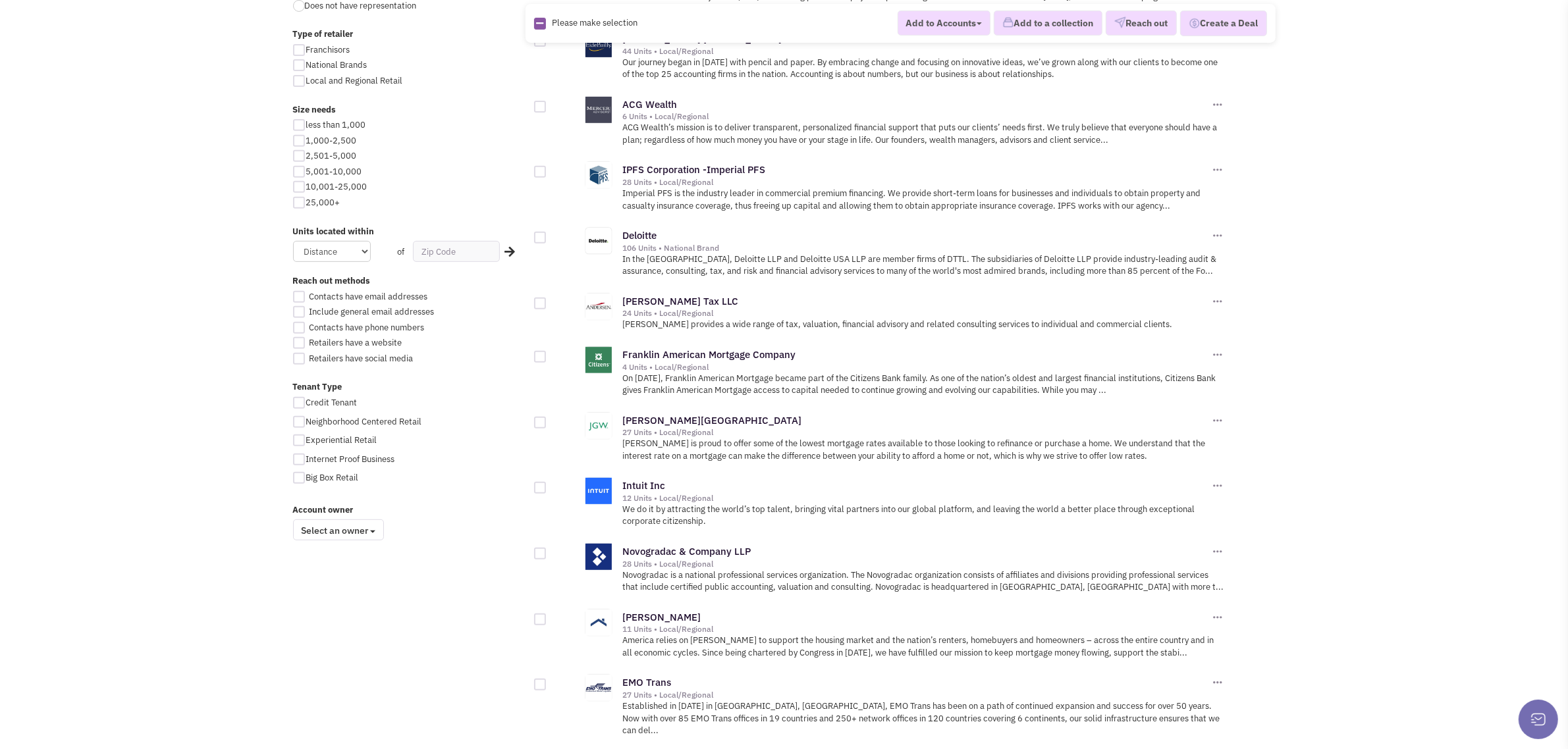
scroll to position [1287, 0]
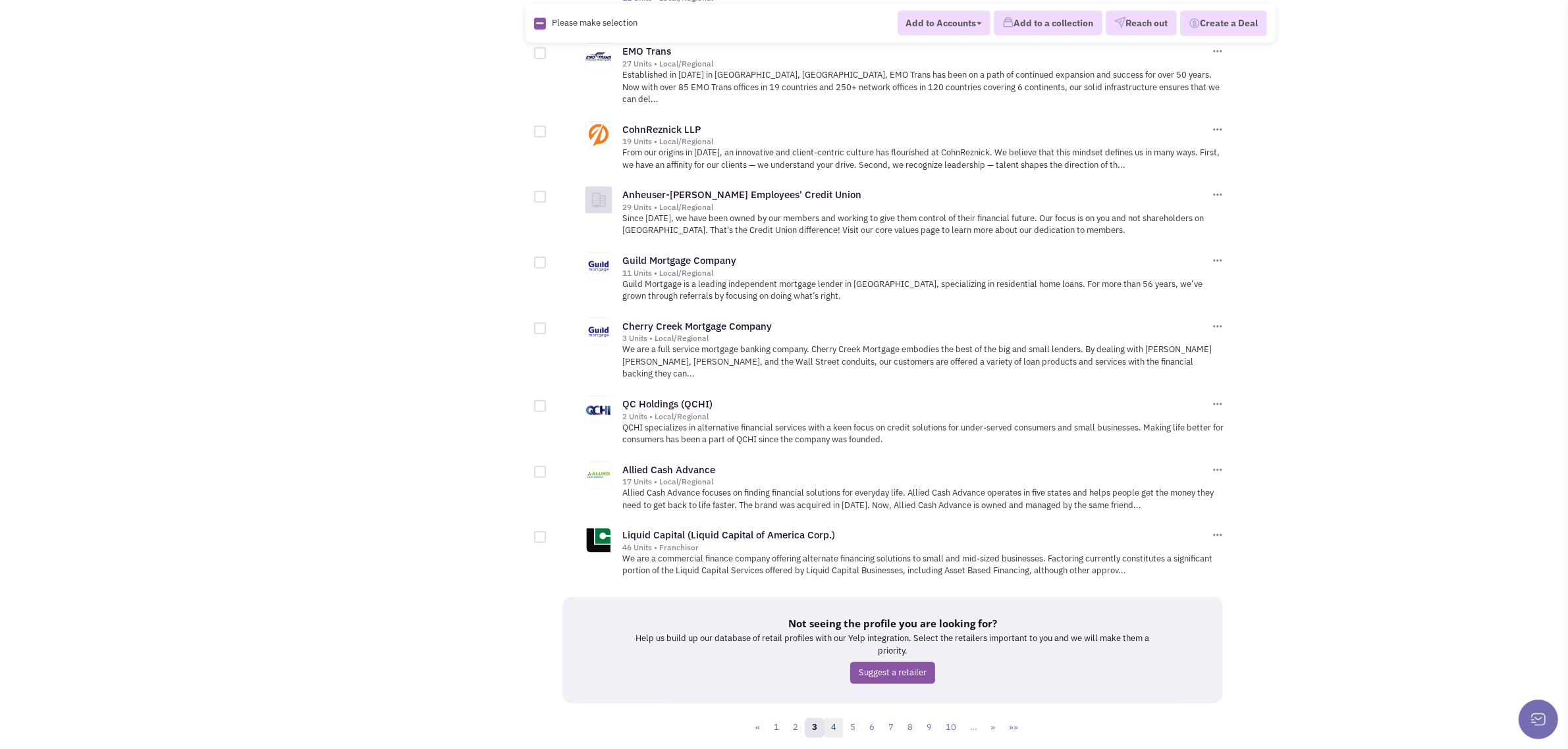
click at [838, 718] on link "4" at bounding box center [834, 728] width 20 height 20
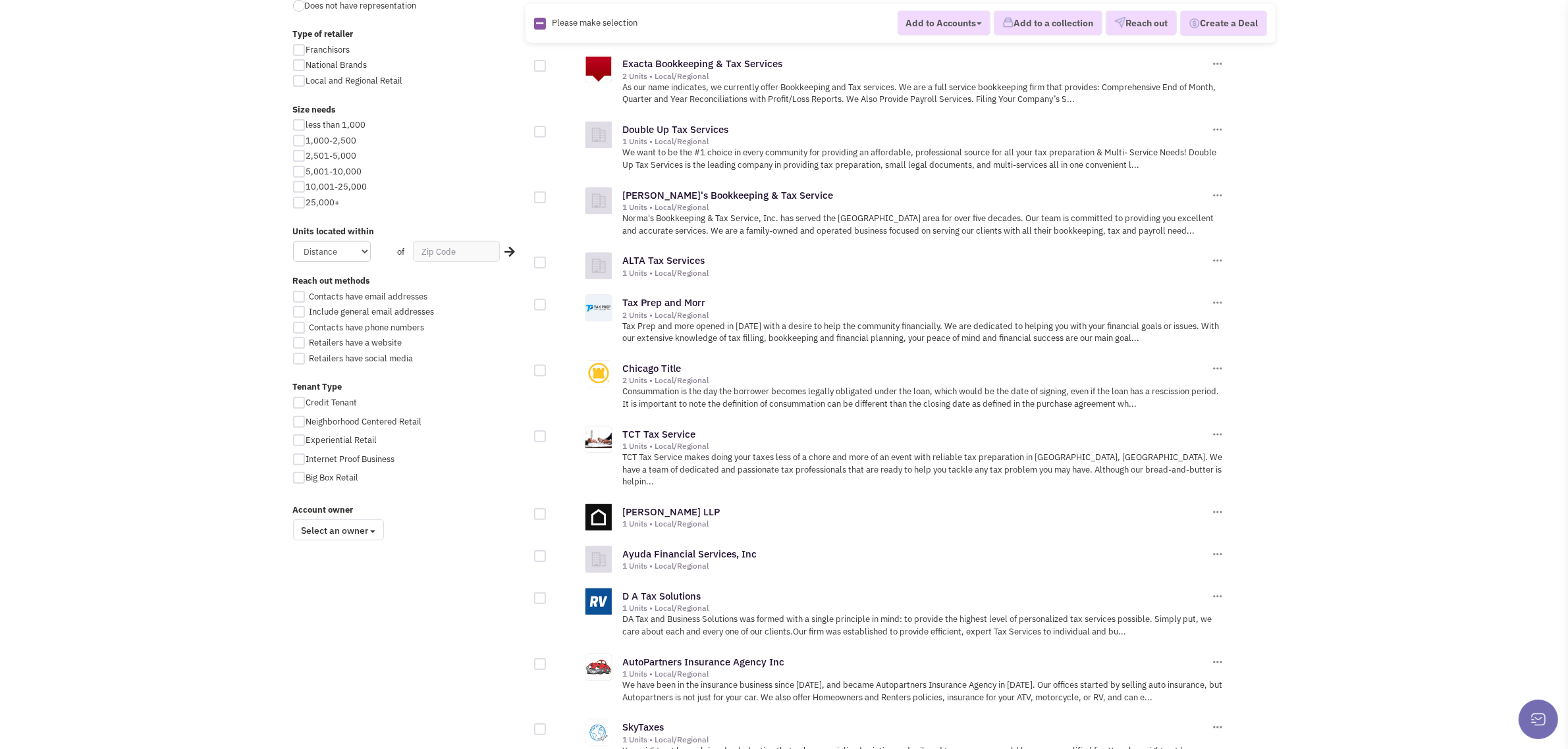
scroll to position [1091, 0]
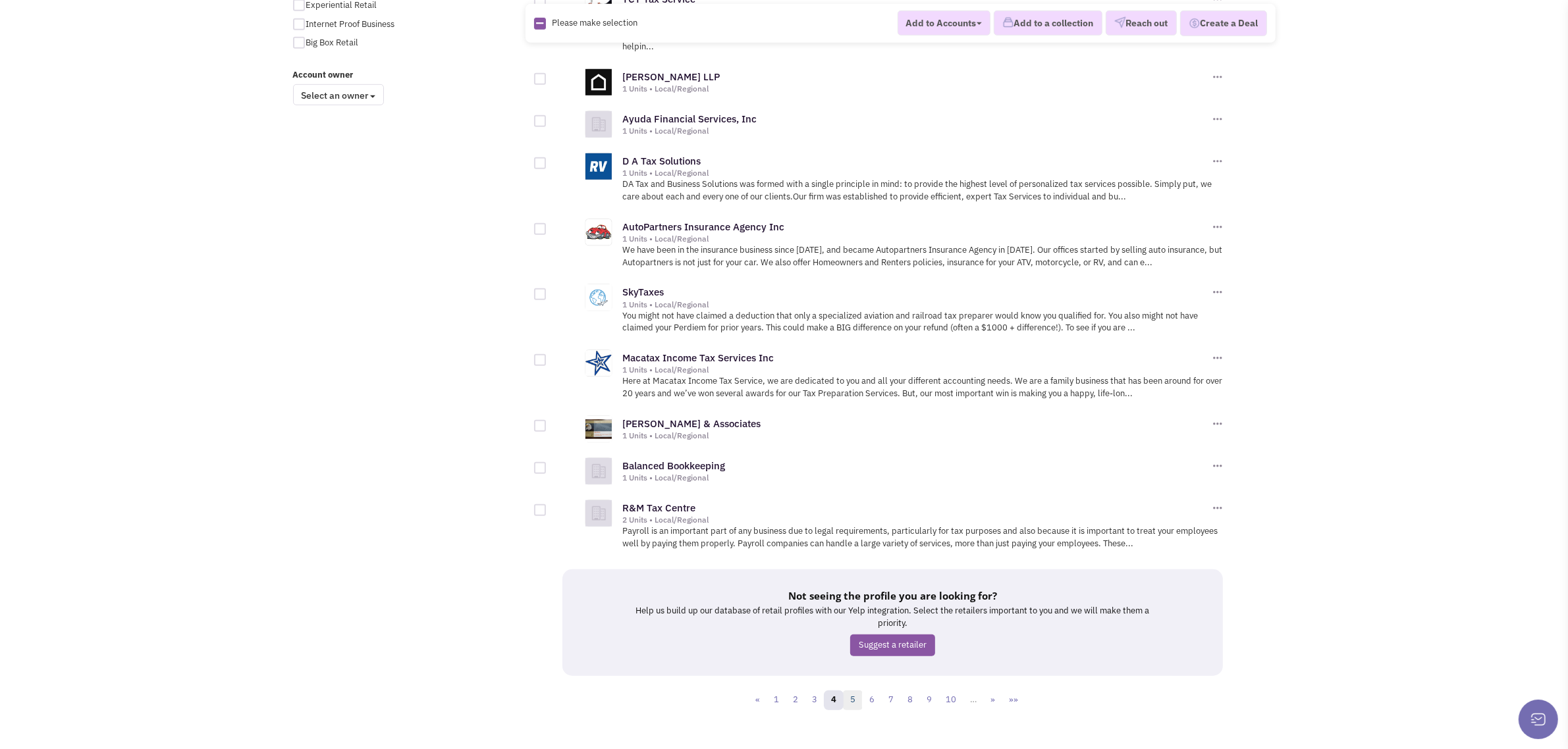
click at [858, 691] on link "5" at bounding box center [853, 701] width 20 height 20
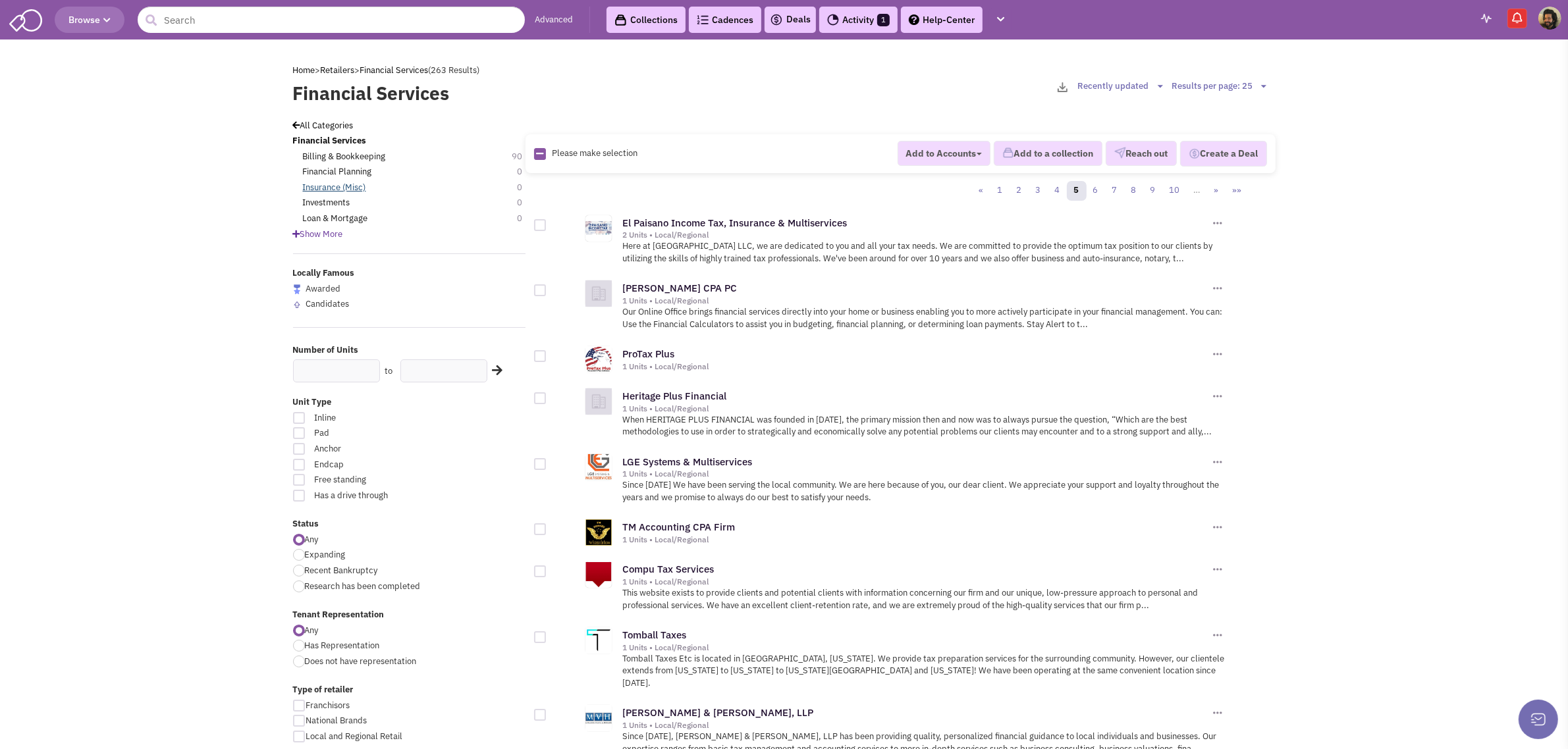
click at [328, 186] on link "Insurance (Misc)" at bounding box center [335, 188] width 63 height 13
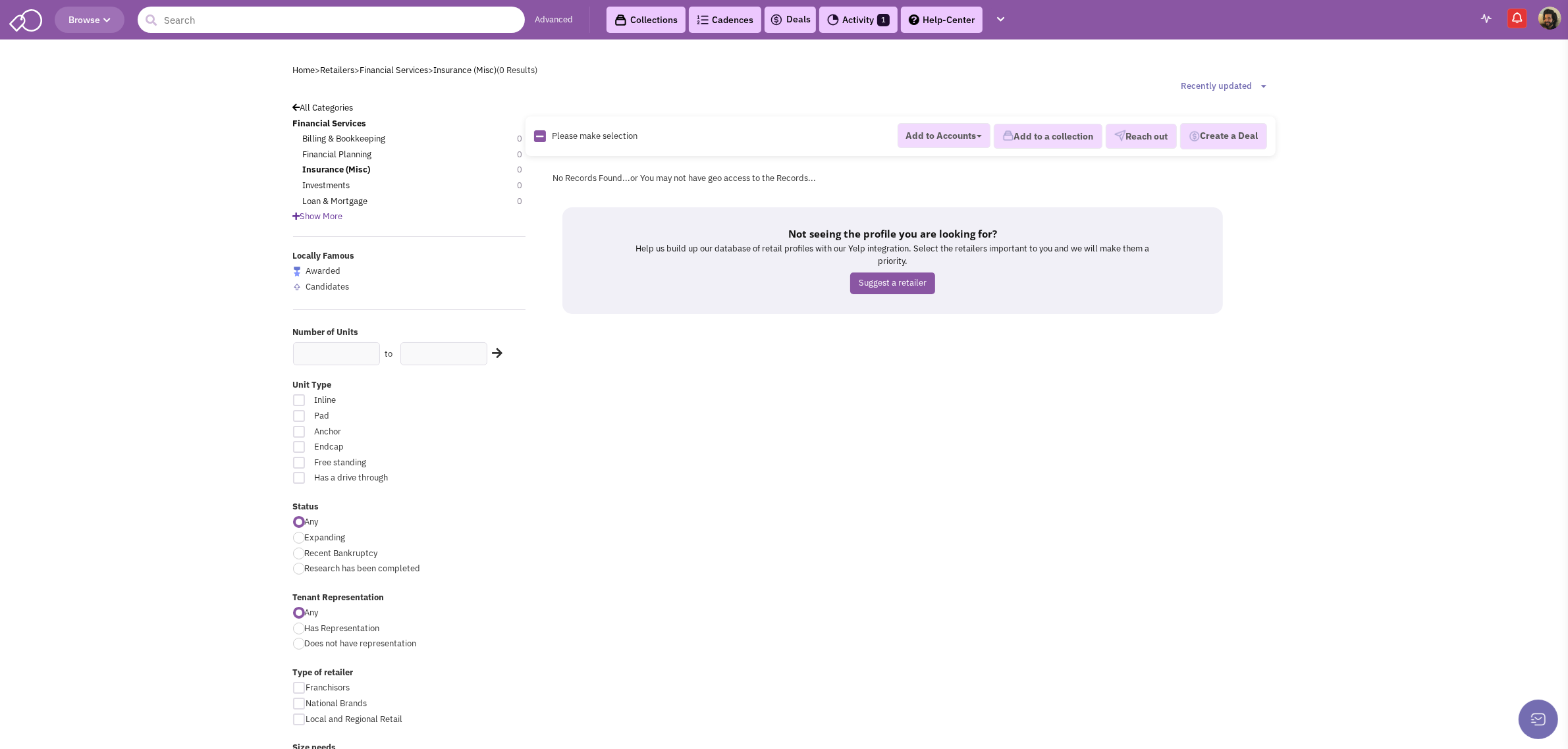
click at [270, 28] on input "text" at bounding box center [331, 19] width 387 height 26
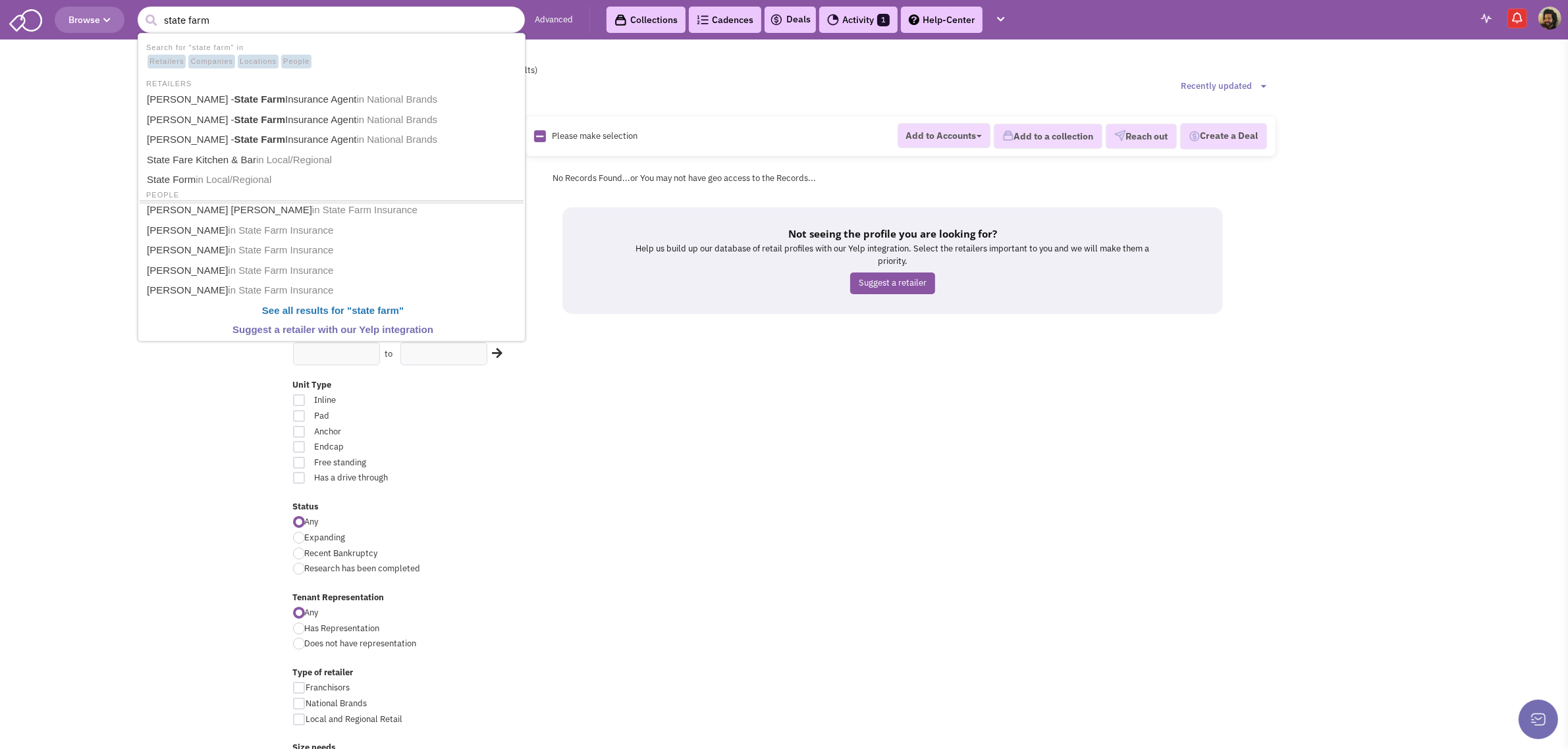
type input "state farm"
click at [141, 11] on button "submit" at bounding box center [151, 20] width 20 height 20
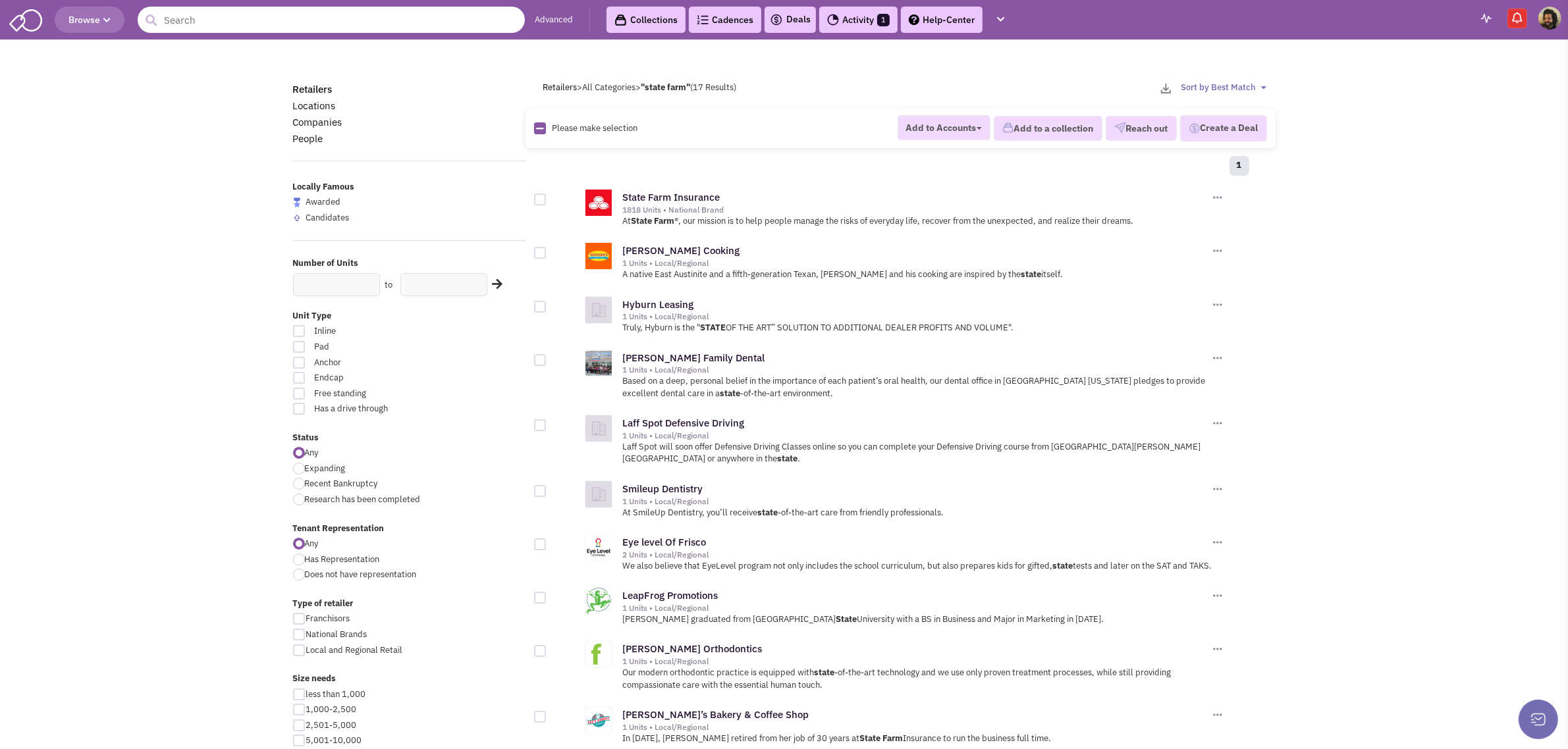
click at [266, 14] on input "text" at bounding box center [331, 19] width 387 height 26
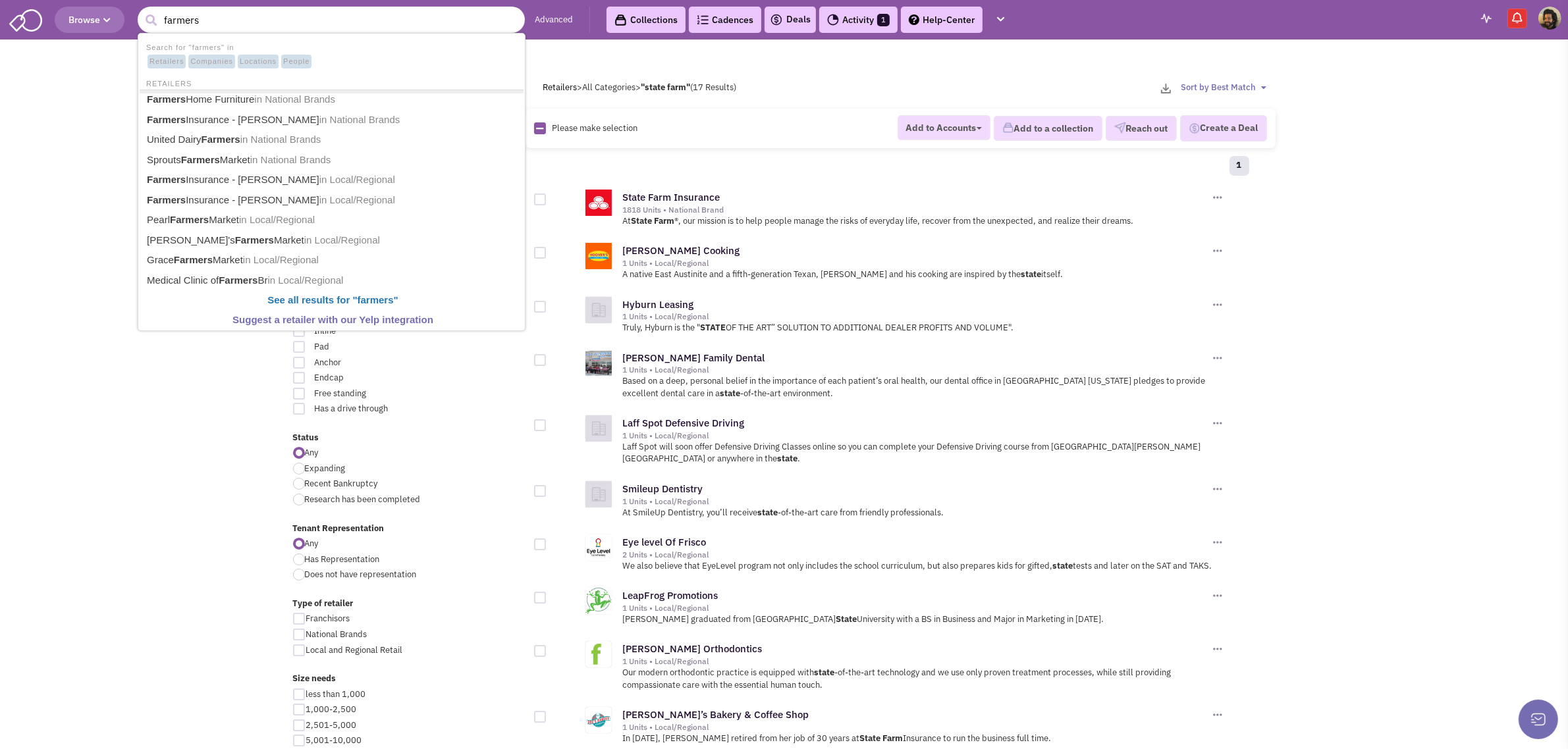
type input "farmers"
click at [141, 11] on button "submit" at bounding box center [151, 20] width 20 height 20
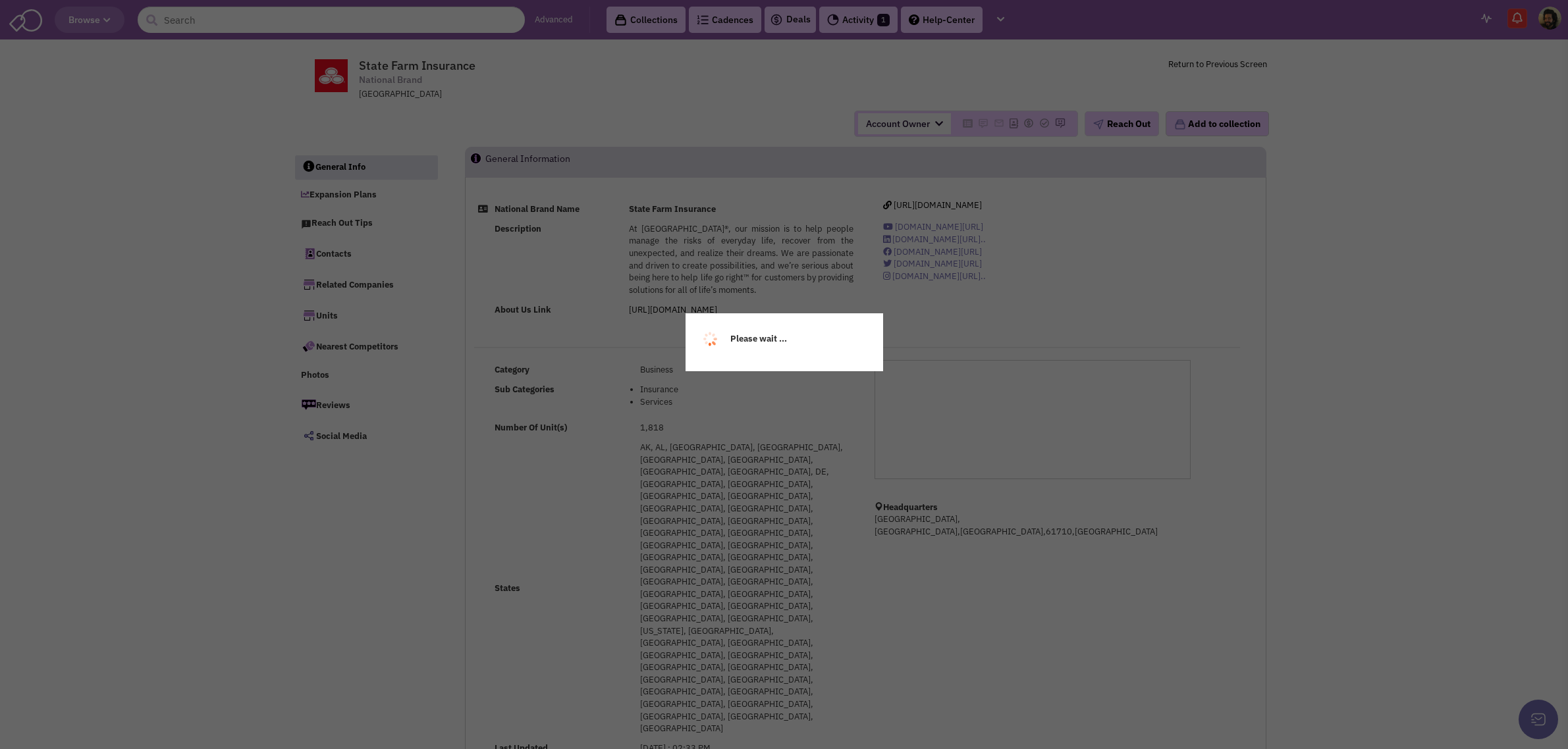
select select
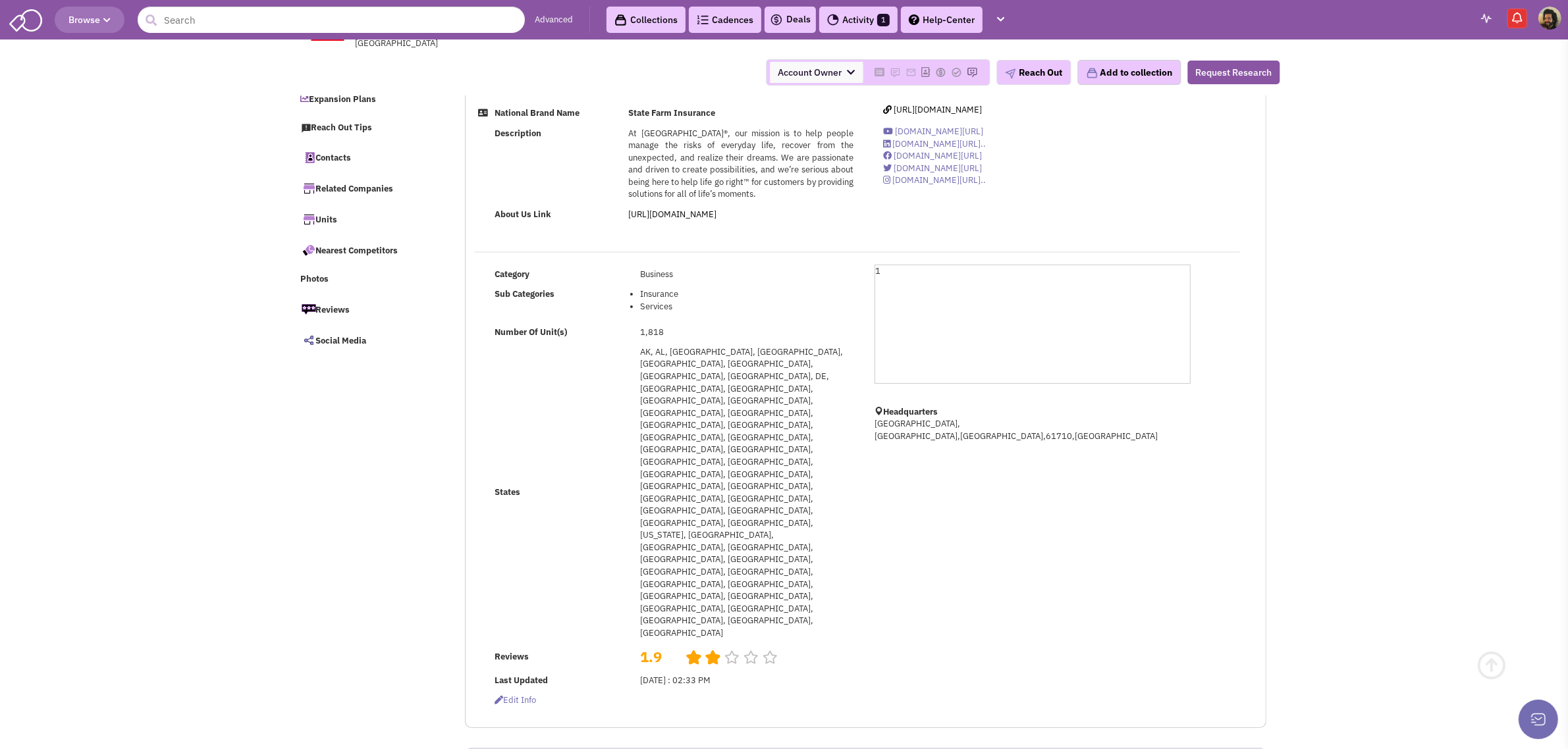
scroll to position [247, 0]
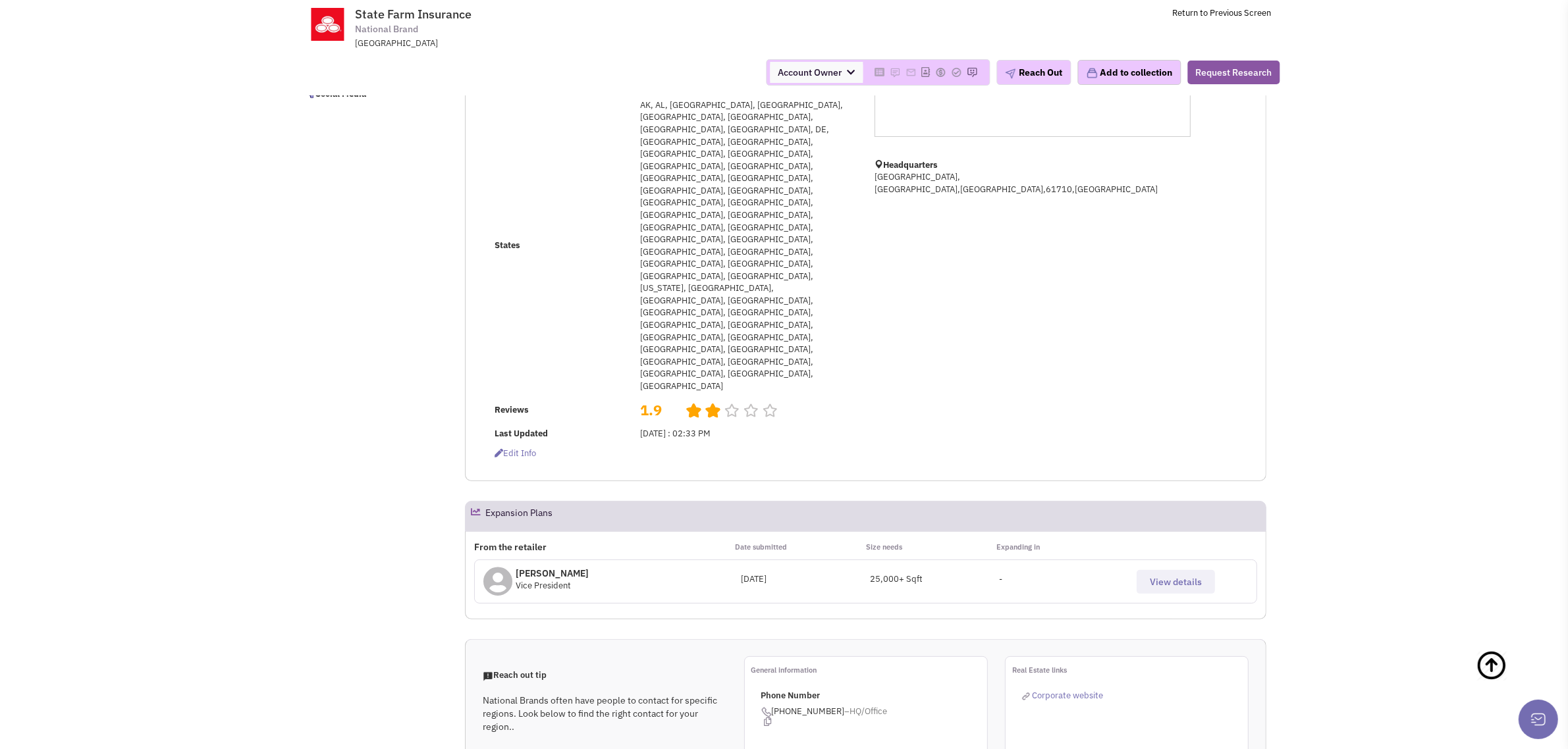
click at [1166, 576] on span "View details" at bounding box center [1176, 582] width 52 height 12
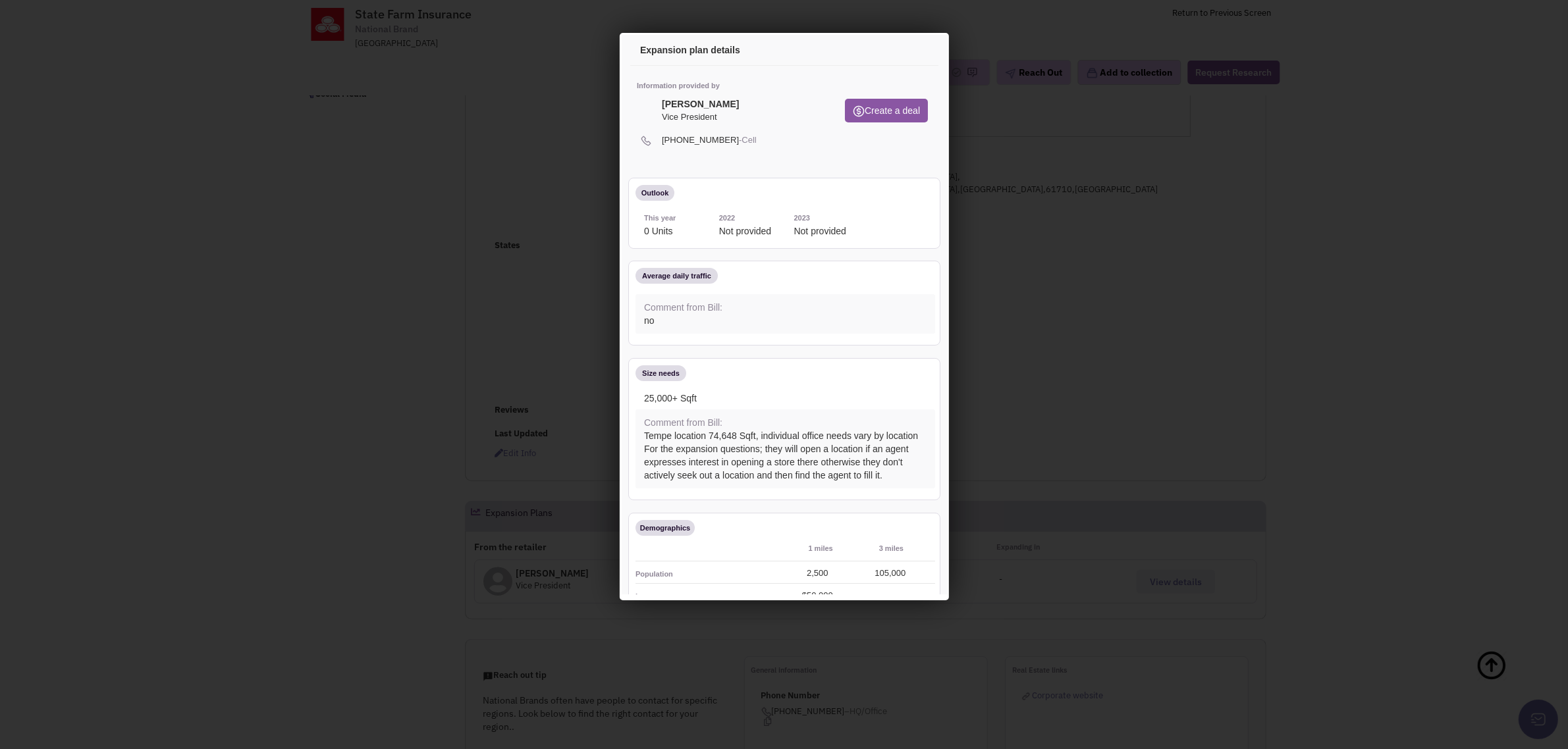
scroll to position [0, 0]
click at [267, 439] on div at bounding box center [784, 374] width 1568 height 749
click at [902, 46] on icon at bounding box center [915, 52] width 27 height 32
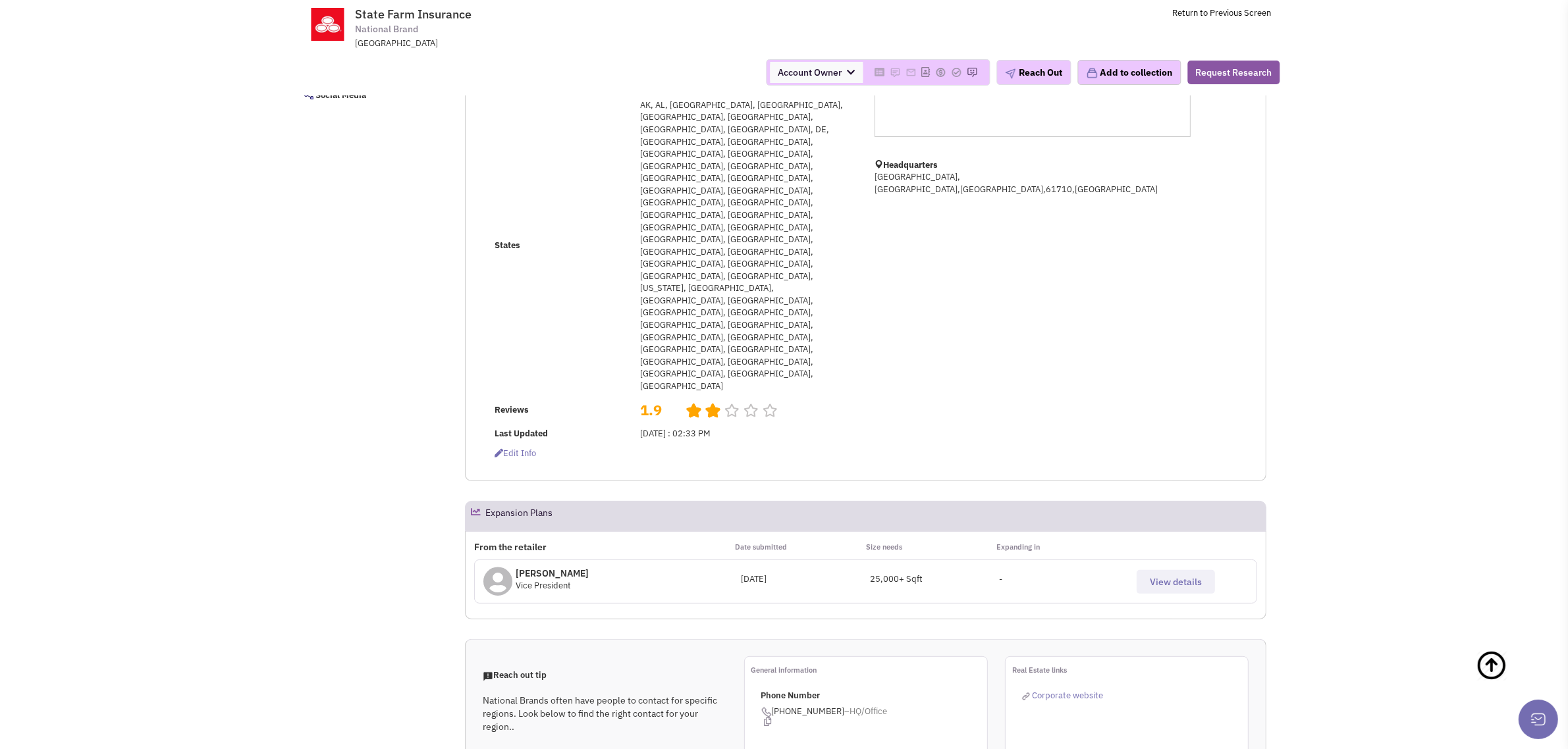
scroll to position [741, 0]
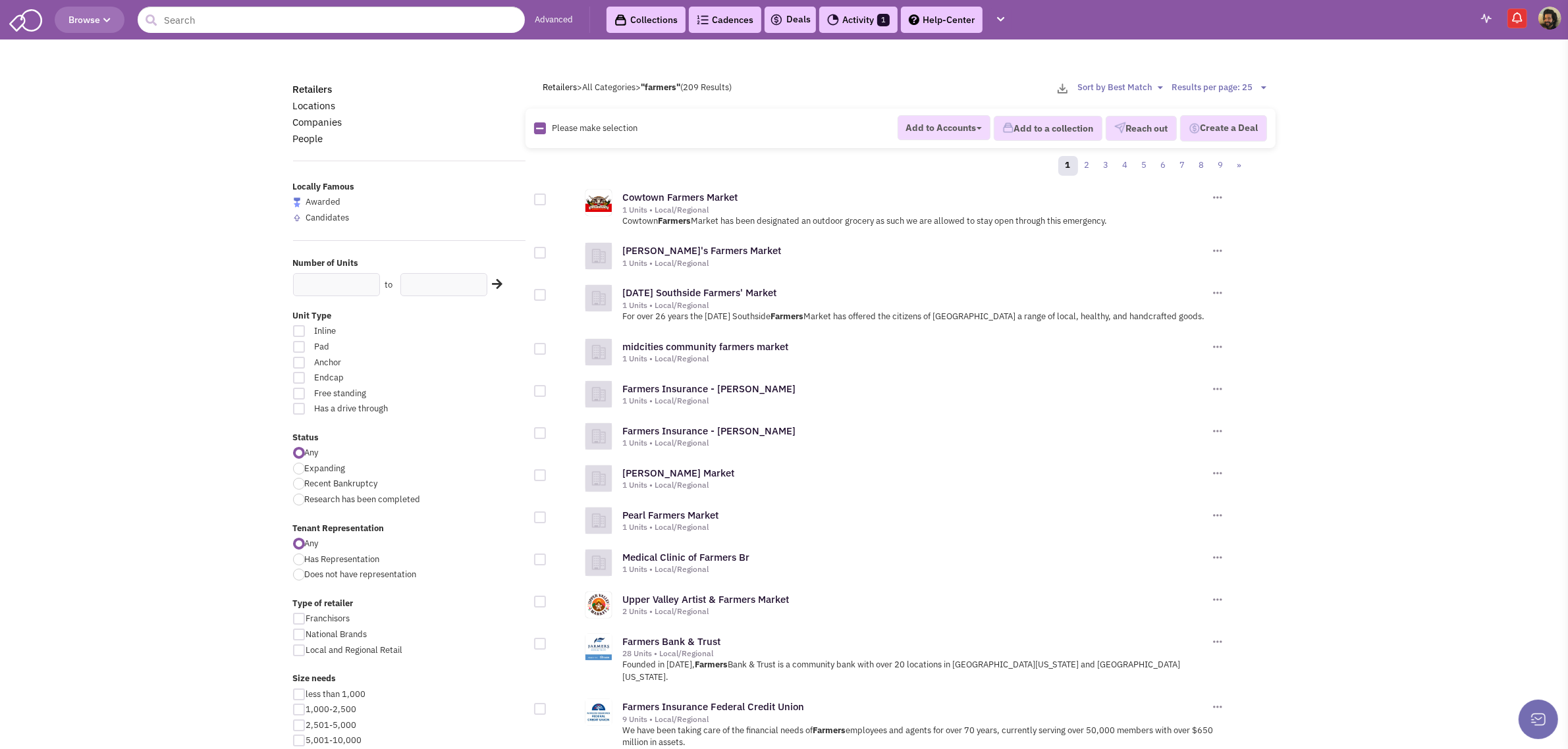
scroll to position [247, 0]
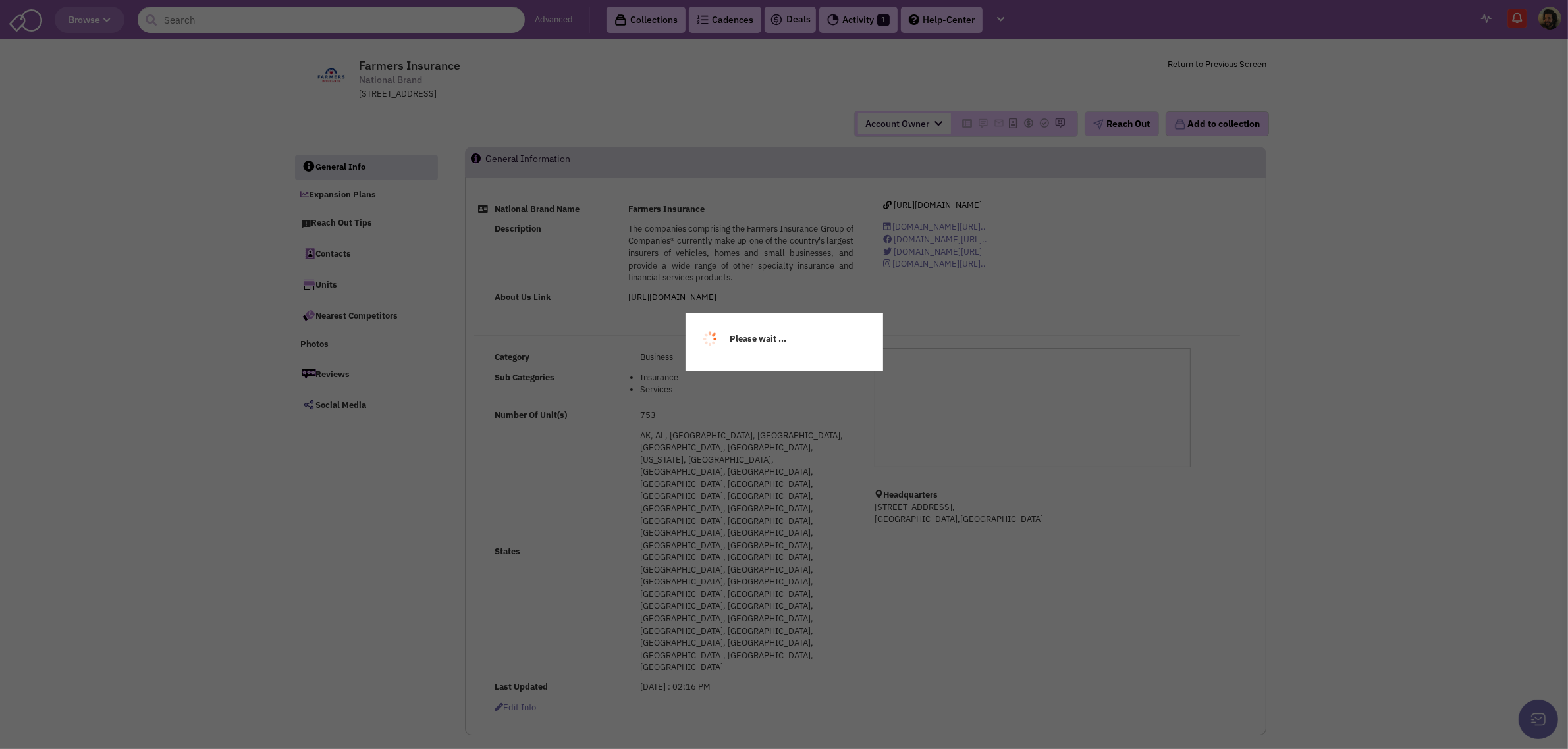
select select
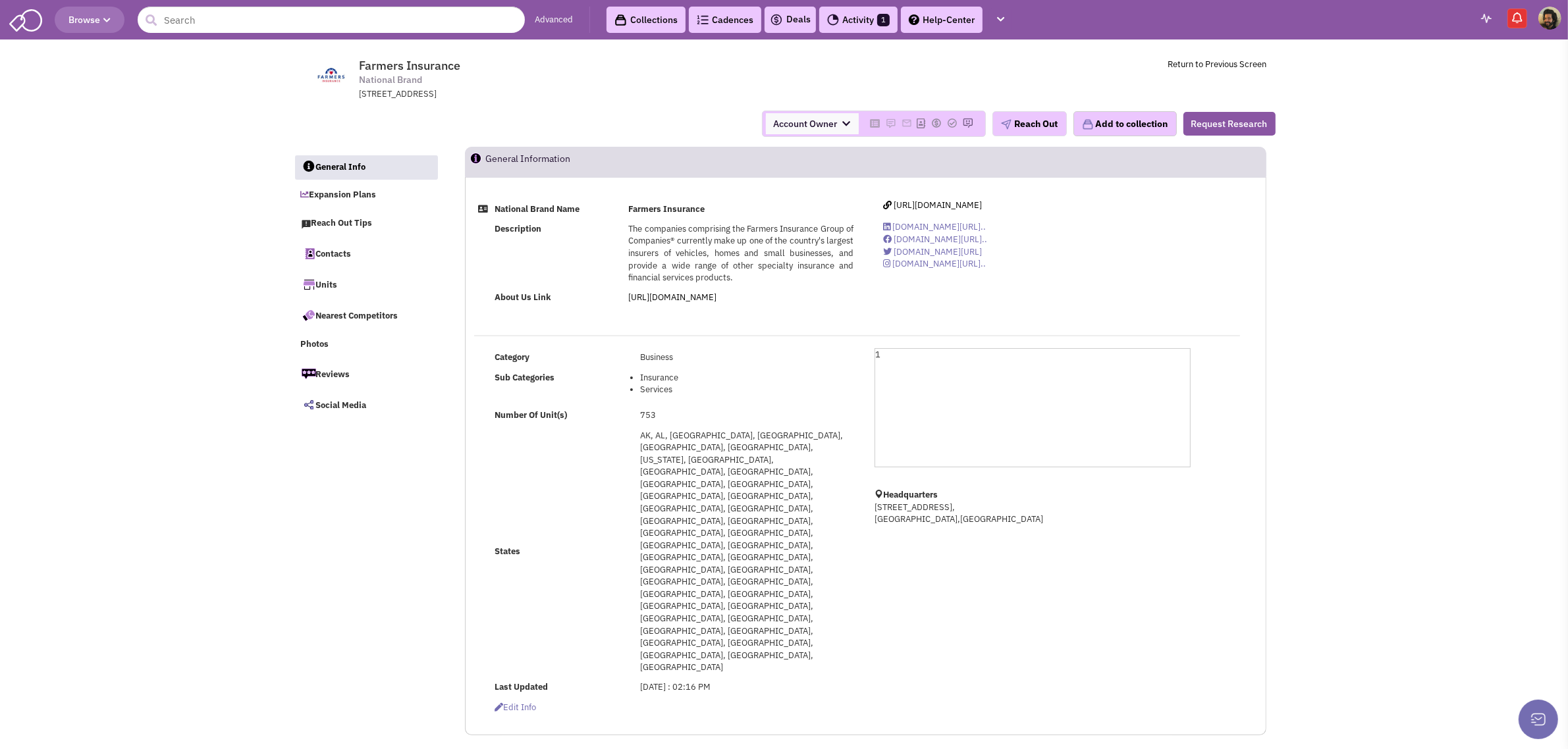
scroll to position [247, 0]
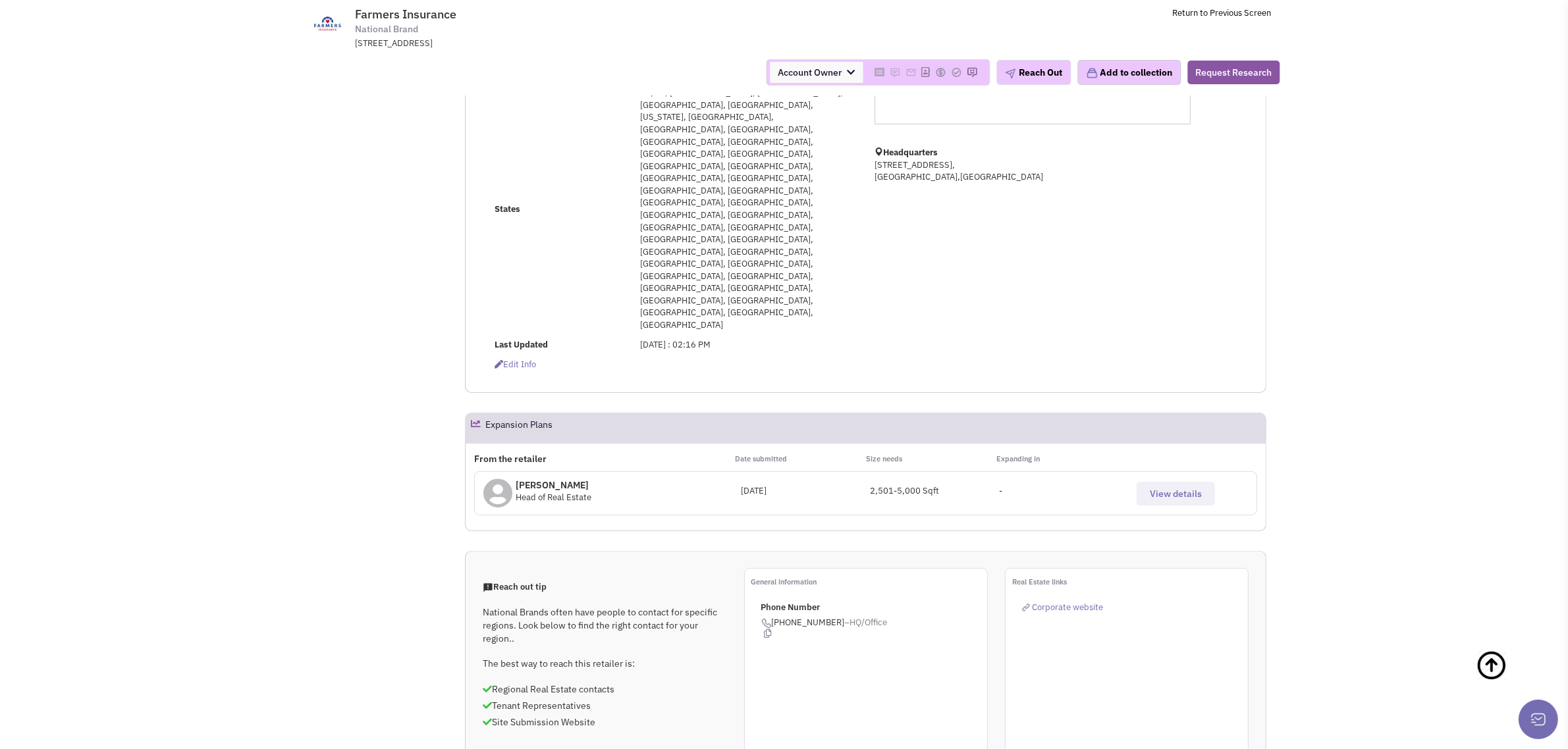
select select
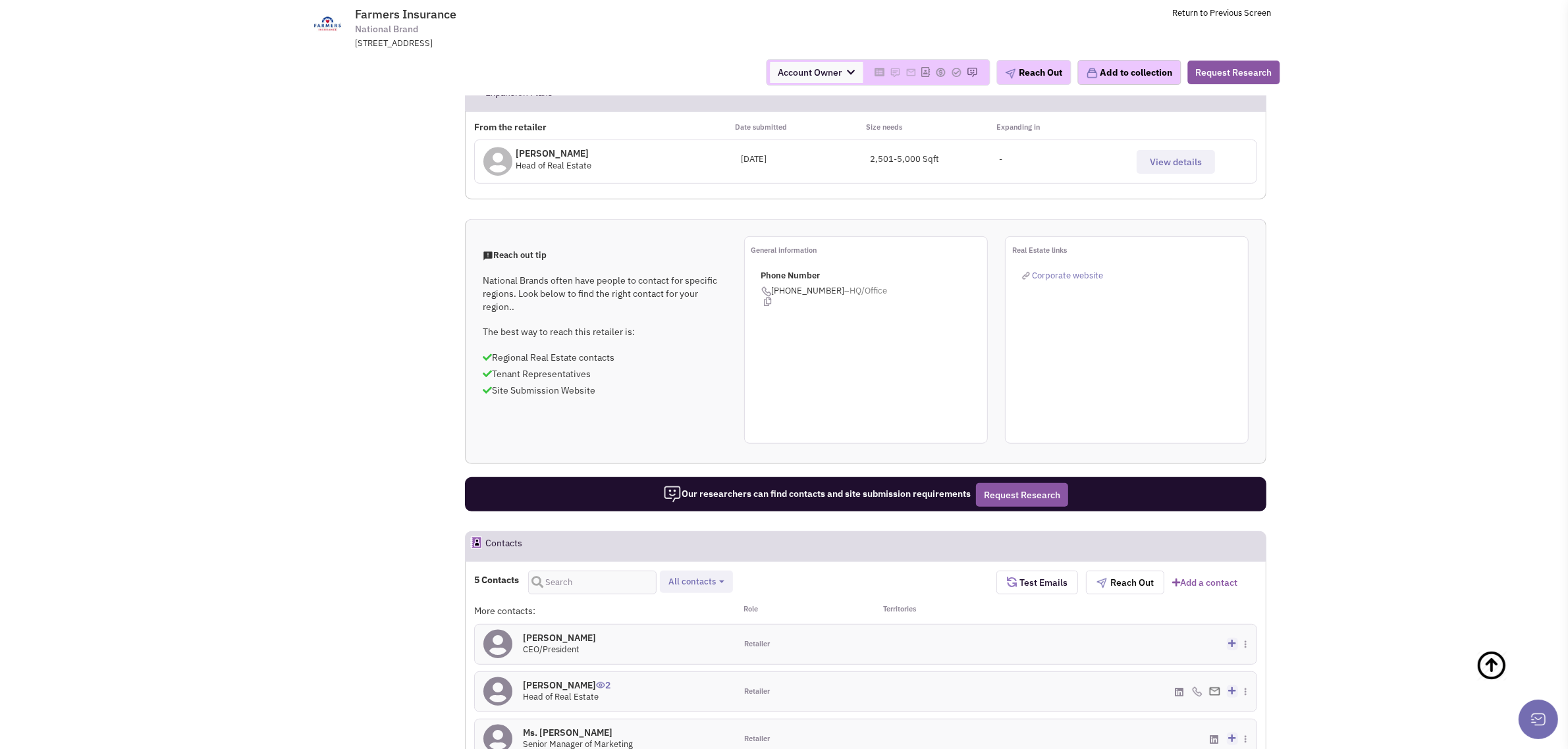
scroll to position [0, 0]
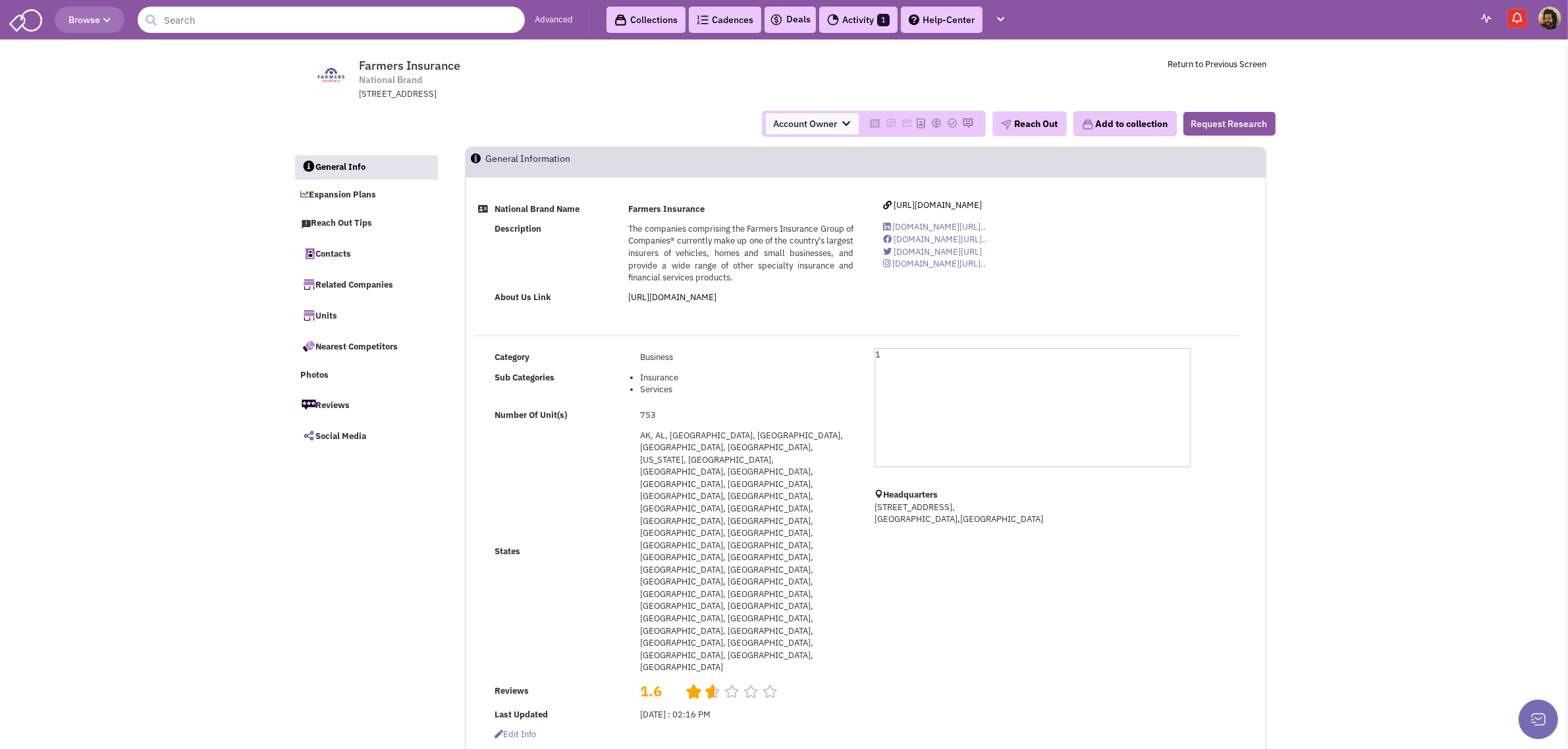
click at [226, 15] on input "text" at bounding box center [331, 19] width 387 height 26
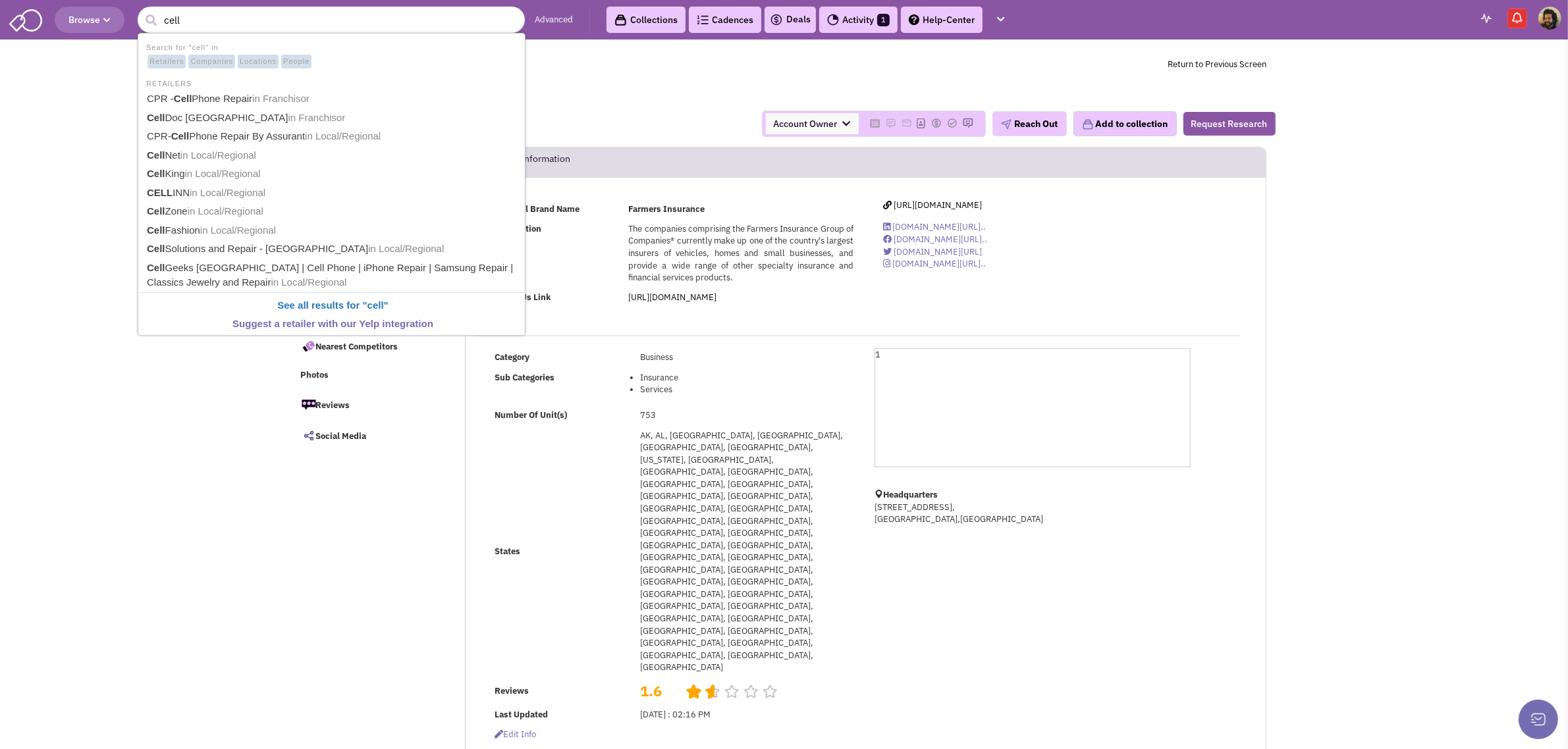
type input "cell"
click at [141, 11] on button "submit" at bounding box center [151, 20] width 20 height 20
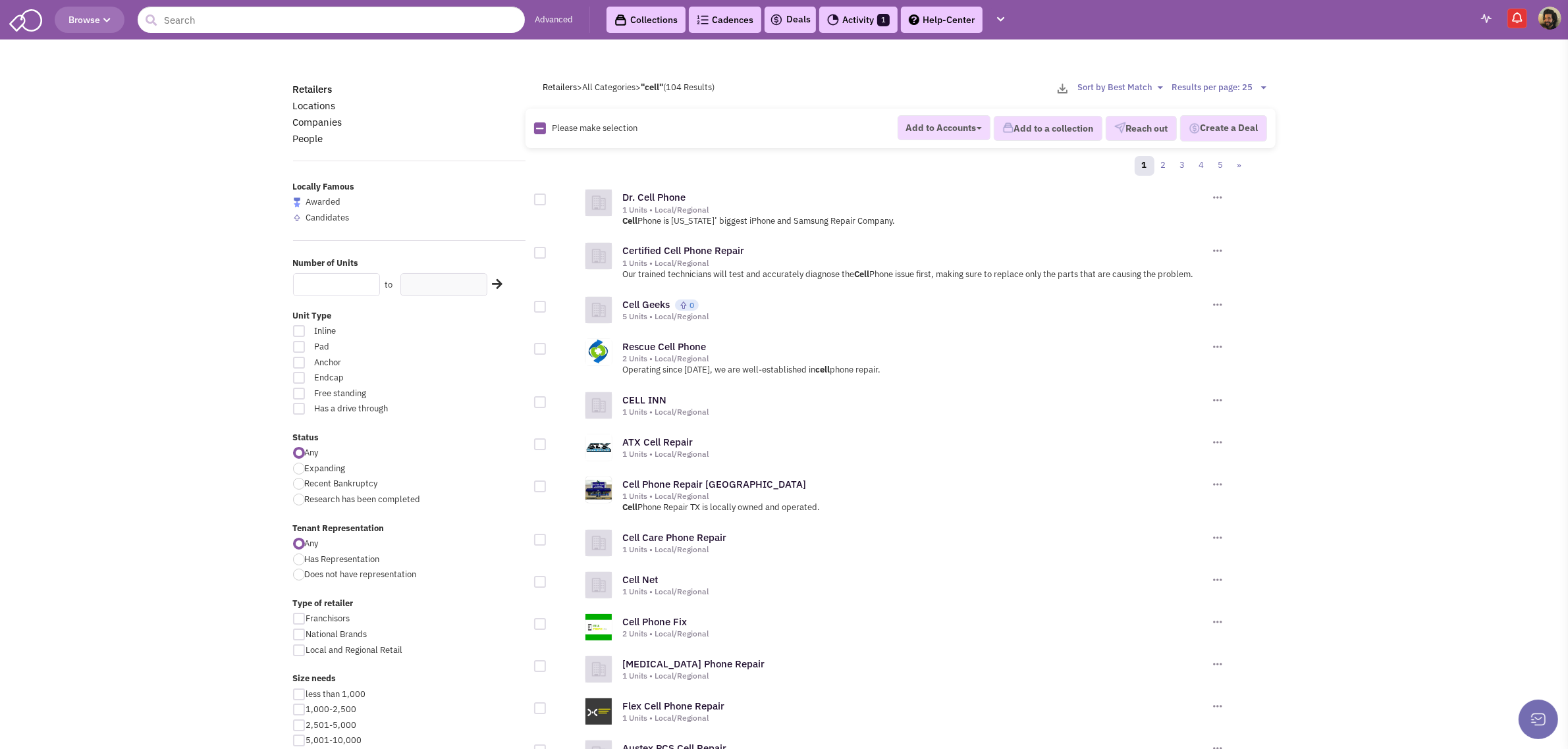
click at [336, 285] on input "text" at bounding box center [337, 285] width 87 height 23
type input "5"
click at [498, 280] on icon at bounding box center [497, 283] width 11 height 12
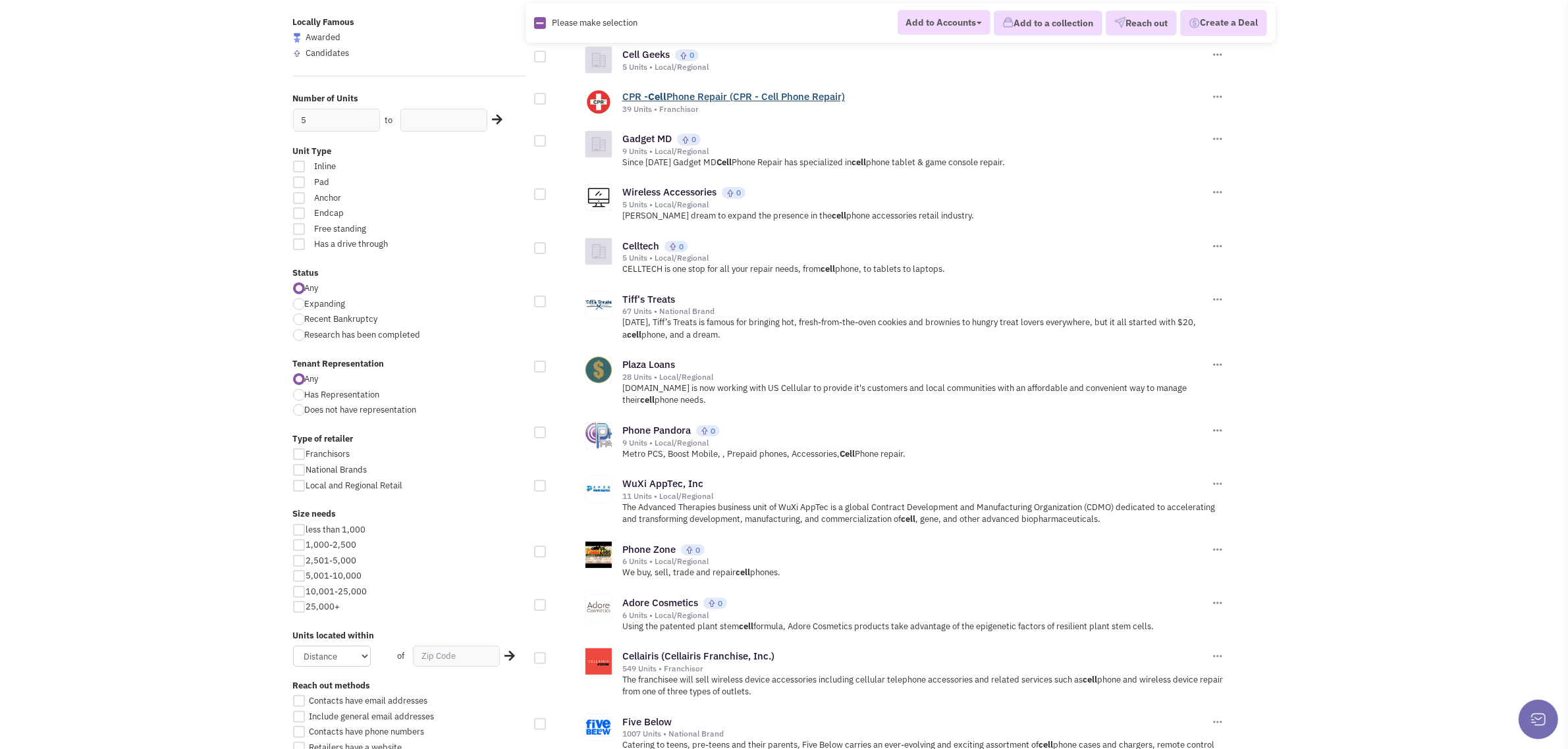
scroll to position [412, 0]
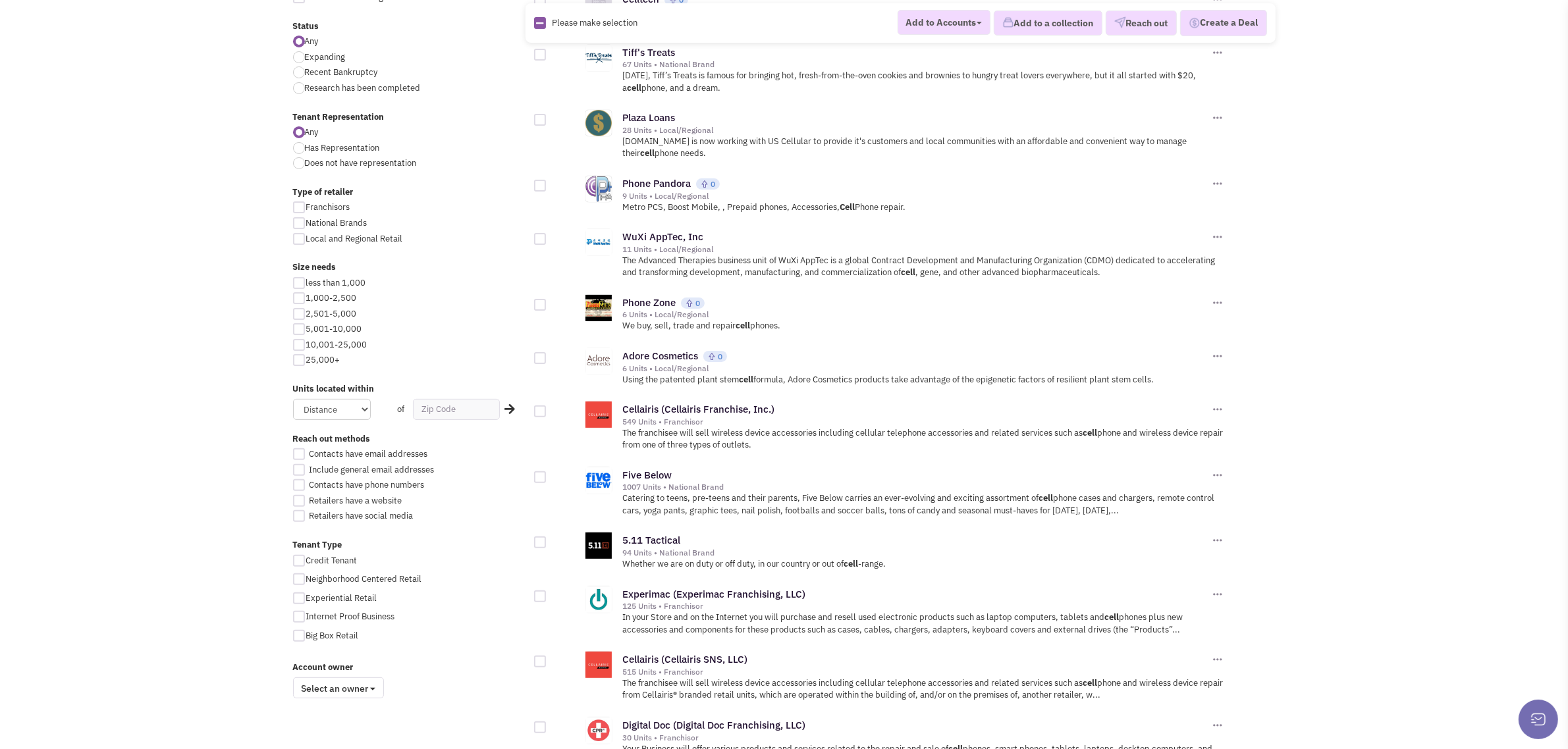
click at [299, 239] on div at bounding box center [299, 239] width 12 height 12
click at [306, 239] on input "Local and Regional Retail" at bounding box center [311, 240] width 8 height 8
checkbox input "true"
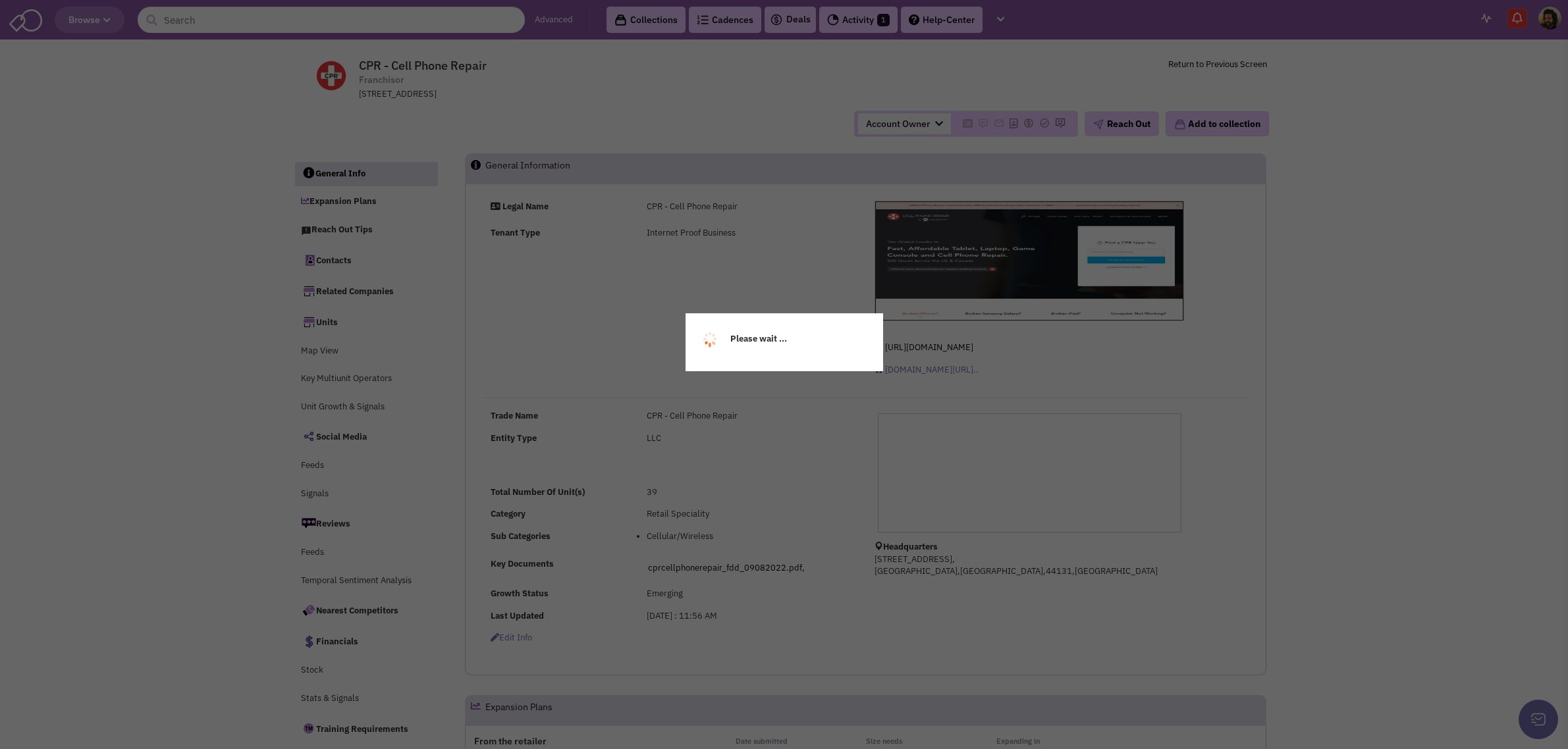
select select
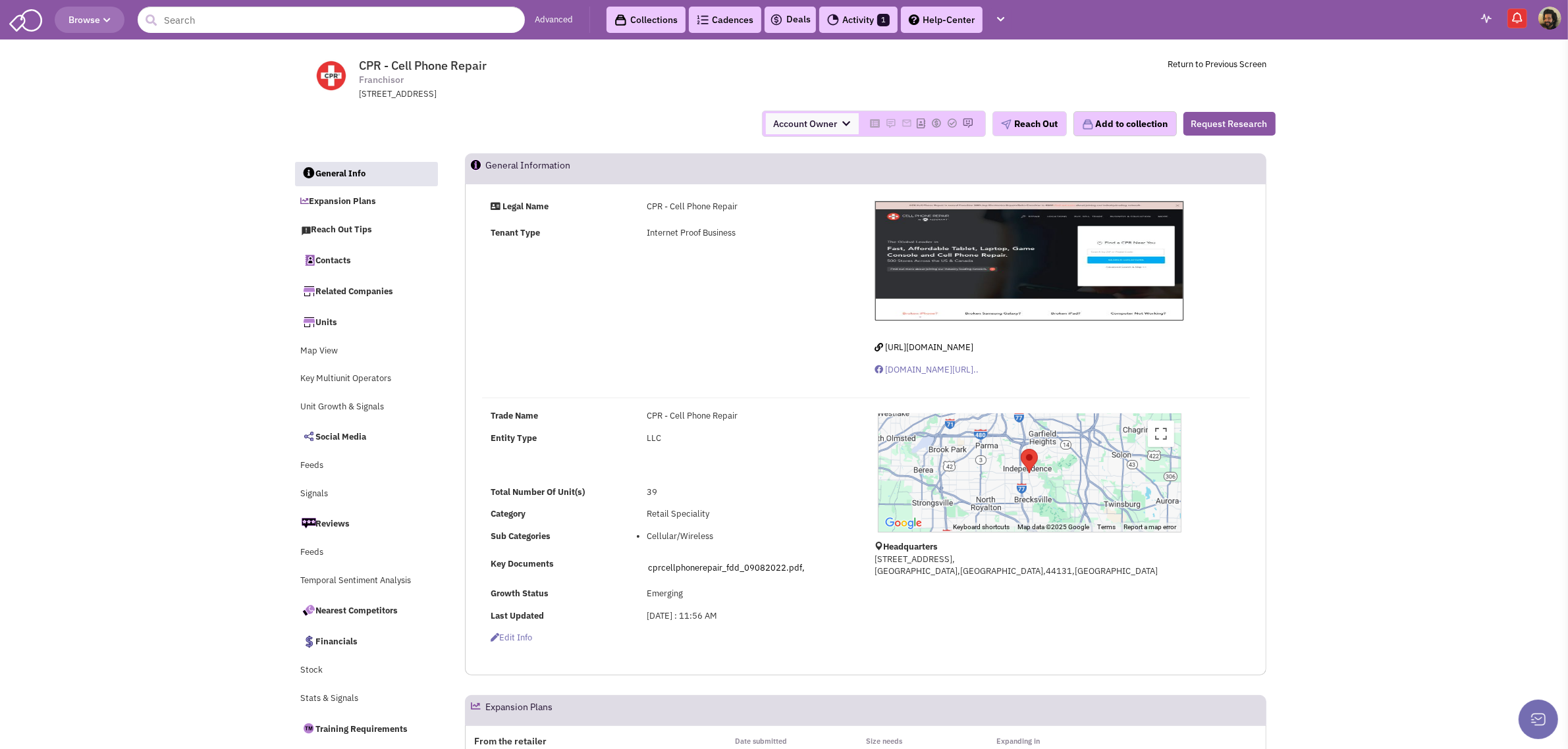
click at [1096, 472] on div at bounding box center [1030, 473] width 302 height 118
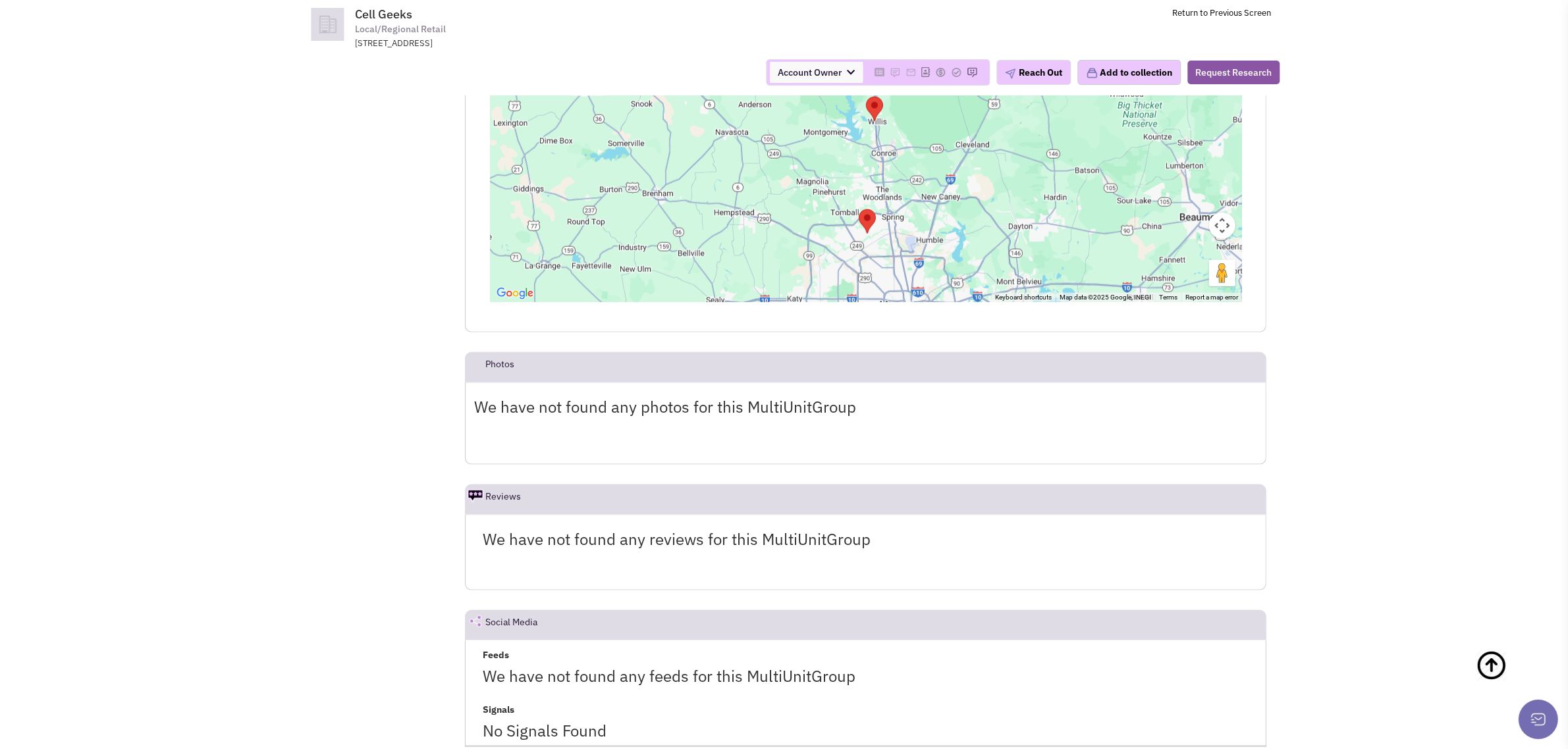
scroll to position [1908, 0]
